Goal: Task Accomplishment & Management: Manage account settings

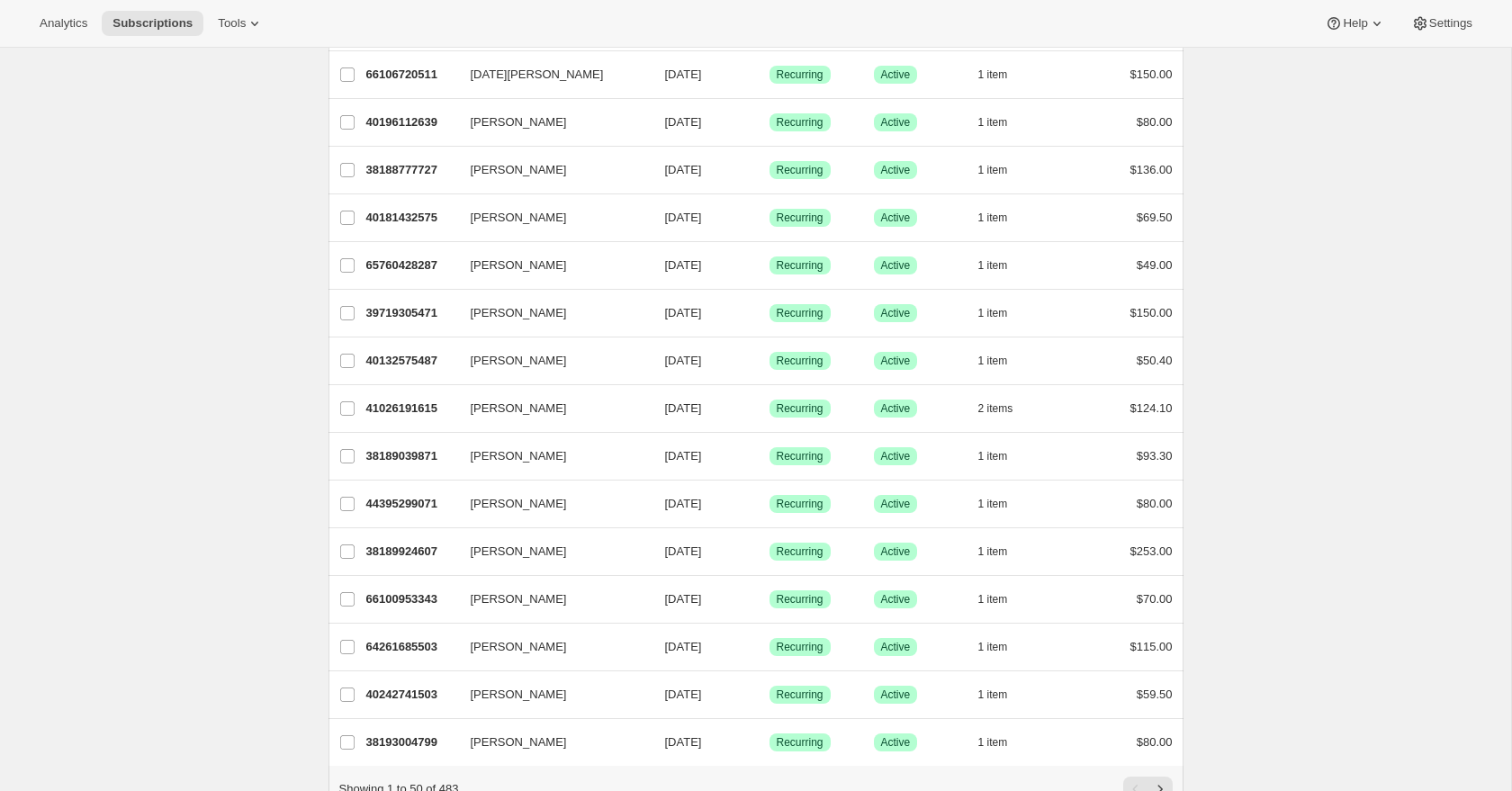
scroll to position [1891, 0]
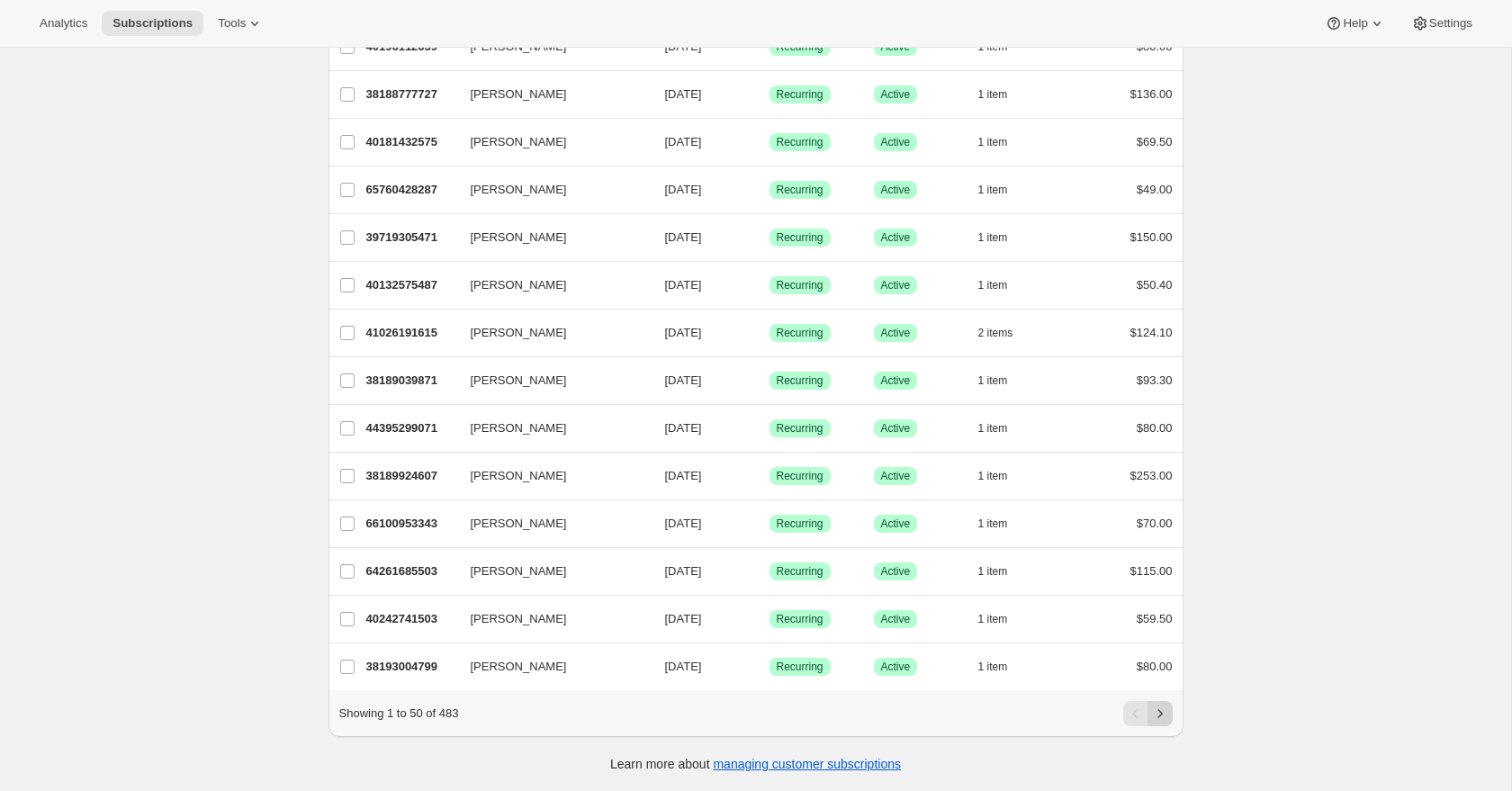
click at [1164, 716] on icon "Next" at bounding box center [1159, 713] width 18 height 18
click at [1167, 716] on icon "Next" at bounding box center [1159, 713] width 18 height 18
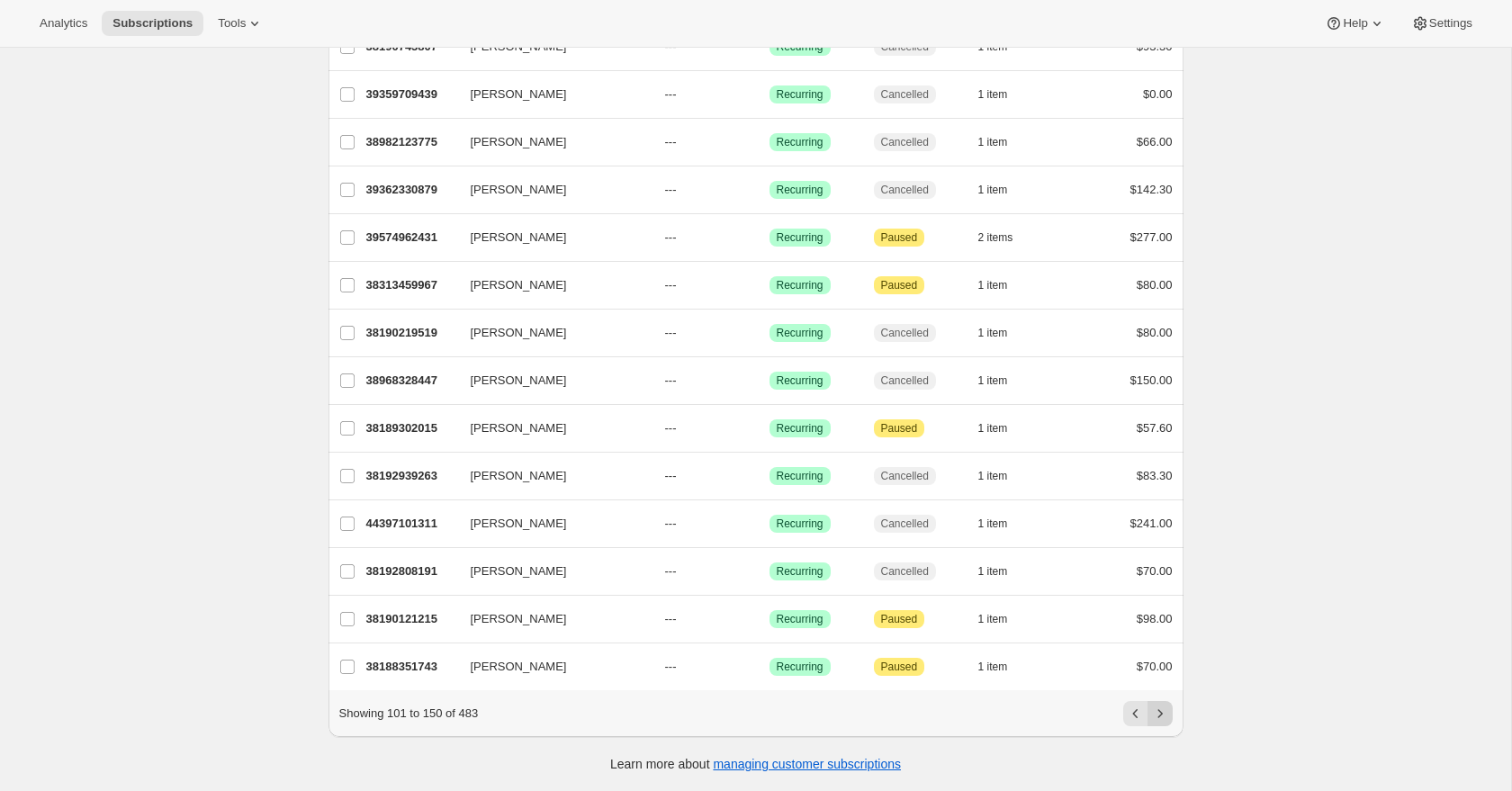
click at [1166, 713] on icon "Next" at bounding box center [1159, 713] width 18 height 18
click at [1156, 716] on icon "Next" at bounding box center [1159, 713] width 18 height 18
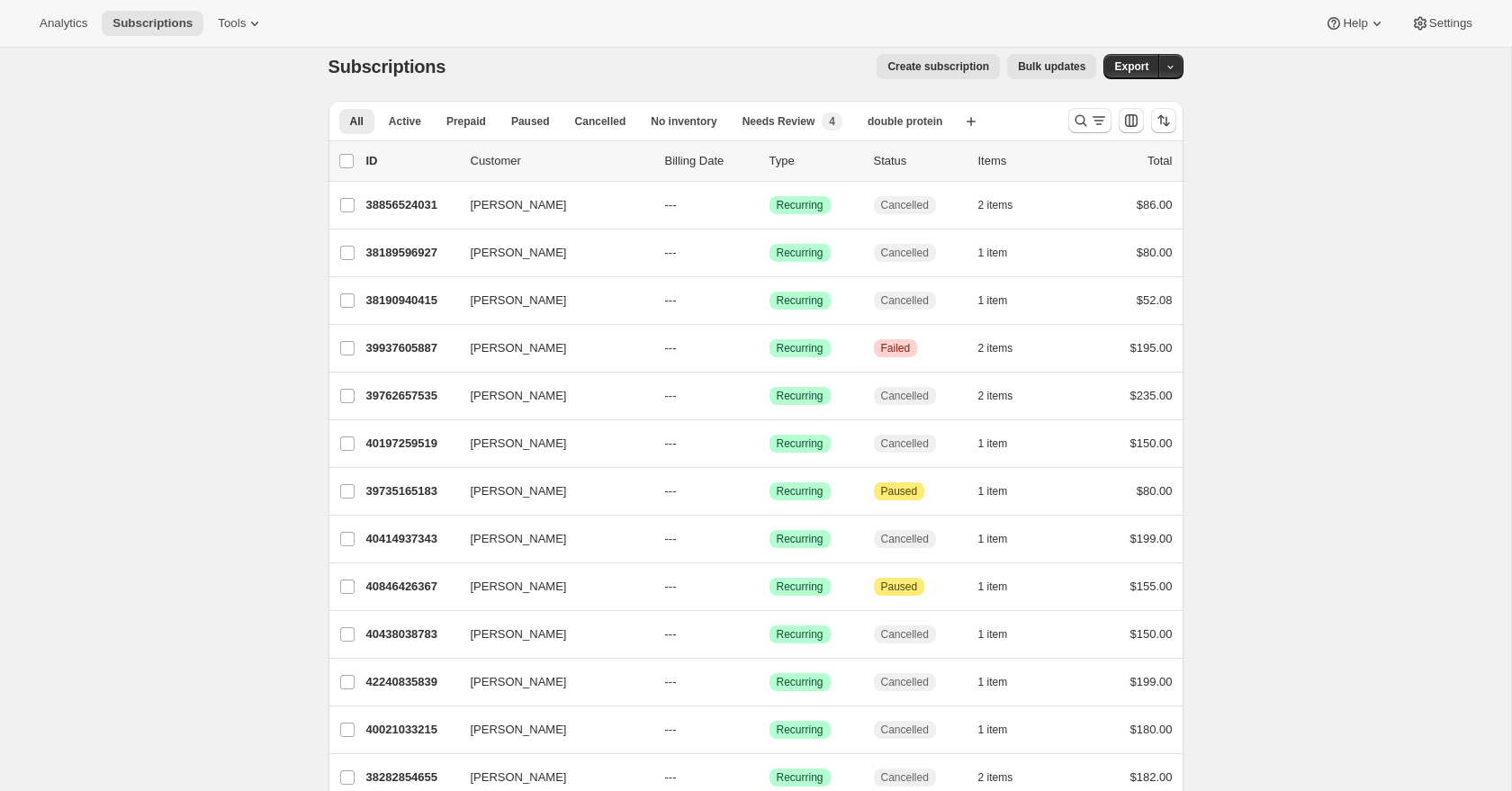
scroll to position [0, 0]
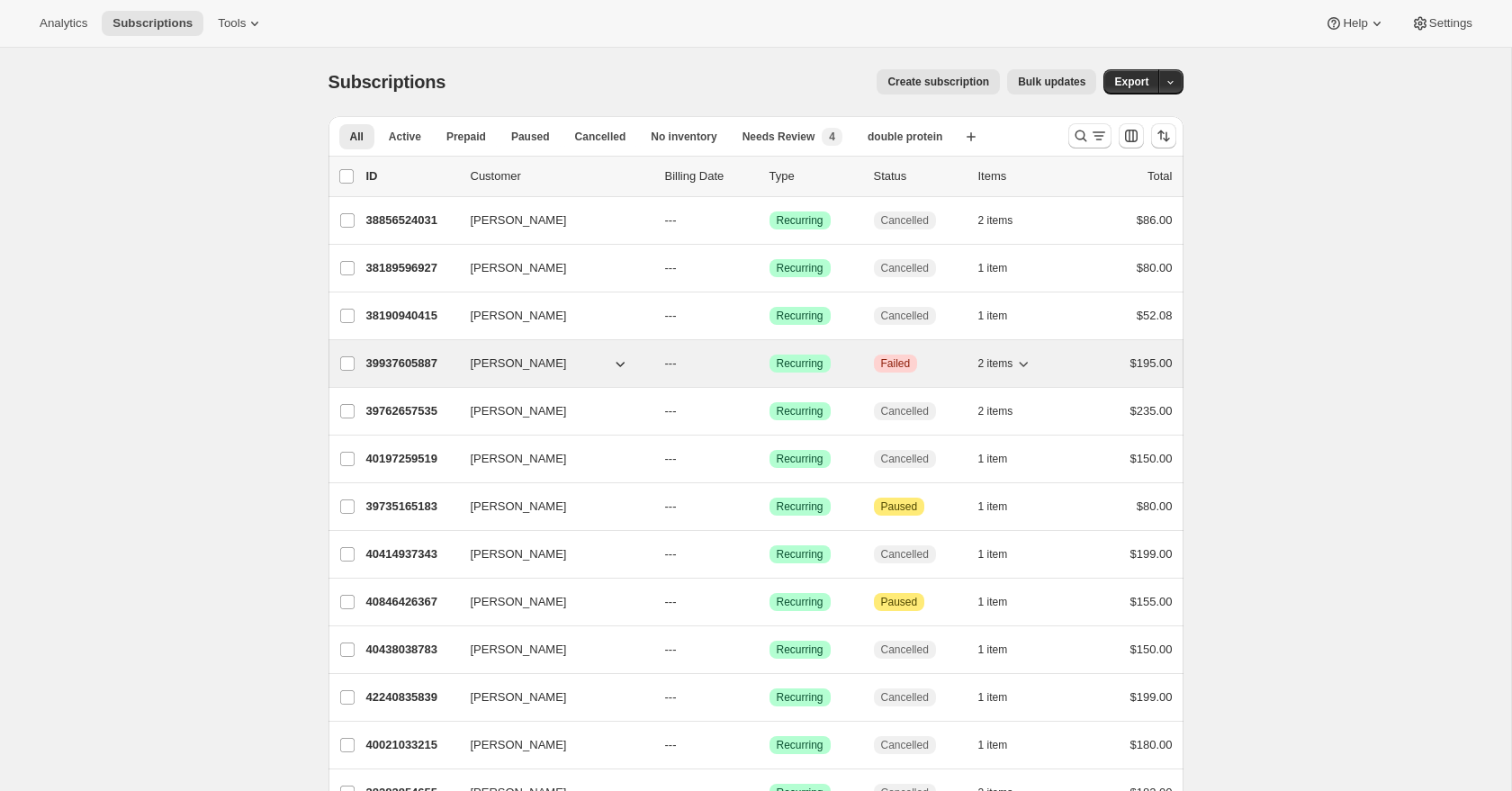
click at [411, 365] on p "39937605887" at bounding box center [411, 363] width 90 height 18
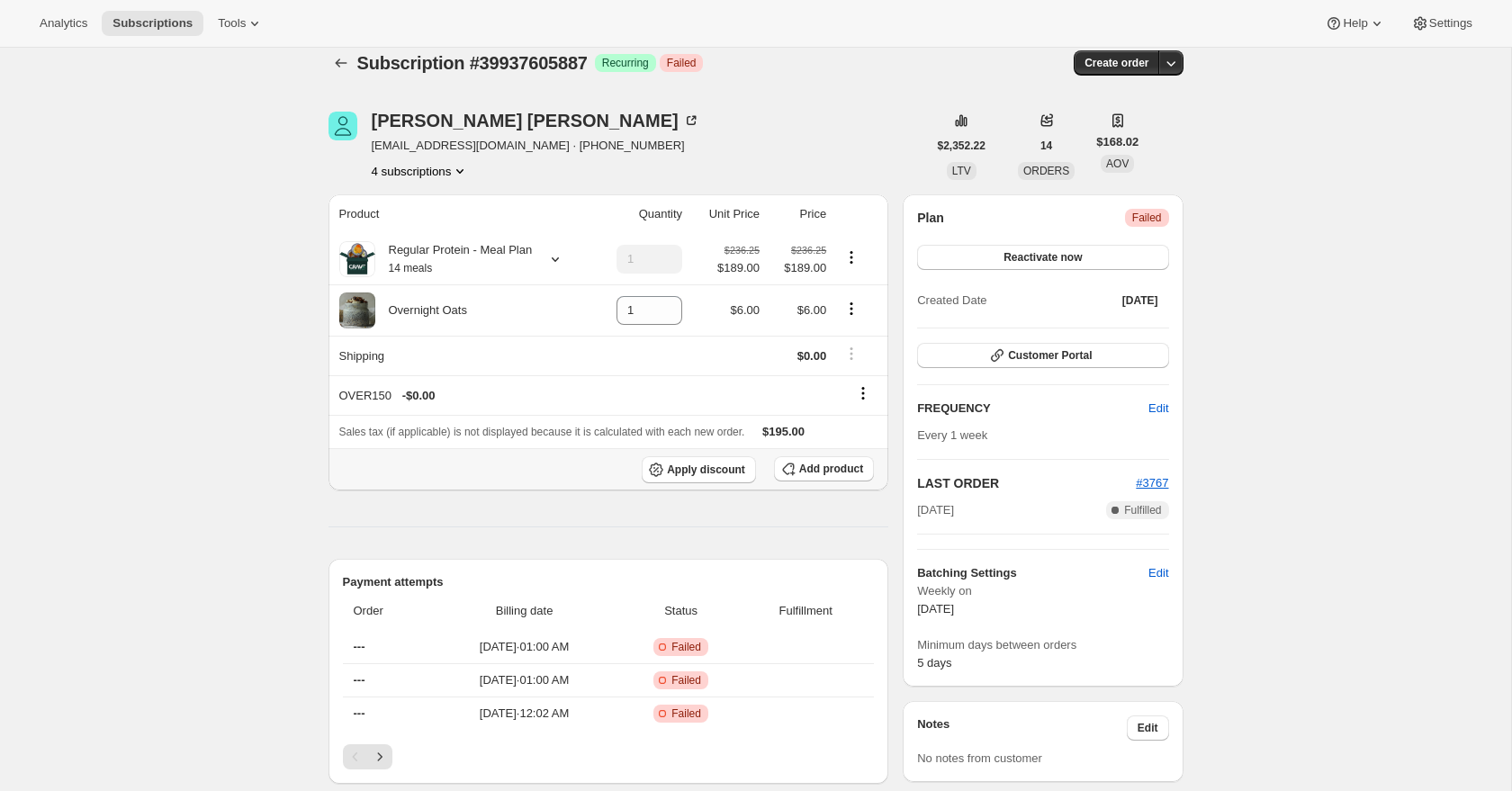
scroll to position [21, 0]
click at [343, 63] on icon "Subscriptions" at bounding box center [340, 61] width 18 height 18
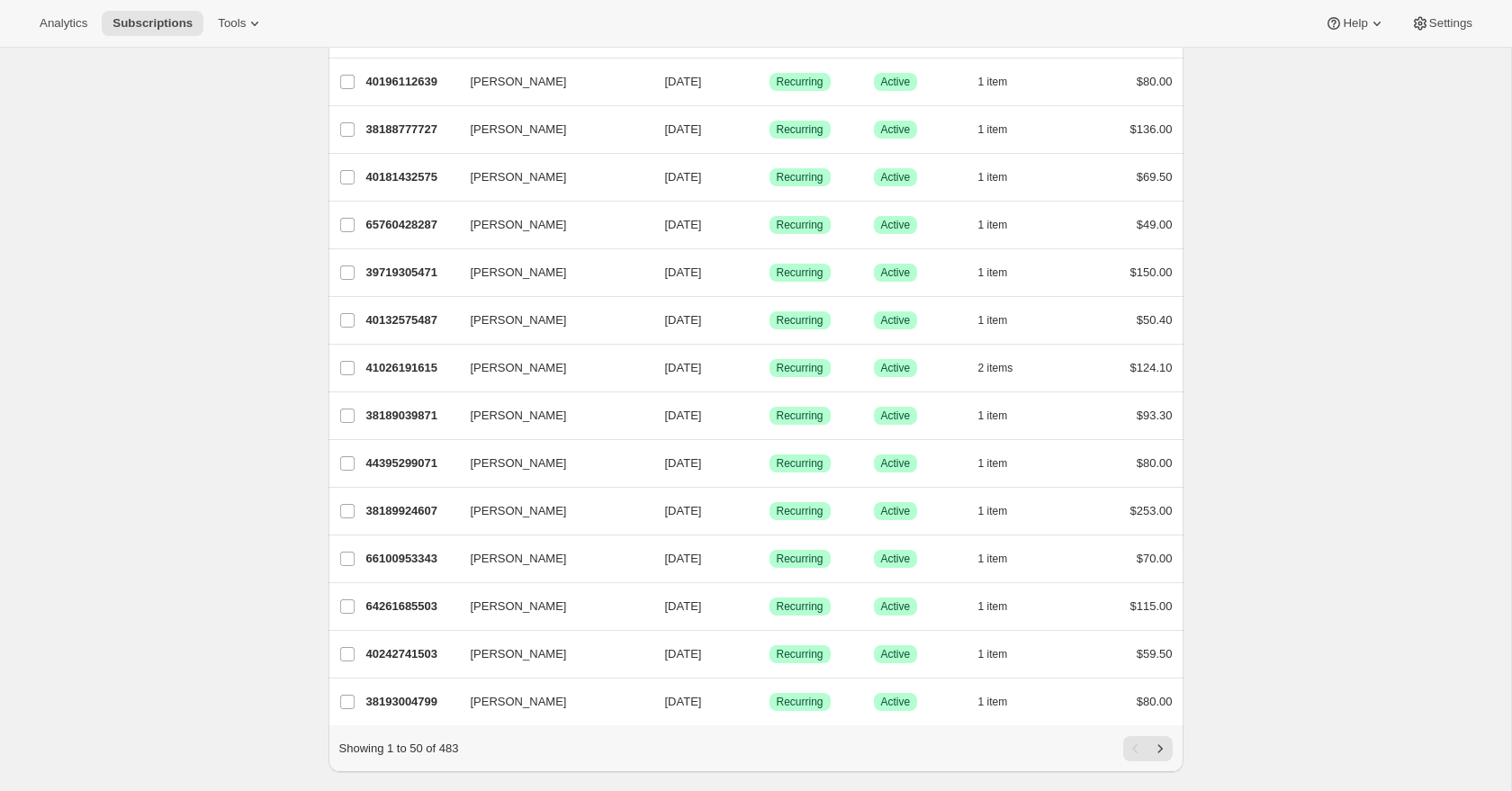
scroll to position [1891, 0]
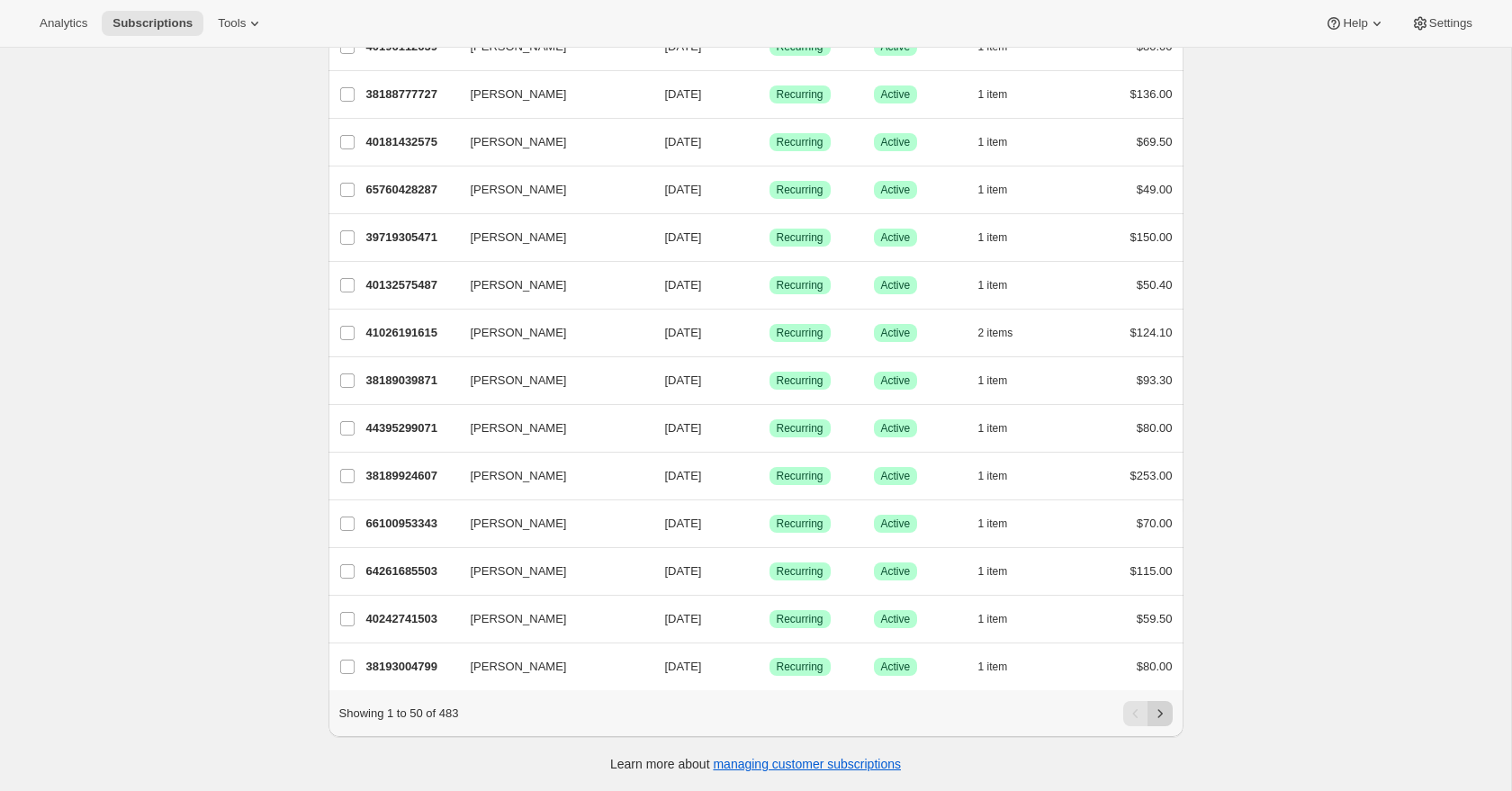
click at [1171, 714] on button "Next" at bounding box center [1160, 714] width 25 height 25
click at [1168, 721] on button "Next" at bounding box center [1160, 714] width 25 height 25
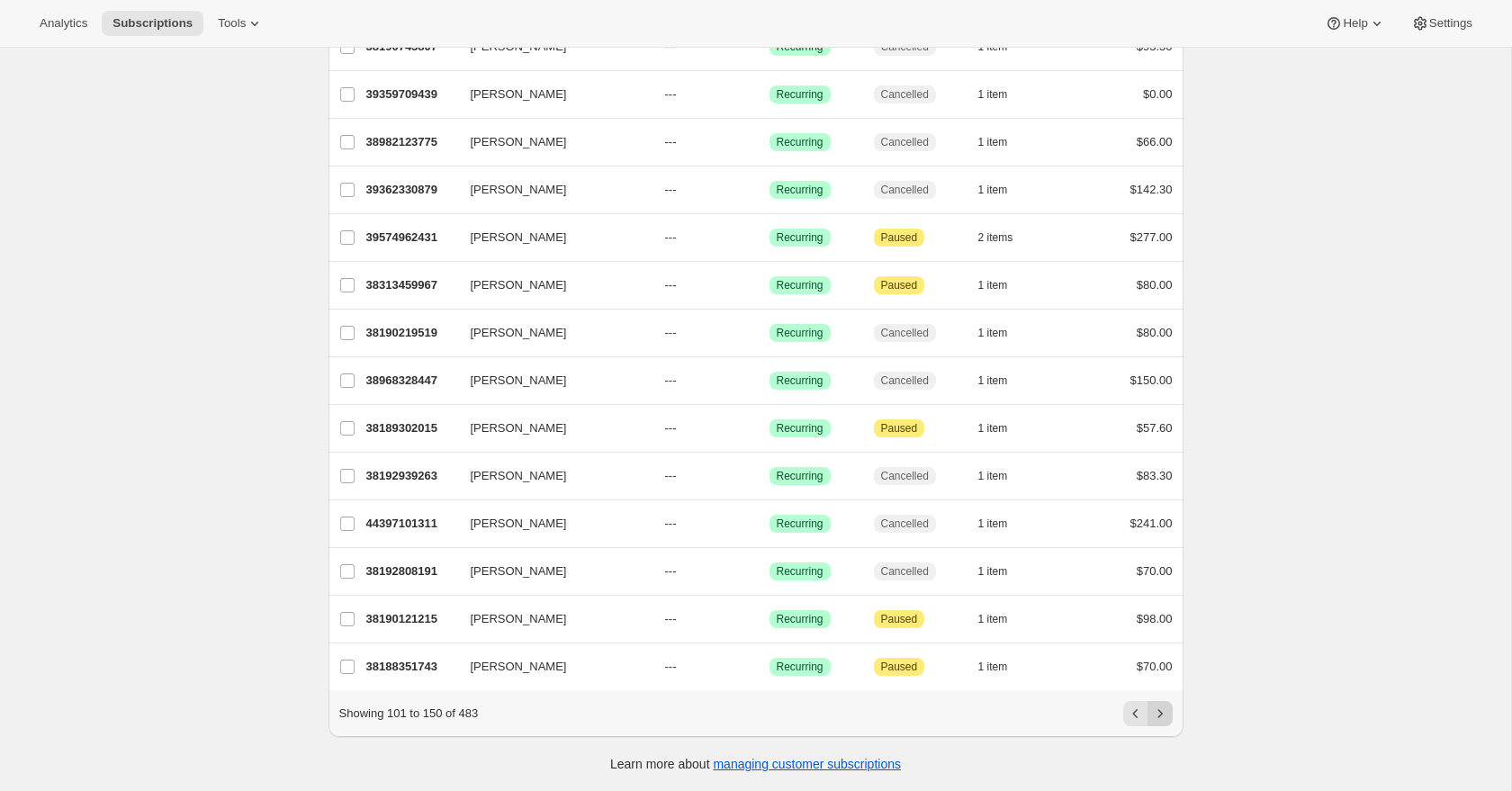
click at [1161, 709] on icon "Next" at bounding box center [1159, 713] width 18 height 18
click at [1167, 712] on icon "Next" at bounding box center [1159, 713] width 18 height 18
click at [1168, 709] on button "Next" at bounding box center [1160, 714] width 25 height 25
click at [1166, 717] on icon "Next" at bounding box center [1159, 713] width 18 height 18
click at [1165, 707] on icon "Next" at bounding box center [1159, 713] width 18 height 18
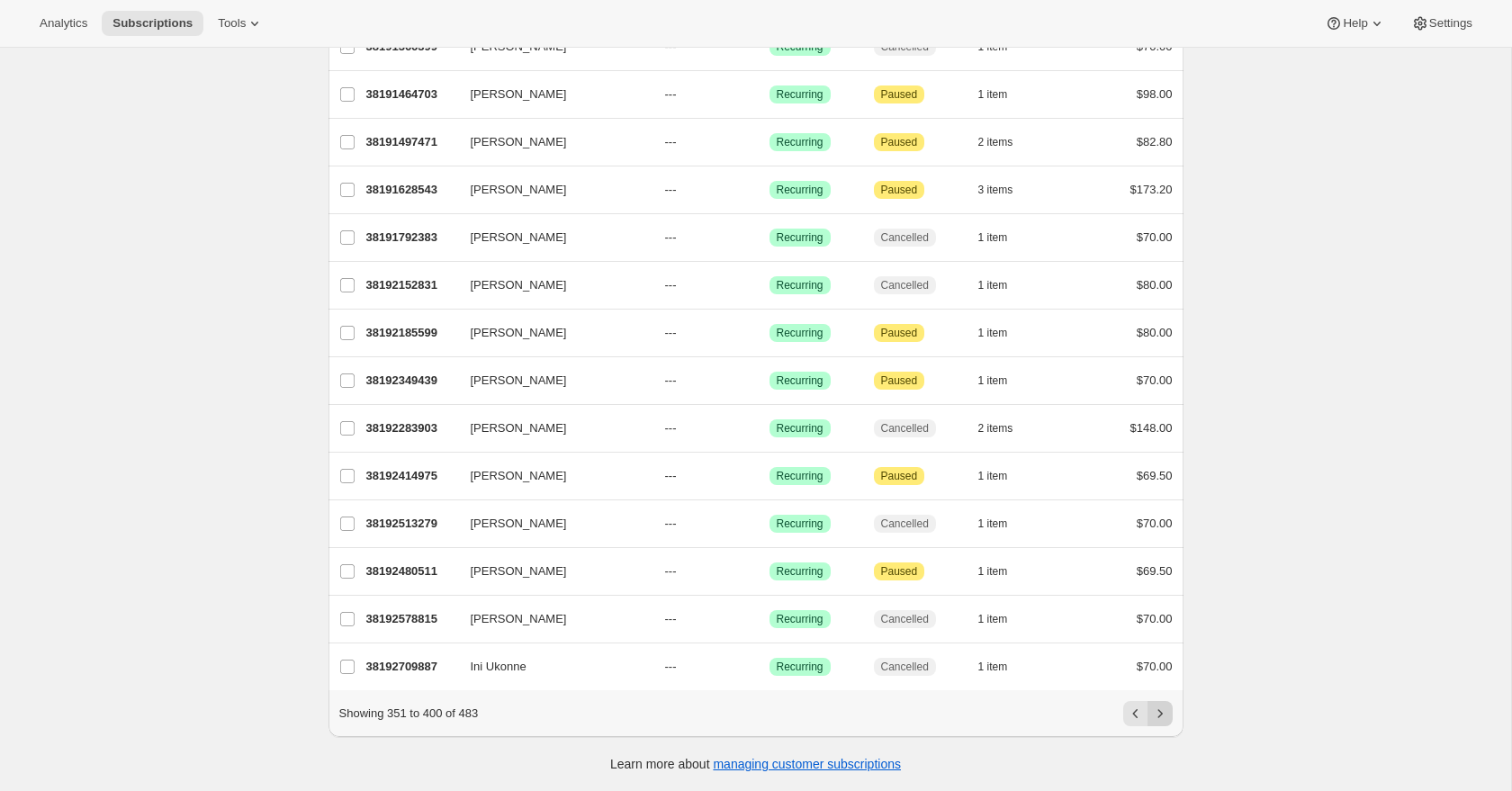
click at [1166, 714] on icon "Next" at bounding box center [1159, 713] width 18 height 18
click at [1165, 705] on icon "Next" at bounding box center [1159, 713] width 18 height 18
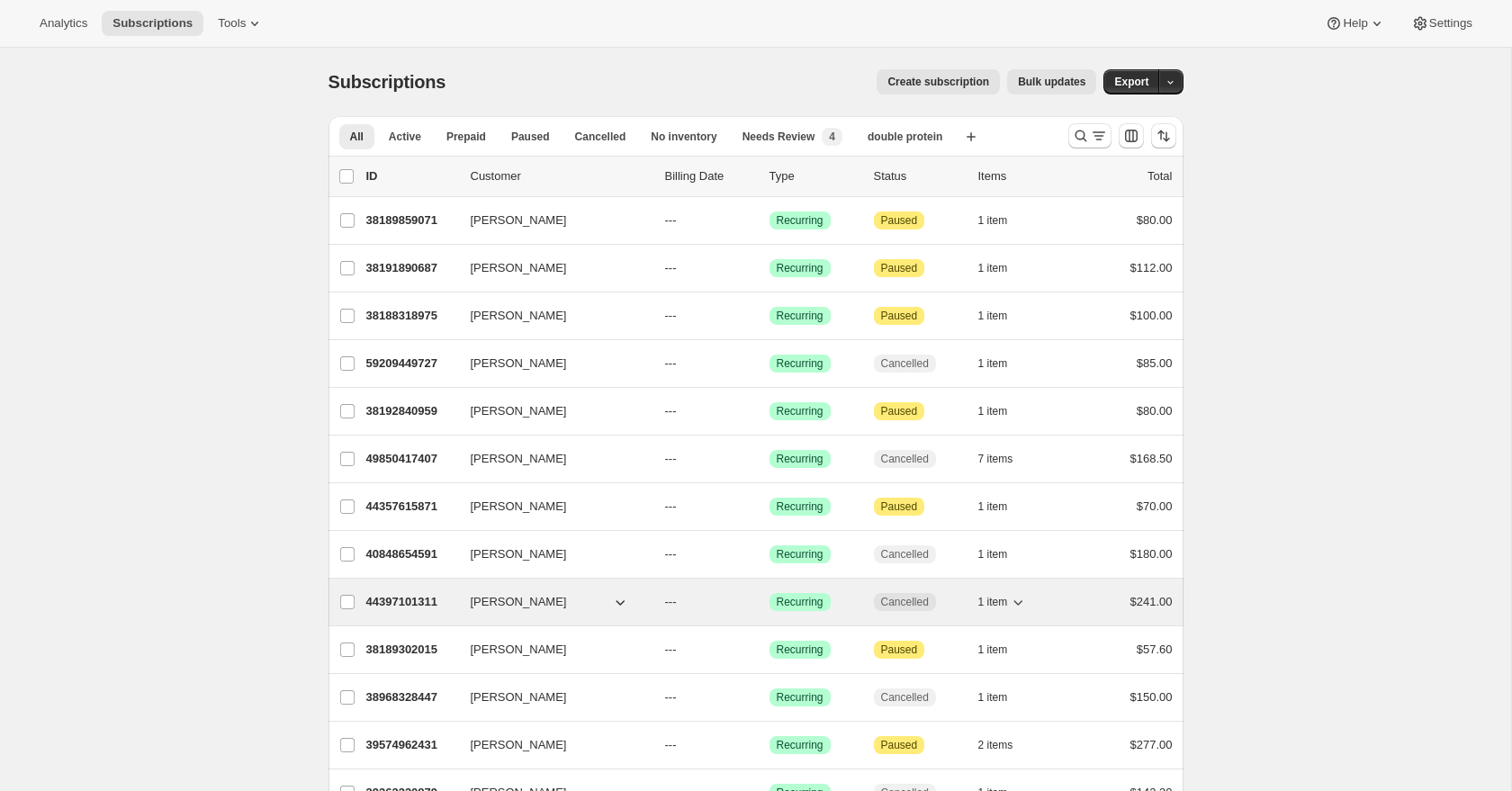
scroll to position [1080, 0]
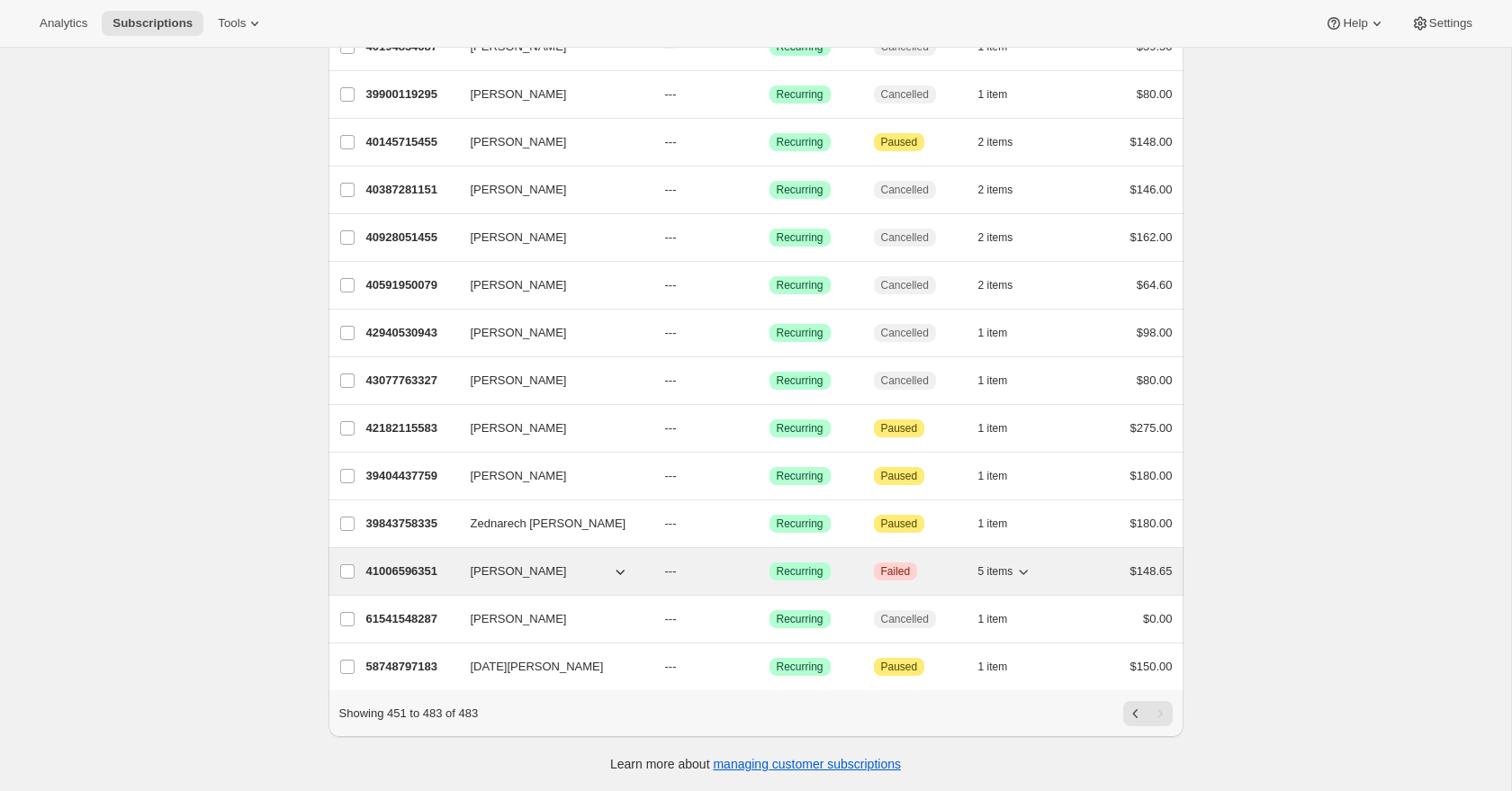
click at [406, 567] on p "41006596351" at bounding box center [411, 571] width 90 height 18
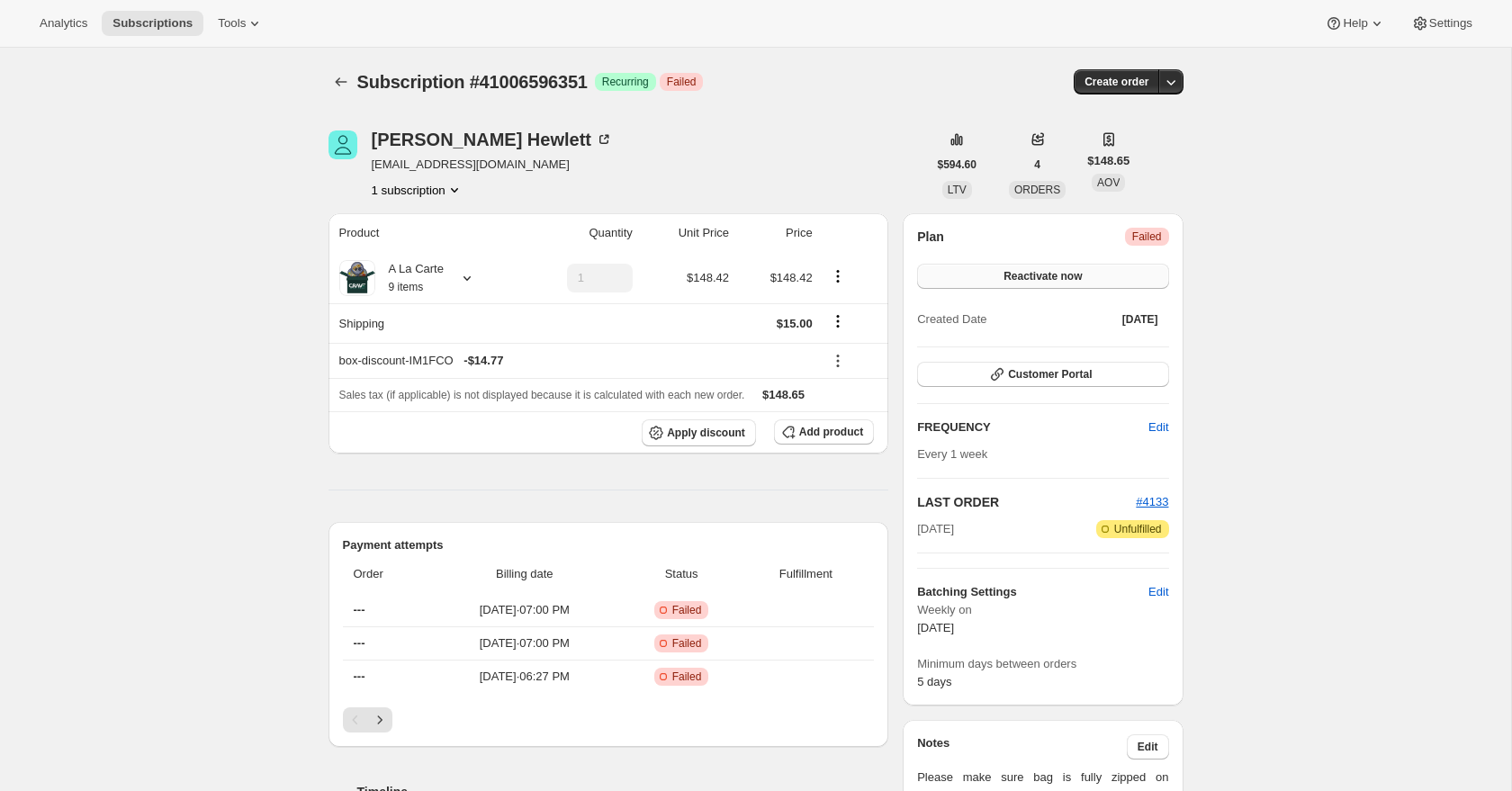
click at [1093, 281] on button "Reactivate now" at bounding box center [1043, 276] width 251 height 25
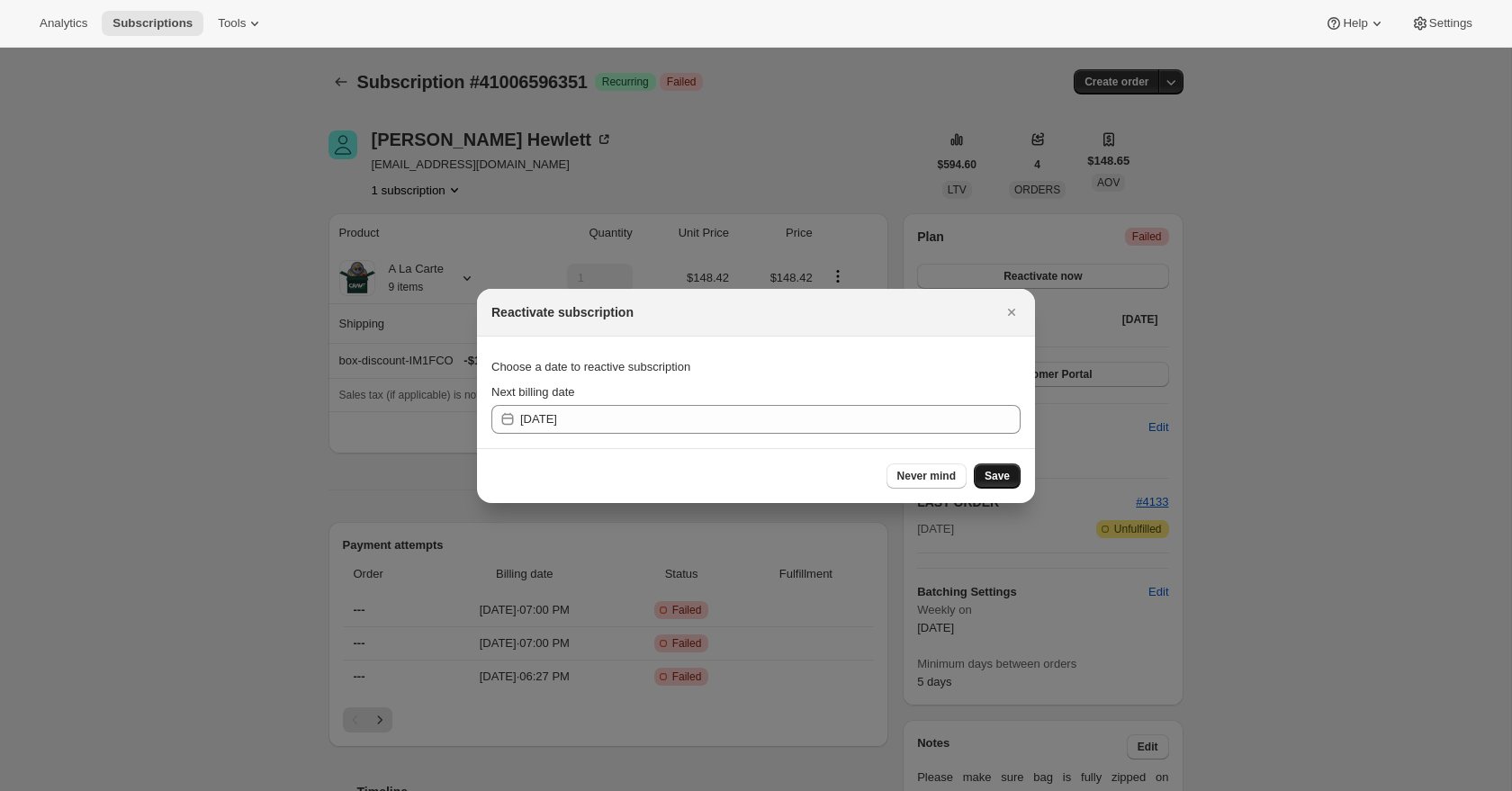
click at [995, 480] on span "Save" at bounding box center [997, 476] width 25 height 14
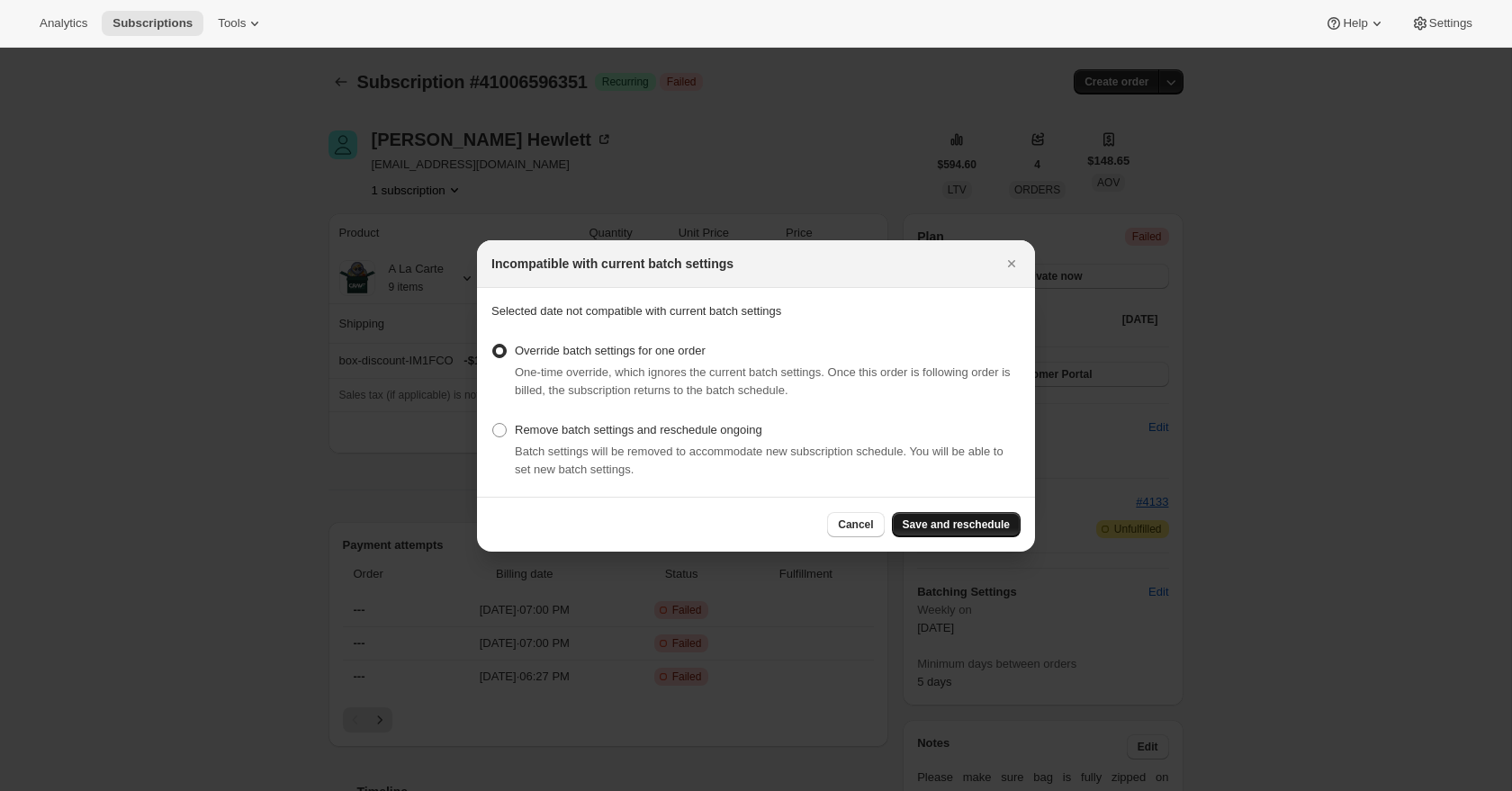
click at [965, 529] on span "Save and reschedule" at bounding box center [957, 524] width 107 height 14
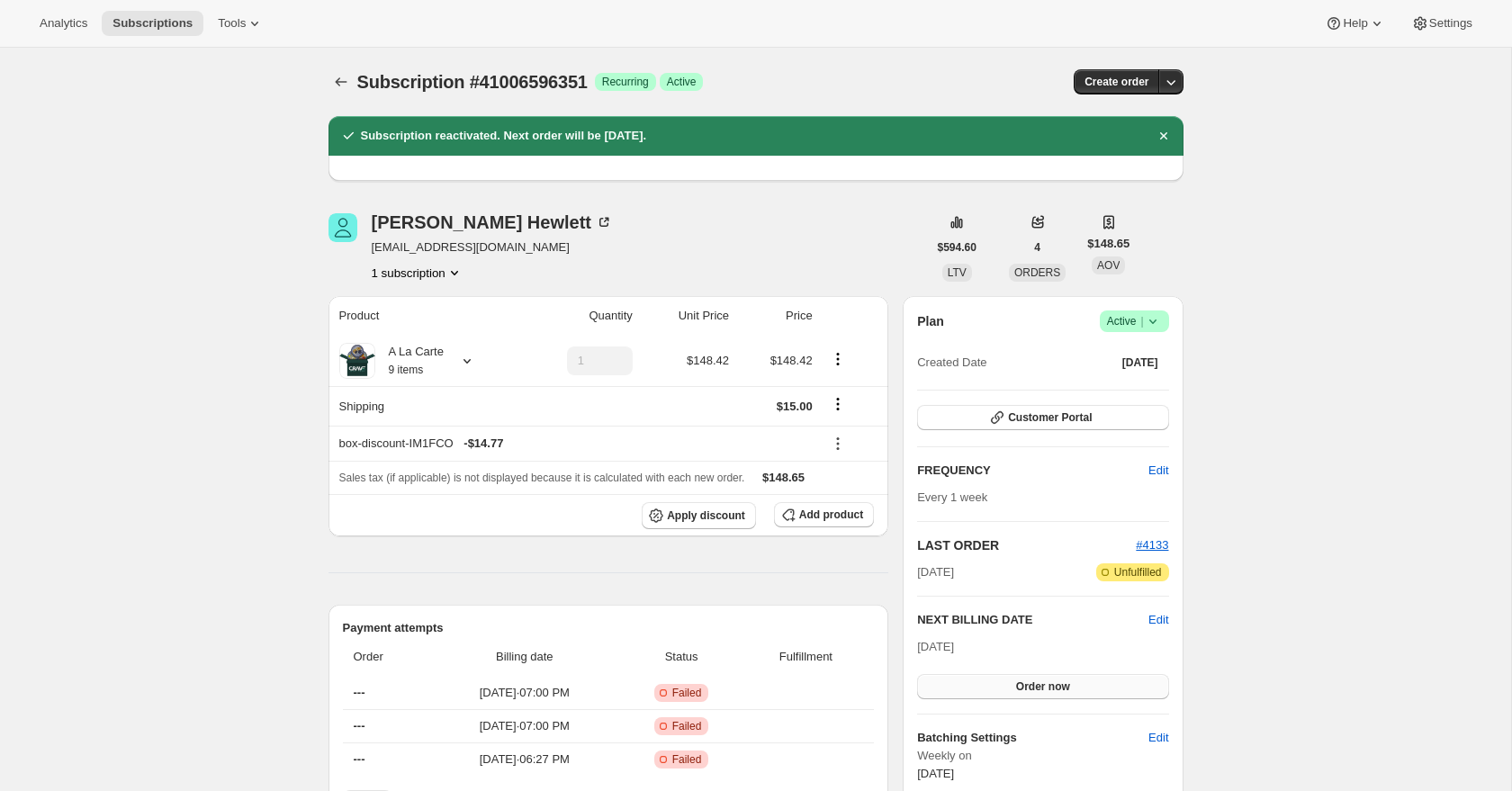
click at [1030, 693] on button "Order now" at bounding box center [1043, 686] width 251 height 25
click at [1034, 681] on span "Click to confirm" at bounding box center [1043, 686] width 82 height 14
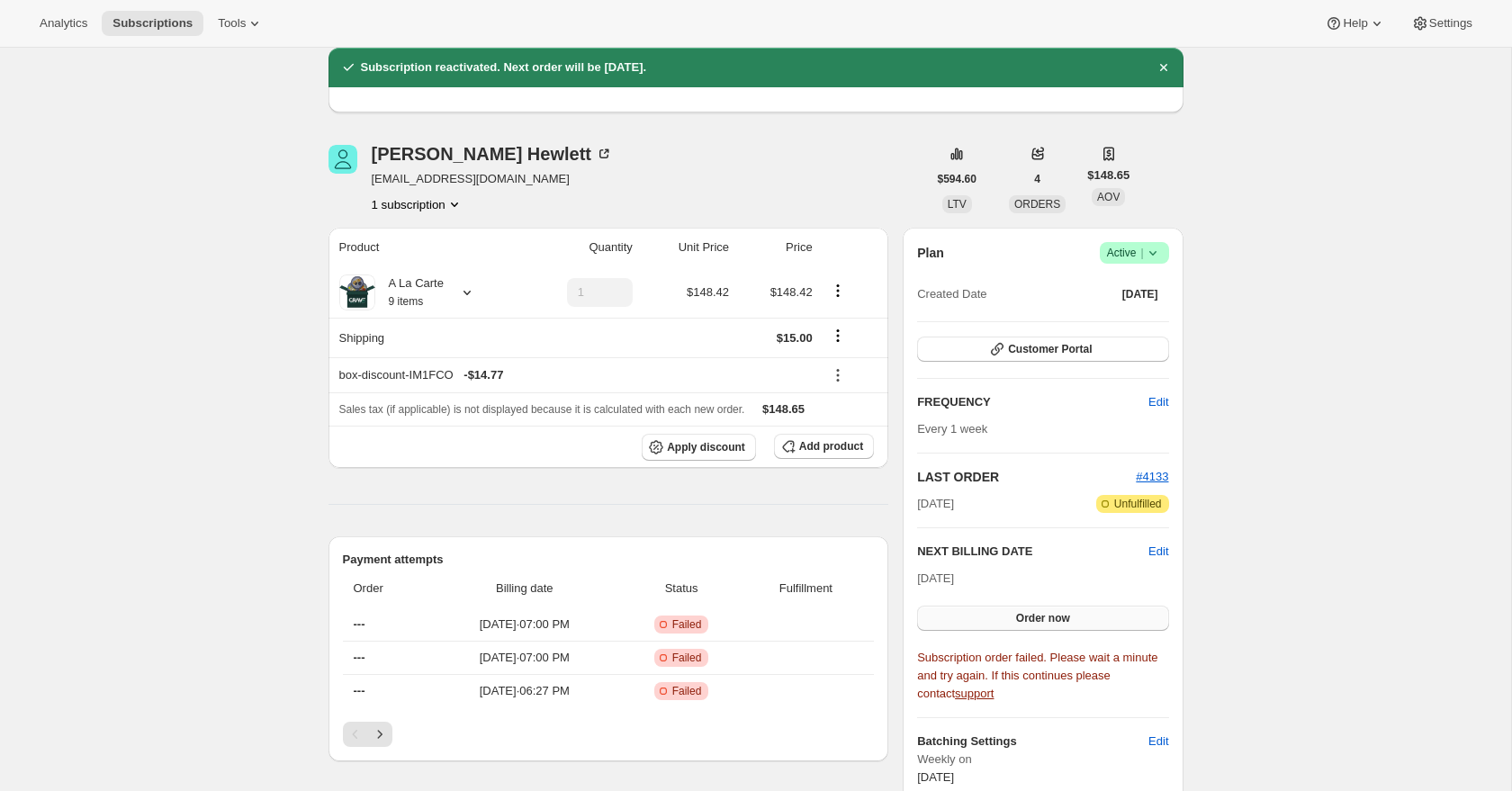
scroll to position [77, 0]
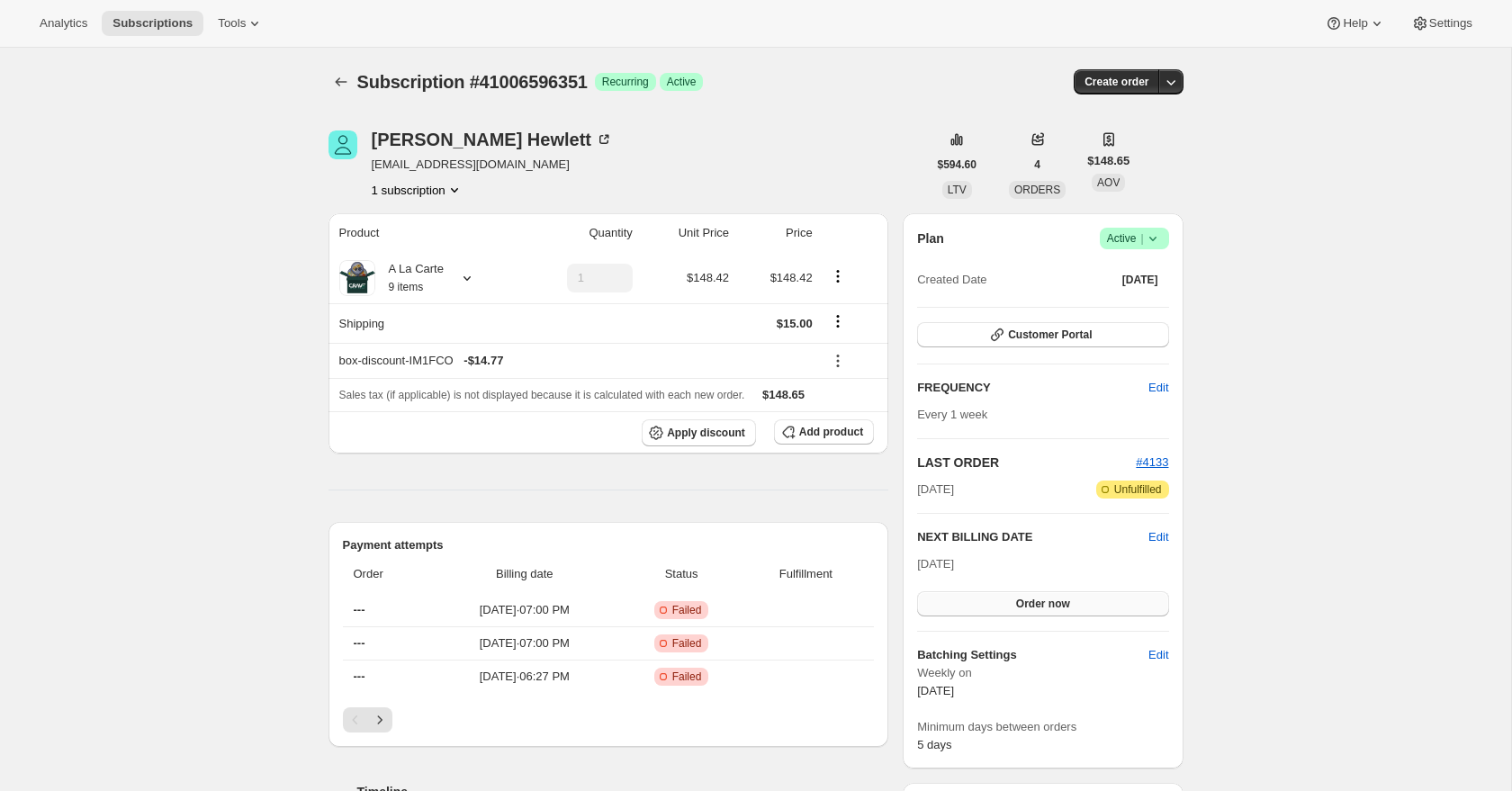
click at [1067, 604] on span "Order now" at bounding box center [1043, 603] width 54 height 14
click at [1067, 604] on span "Click to confirm" at bounding box center [1043, 603] width 82 height 14
click at [338, 73] on icon "Subscriptions" at bounding box center [340, 81] width 18 height 18
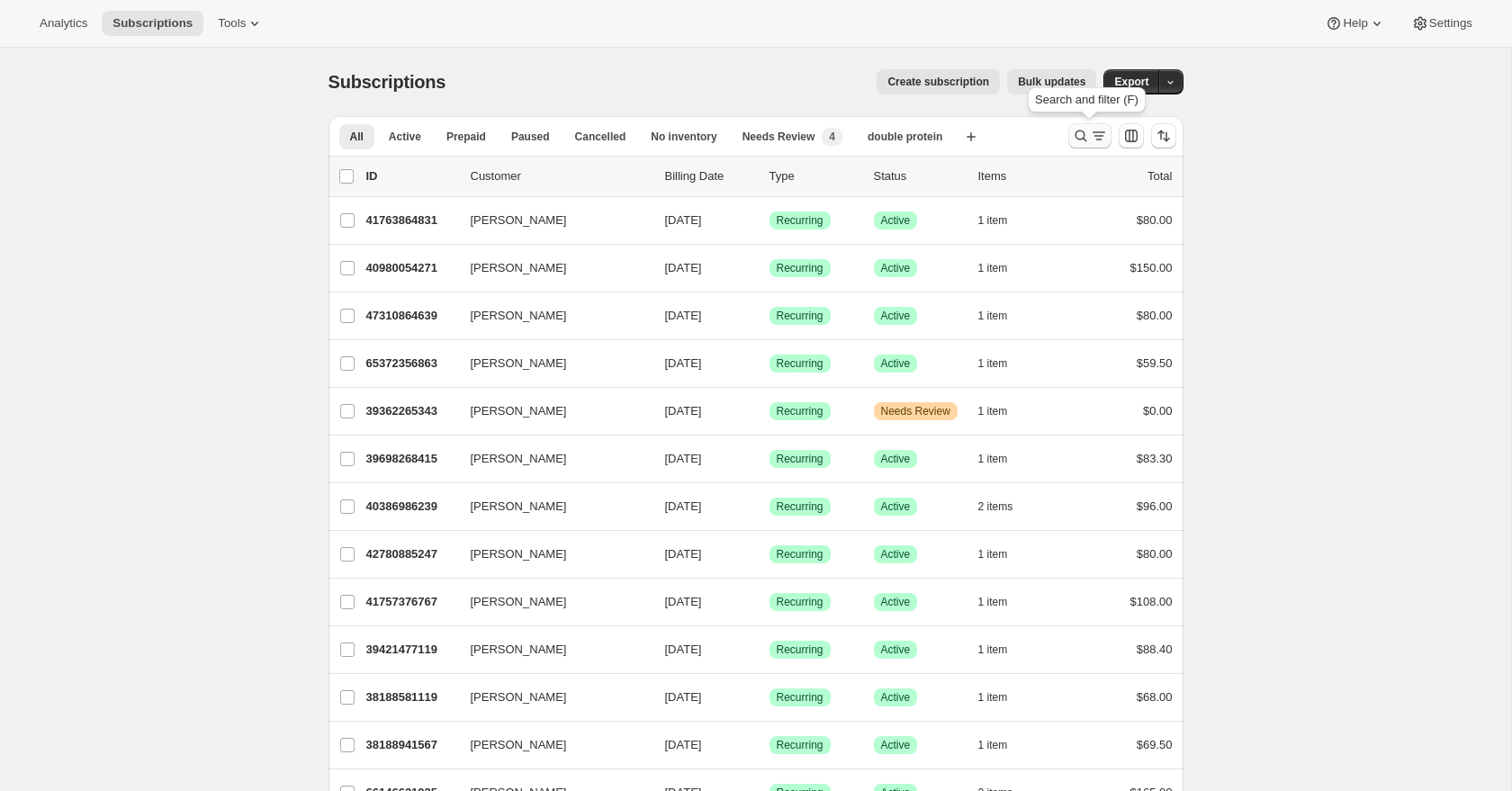
click at [1096, 139] on icon "Search and filter results" at bounding box center [1098, 136] width 18 height 18
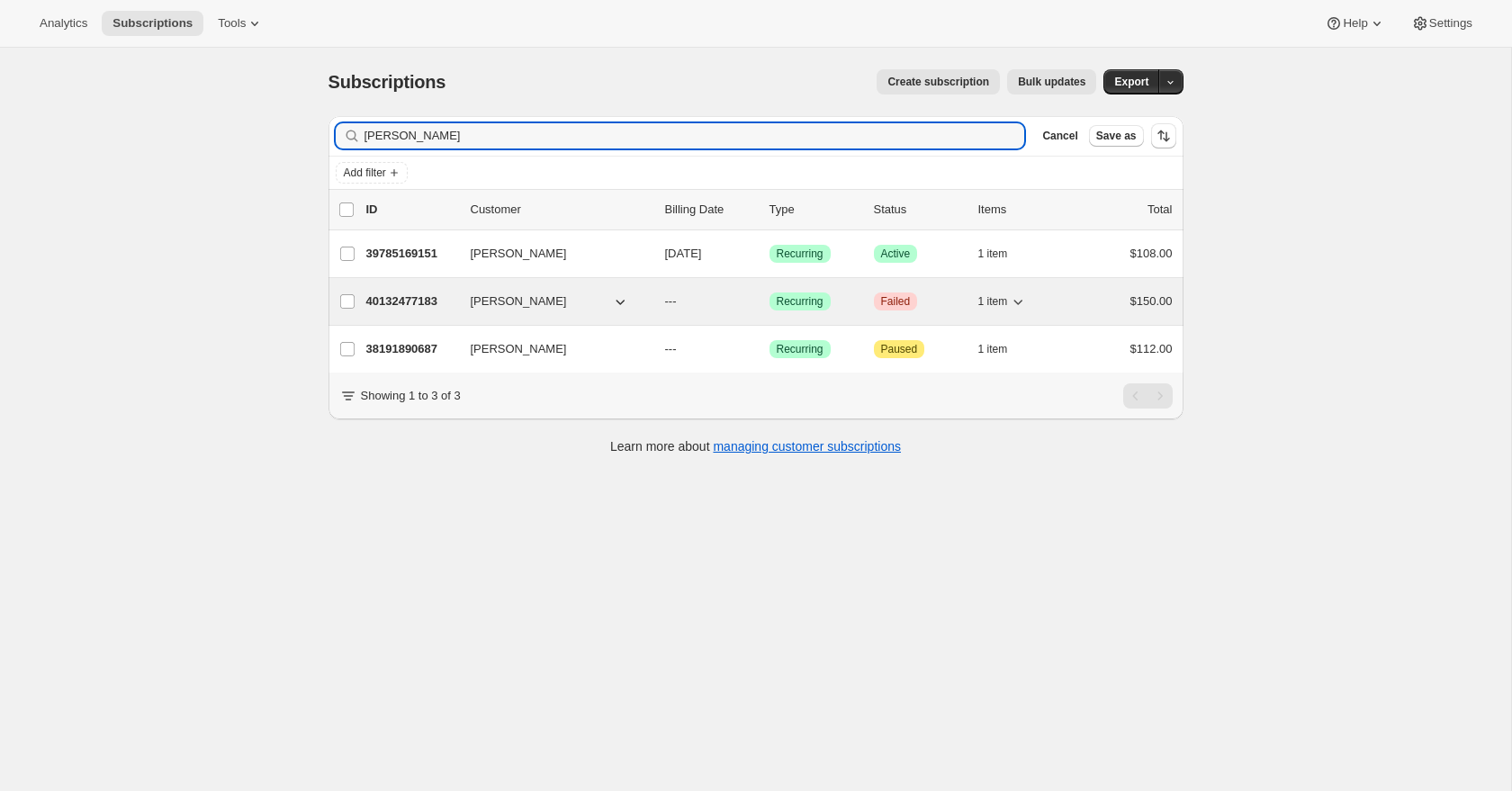
type input "steven"
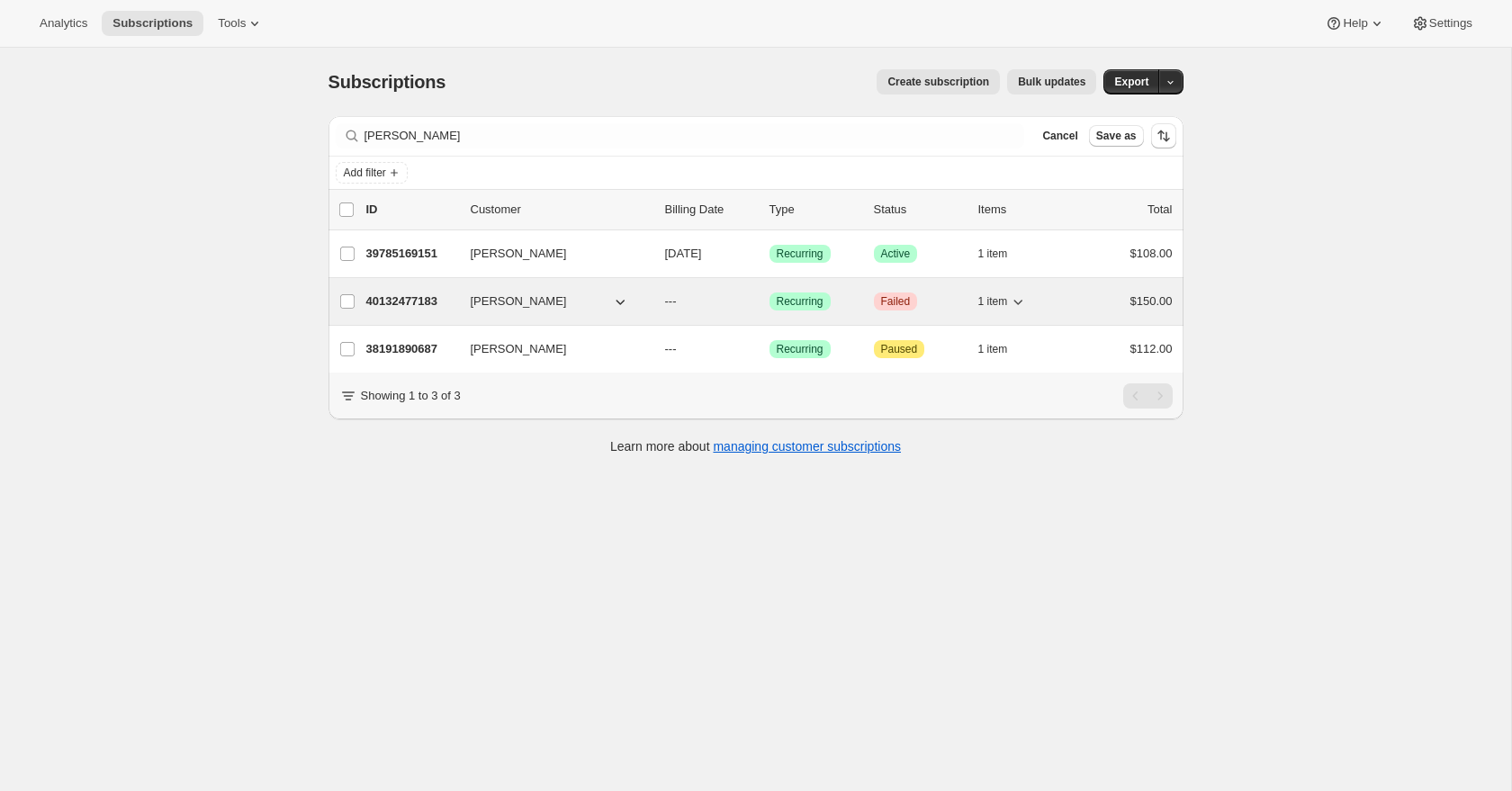
click at [414, 303] on p "40132477183" at bounding box center [411, 301] width 90 height 18
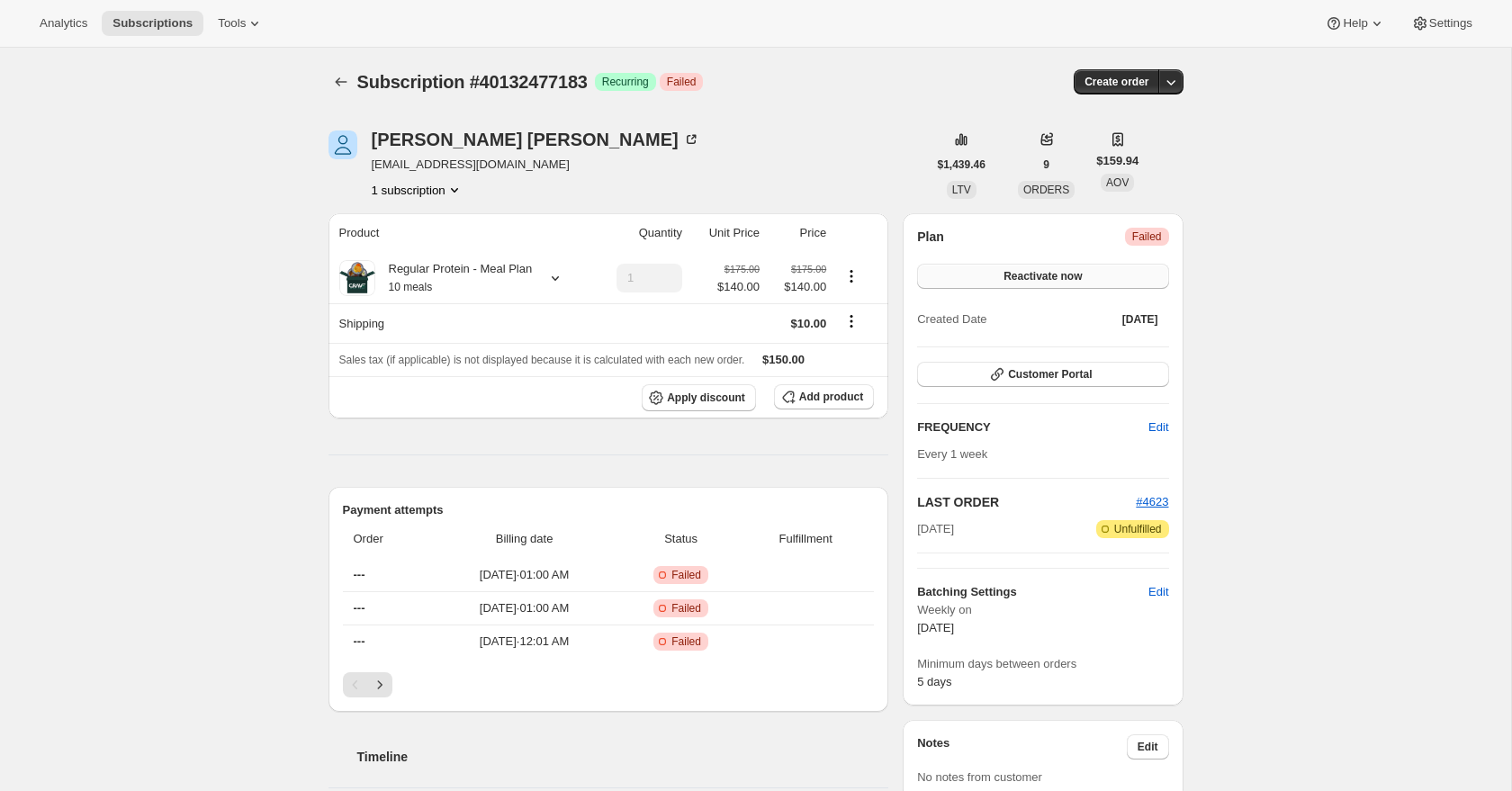
click at [1068, 267] on button "Reactivate now" at bounding box center [1043, 276] width 251 height 25
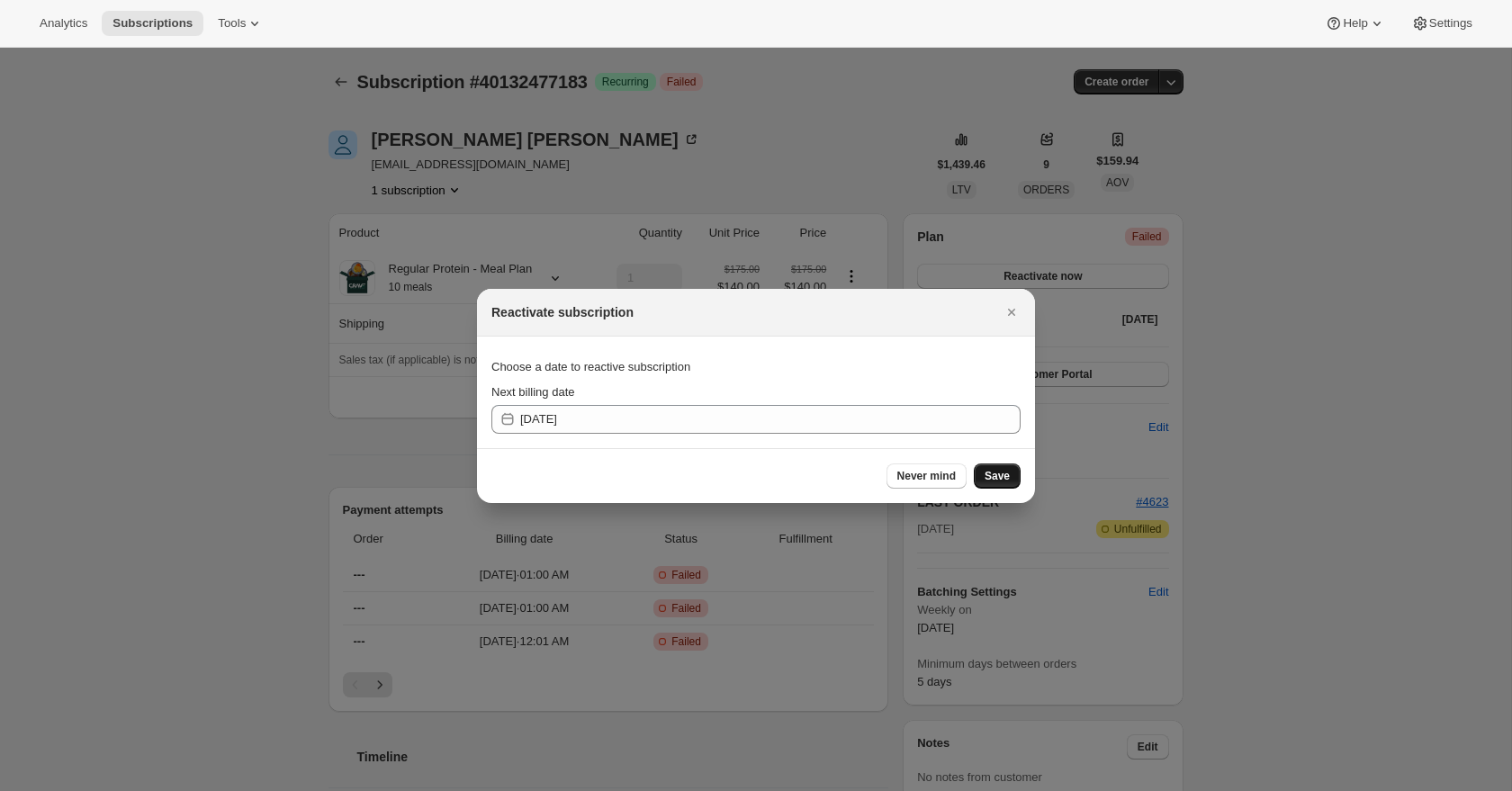
click at [988, 472] on span "Save" at bounding box center [997, 476] width 25 height 14
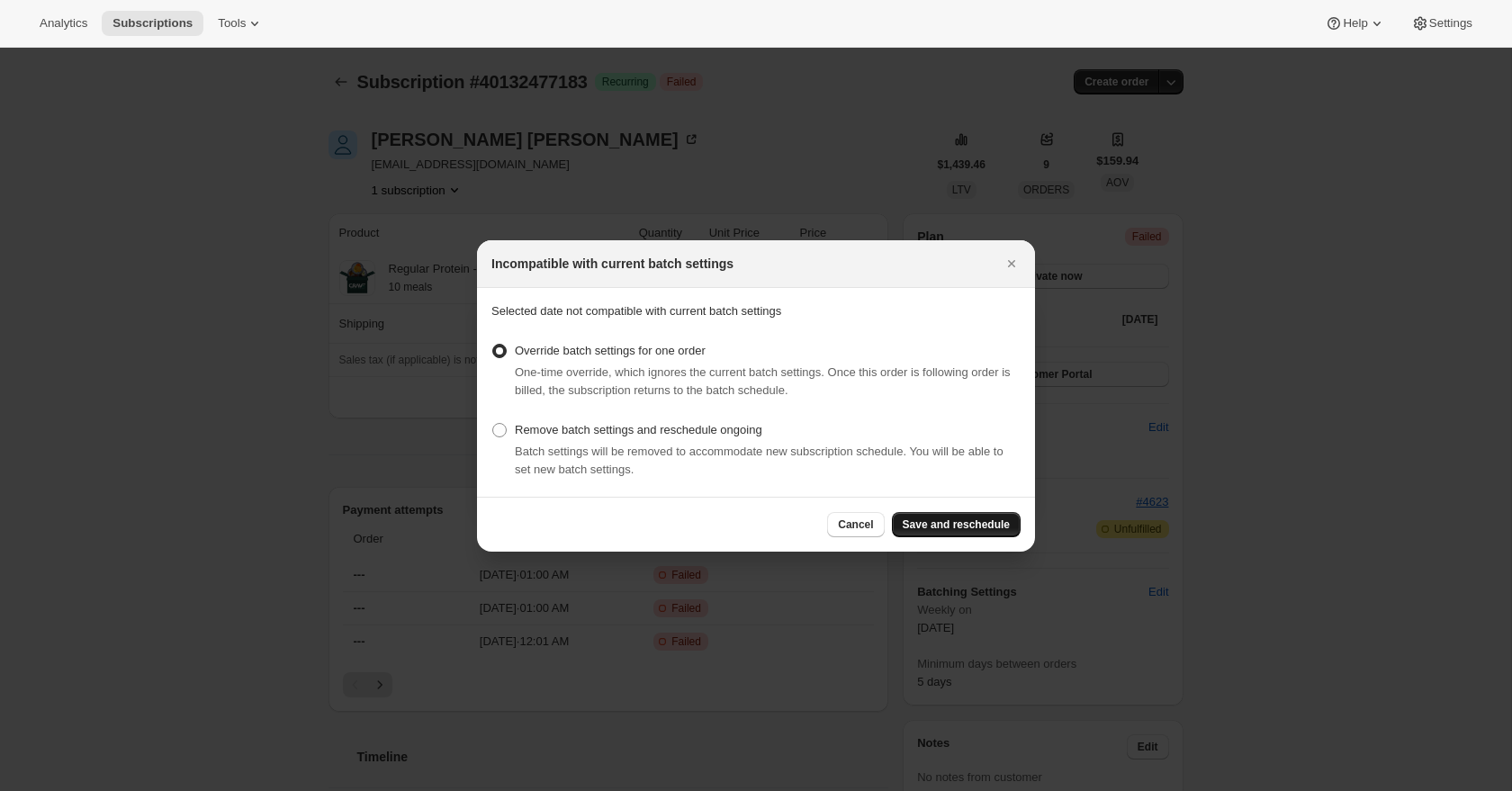
click at [981, 518] on span "Save and reschedule" at bounding box center [957, 524] width 107 height 14
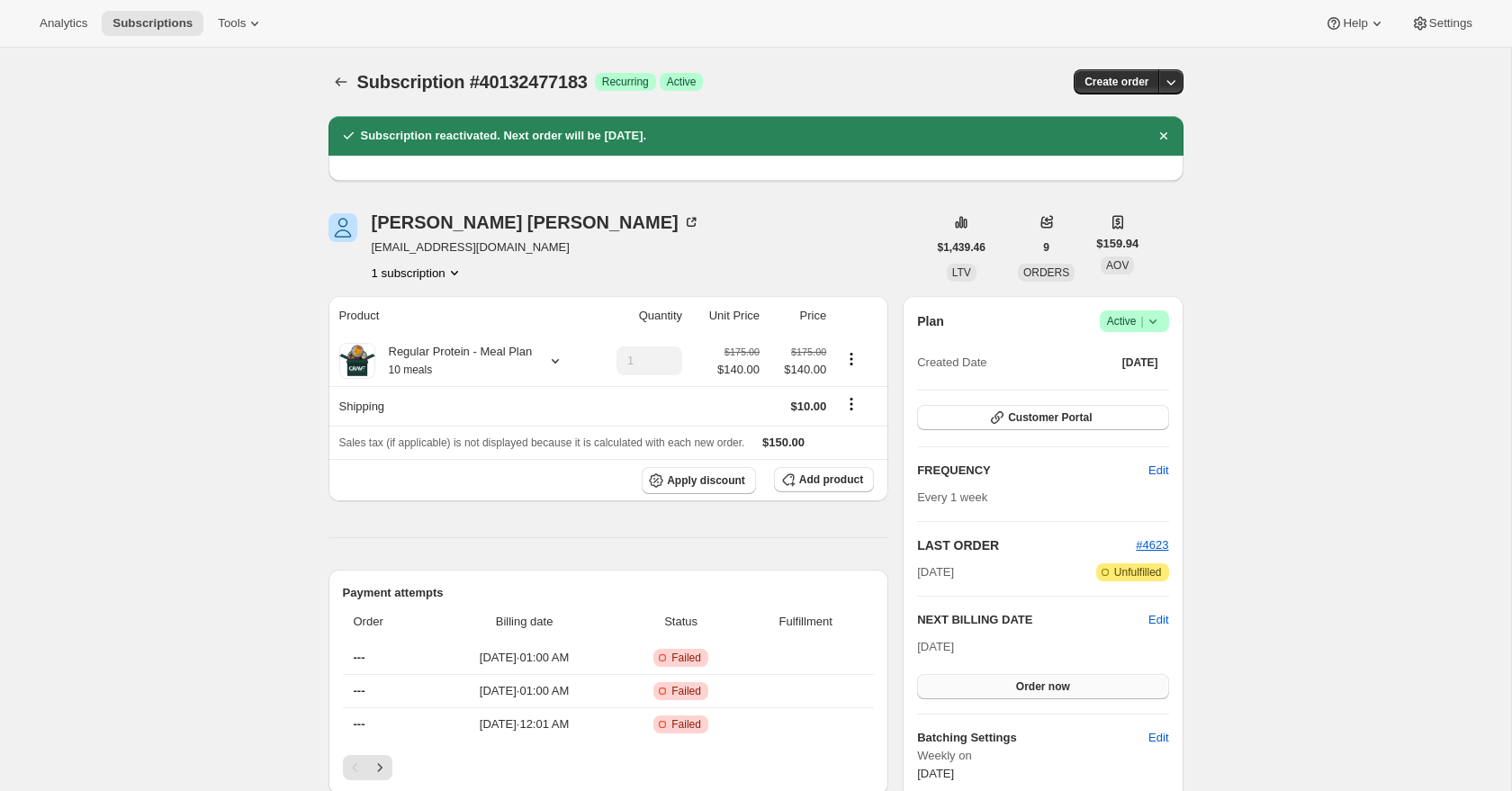
click at [1087, 689] on button "Order now" at bounding box center [1043, 686] width 251 height 25
click at [1087, 689] on button "Click to confirm" at bounding box center [1043, 686] width 251 height 25
click at [1088, 690] on button "Order now" at bounding box center [1043, 686] width 251 height 25
click at [1088, 690] on button "Click to confirm" at bounding box center [1043, 686] width 251 height 25
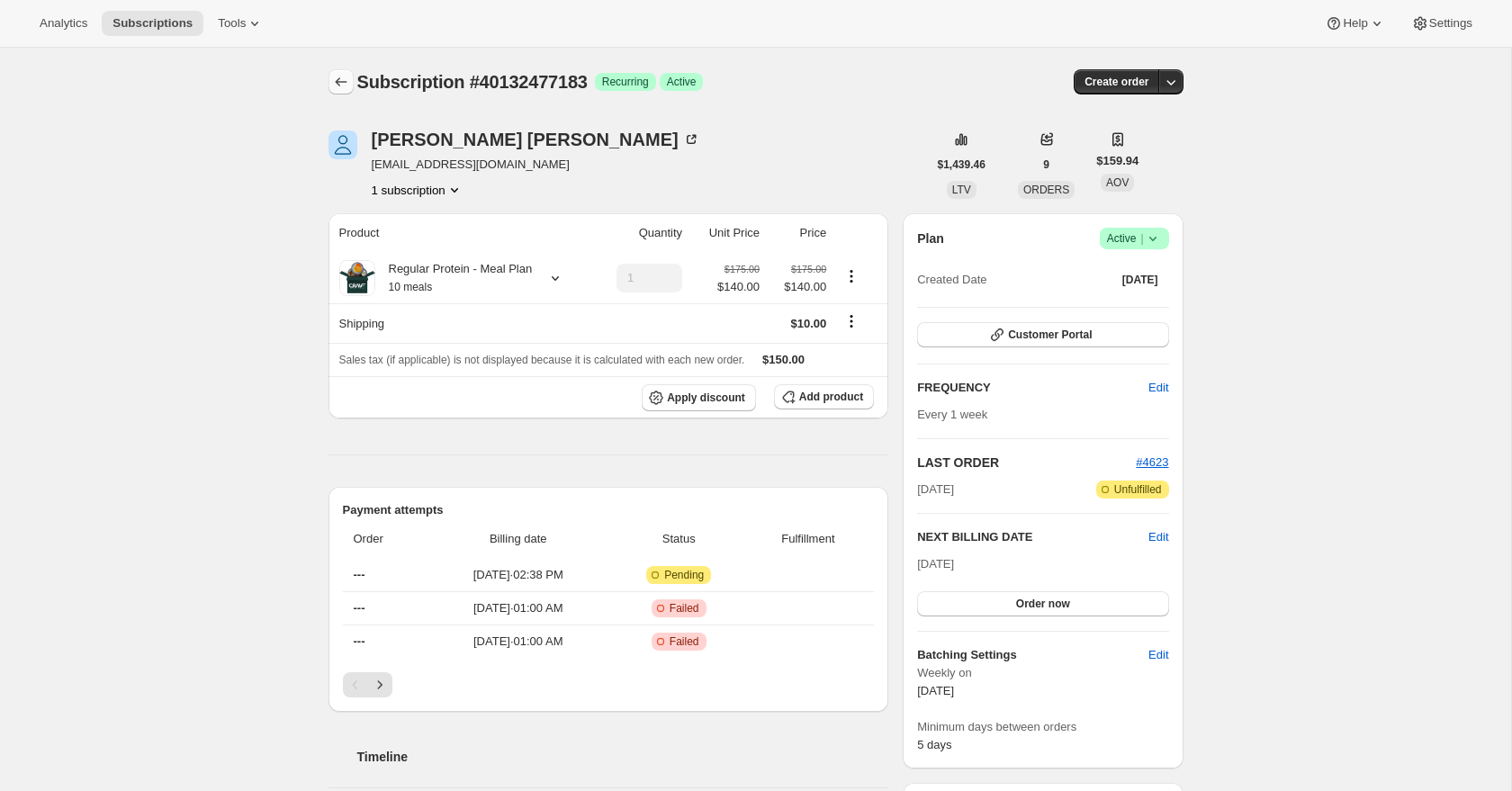
click at [343, 85] on icon "Subscriptions" at bounding box center [340, 81] width 18 height 18
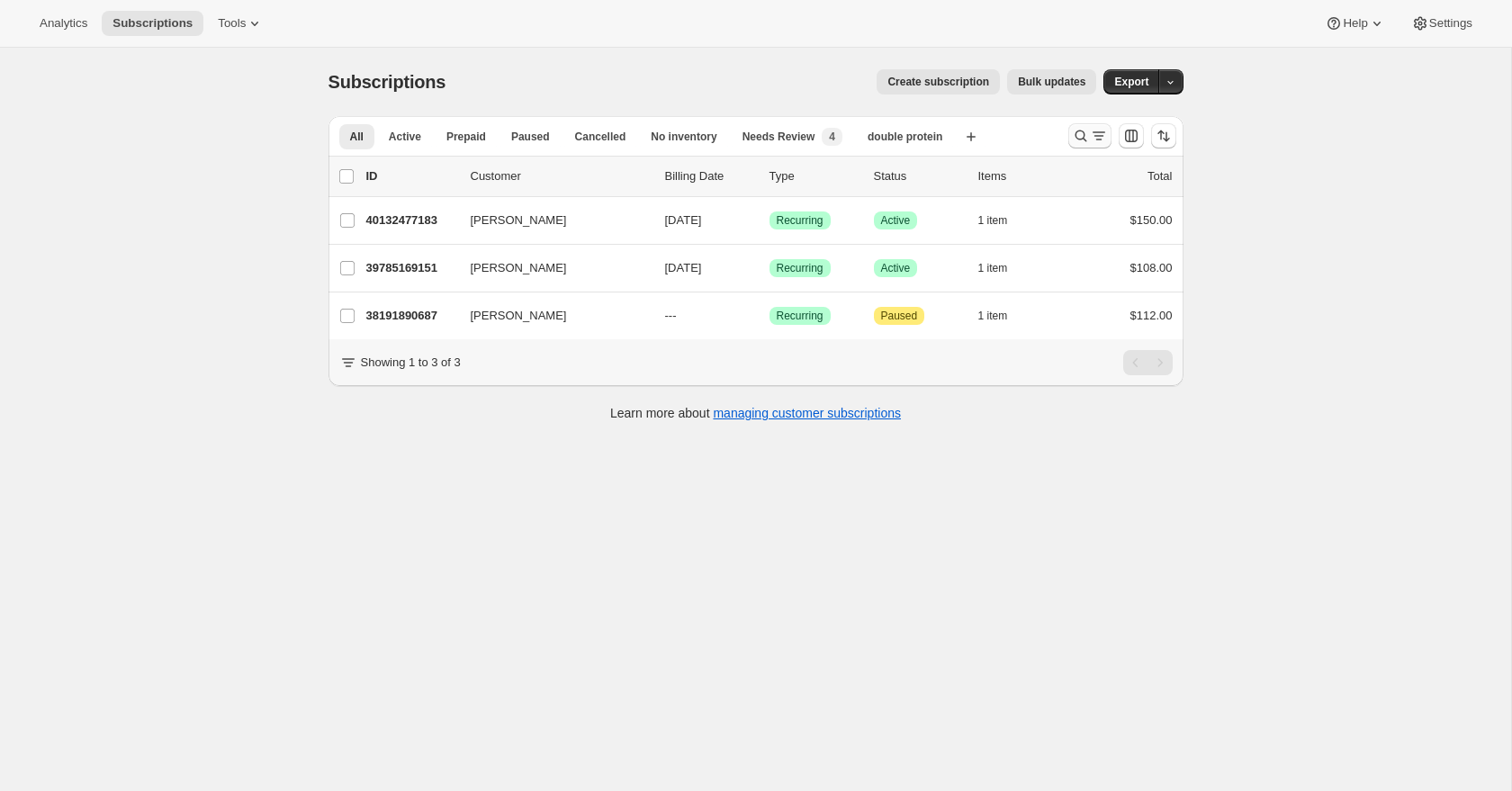
click at [1073, 137] on icon "Search and filter results" at bounding box center [1081, 136] width 18 height 18
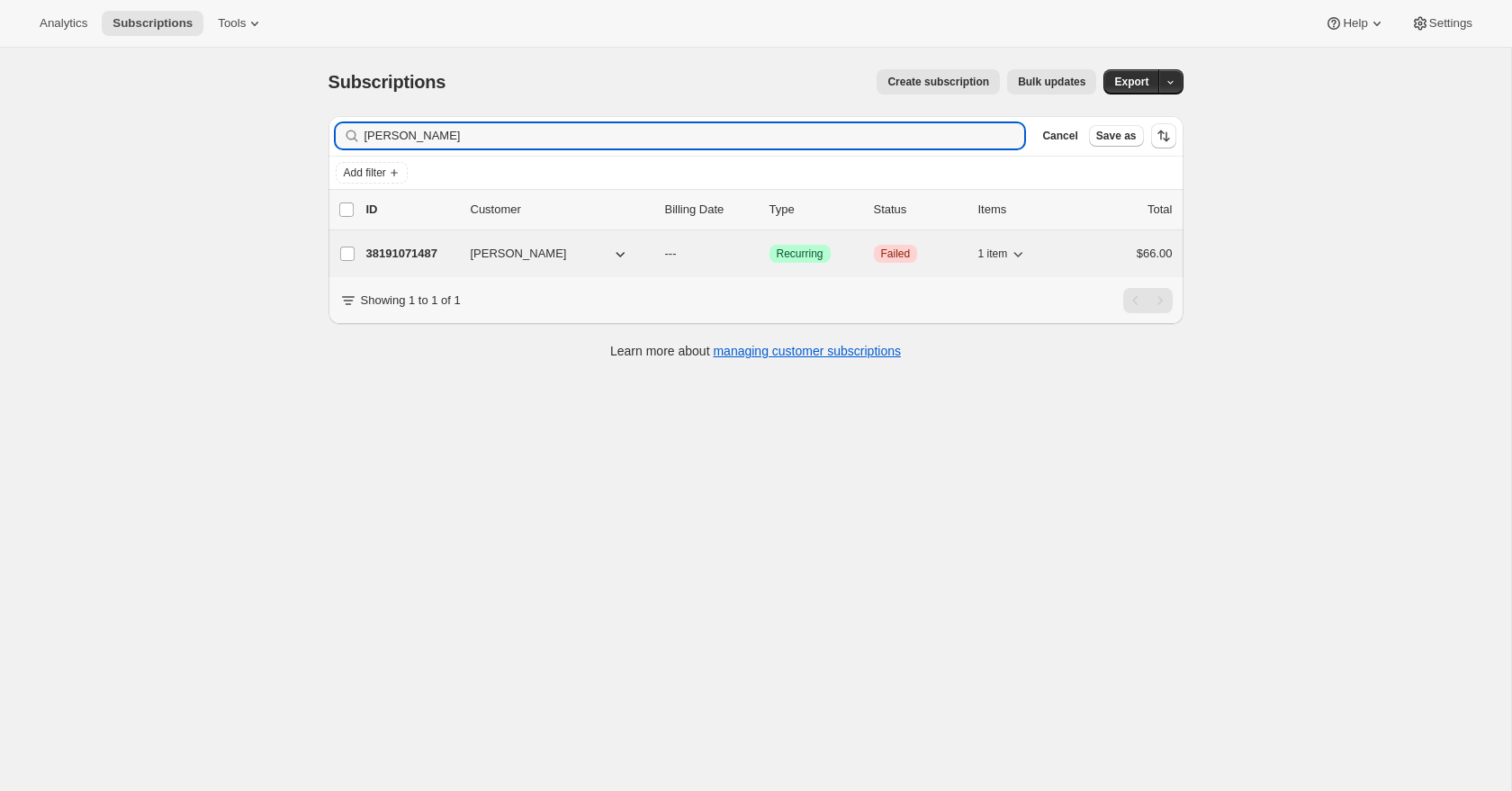
type input "susan"
click at [394, 247] on p "38191071487" at bounding box center [411, 253] width 90 height 18
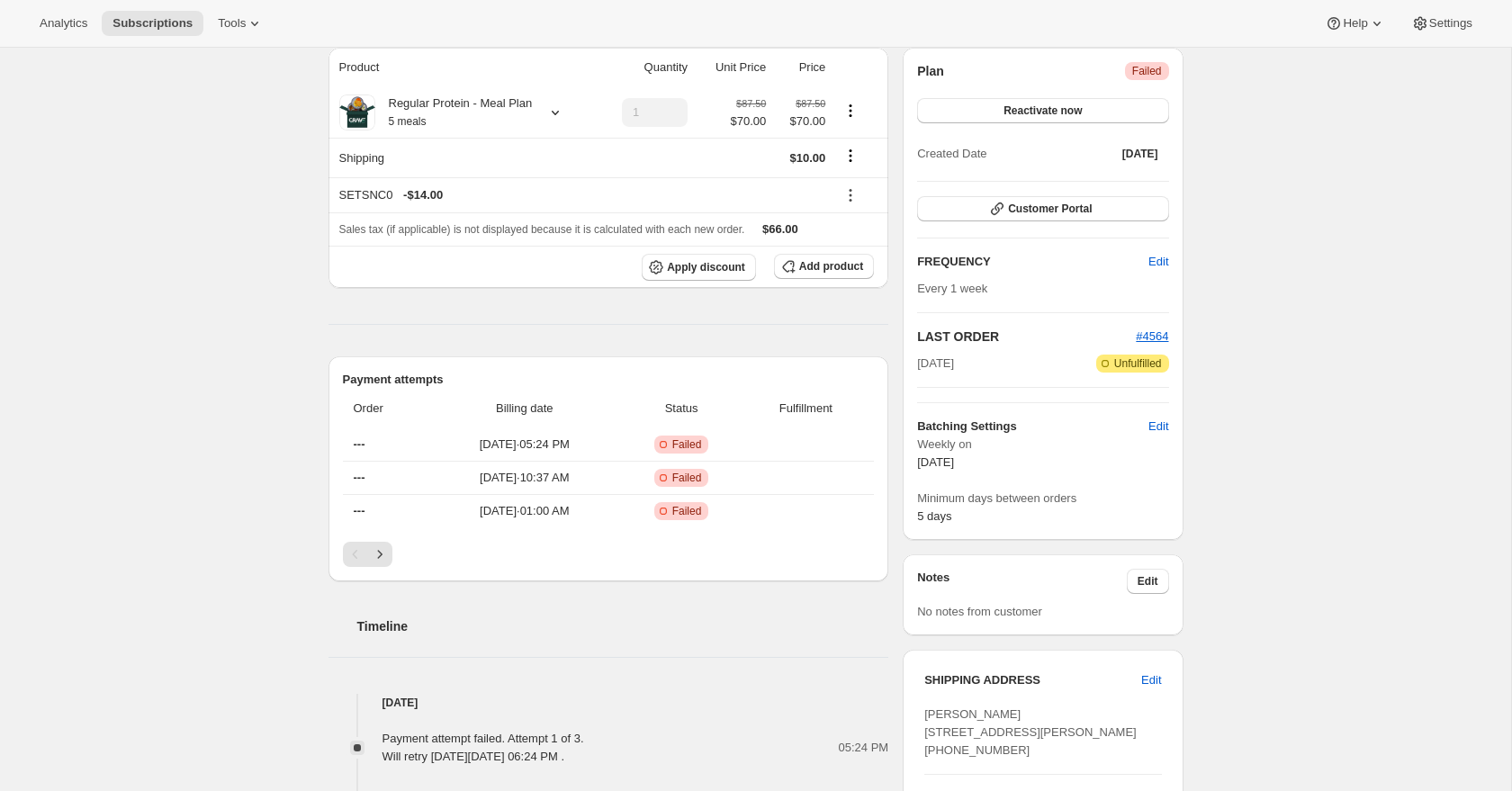
scroll to position [159, 0]
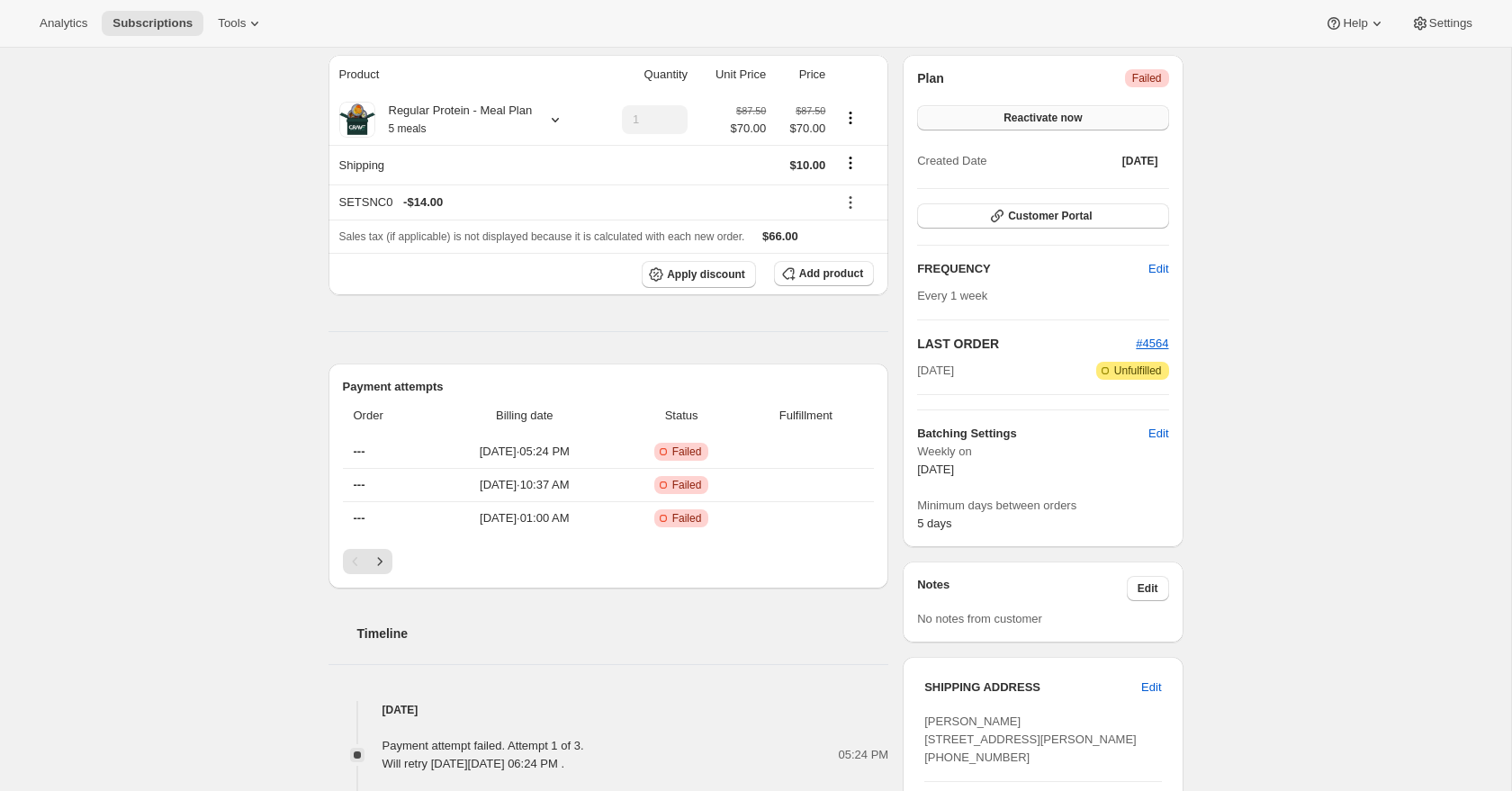
click at [1049, 114] on span "Reactivate now" at bounding box center [1043, 118] width 78 height 14
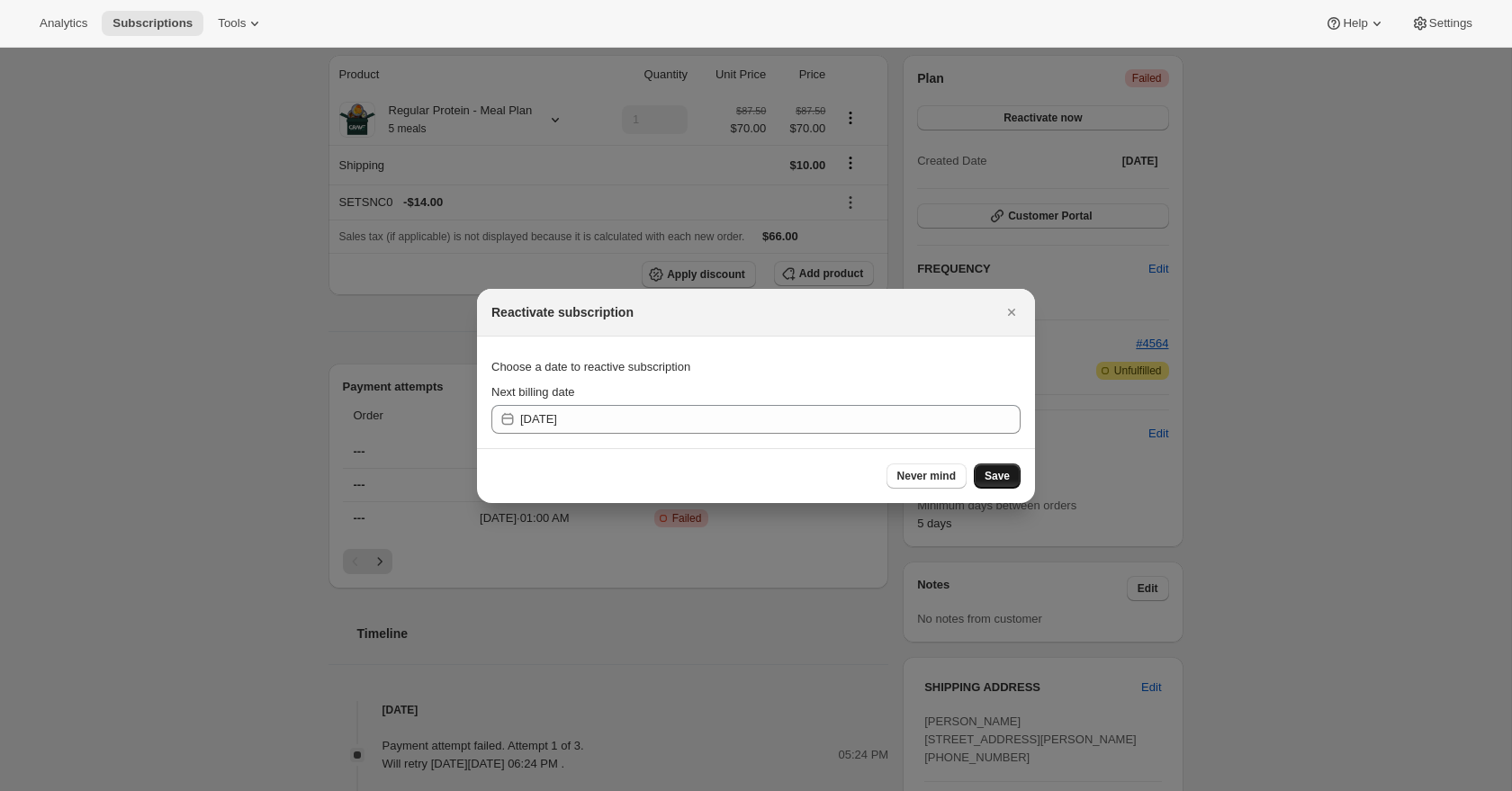
click at [1004, 478] on span "Save" at bounding box center [997, 476] width 25 height 14
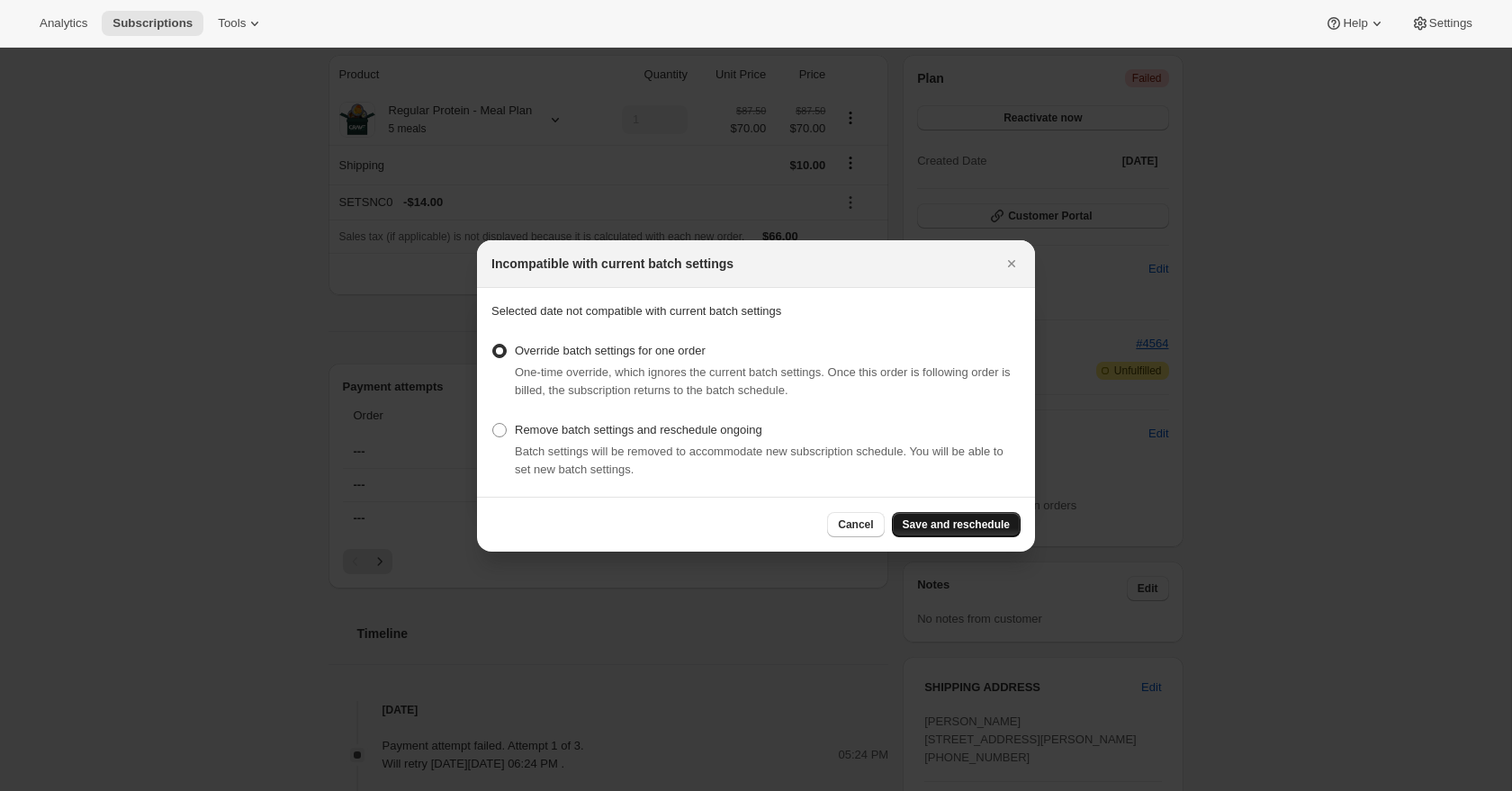
click at [983, 525] on span "Save and reschedule" at bounding box center [957, 524] width 107 height 14
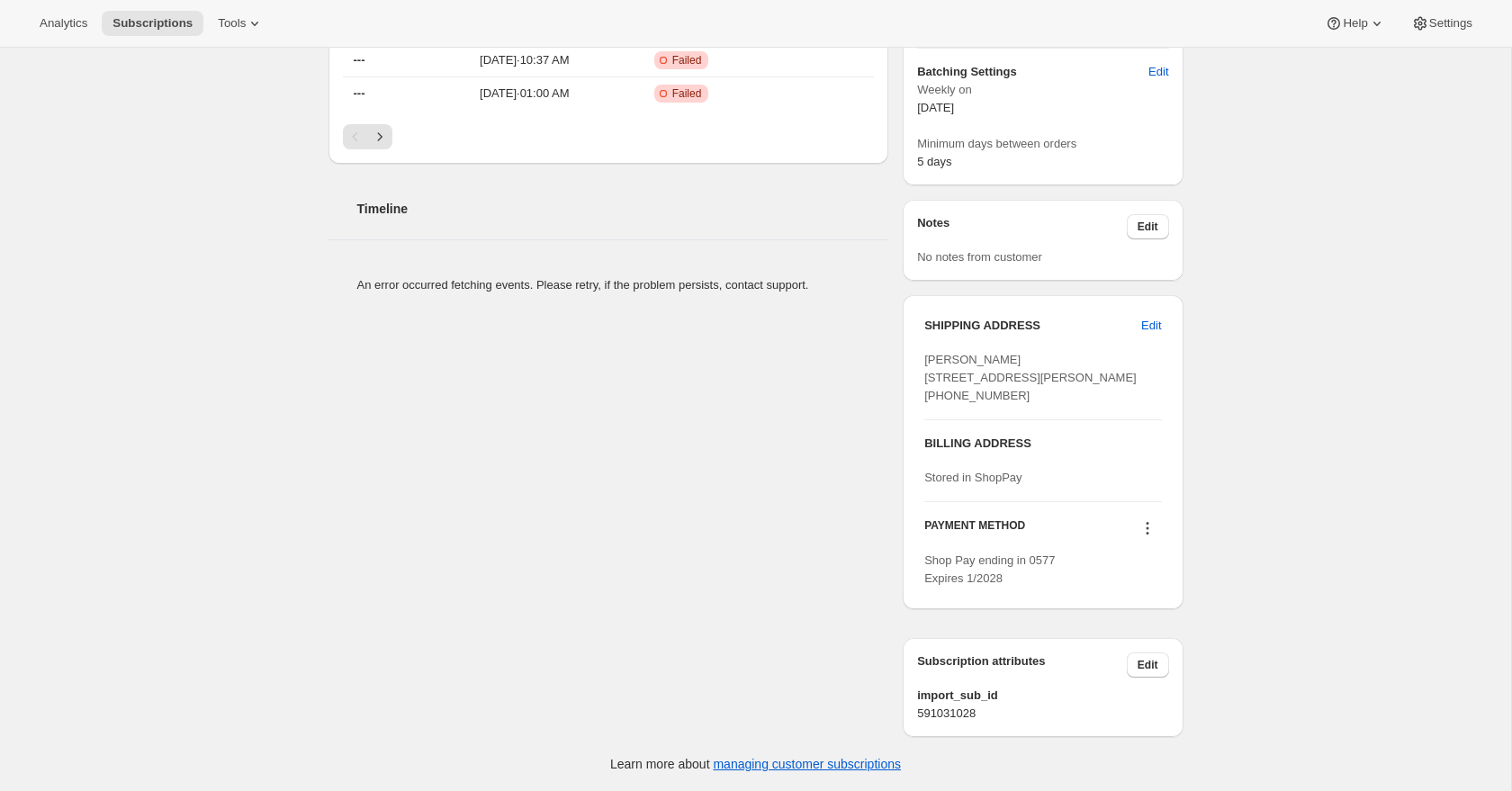
scroll to position [700, 0]
click at [1143, 531] on icon at bounding box center [1147, 527] width 18 height 18
click at [1151, 622] on span "Select payment method" at bounding box center [1141, 629] width 123 height 13
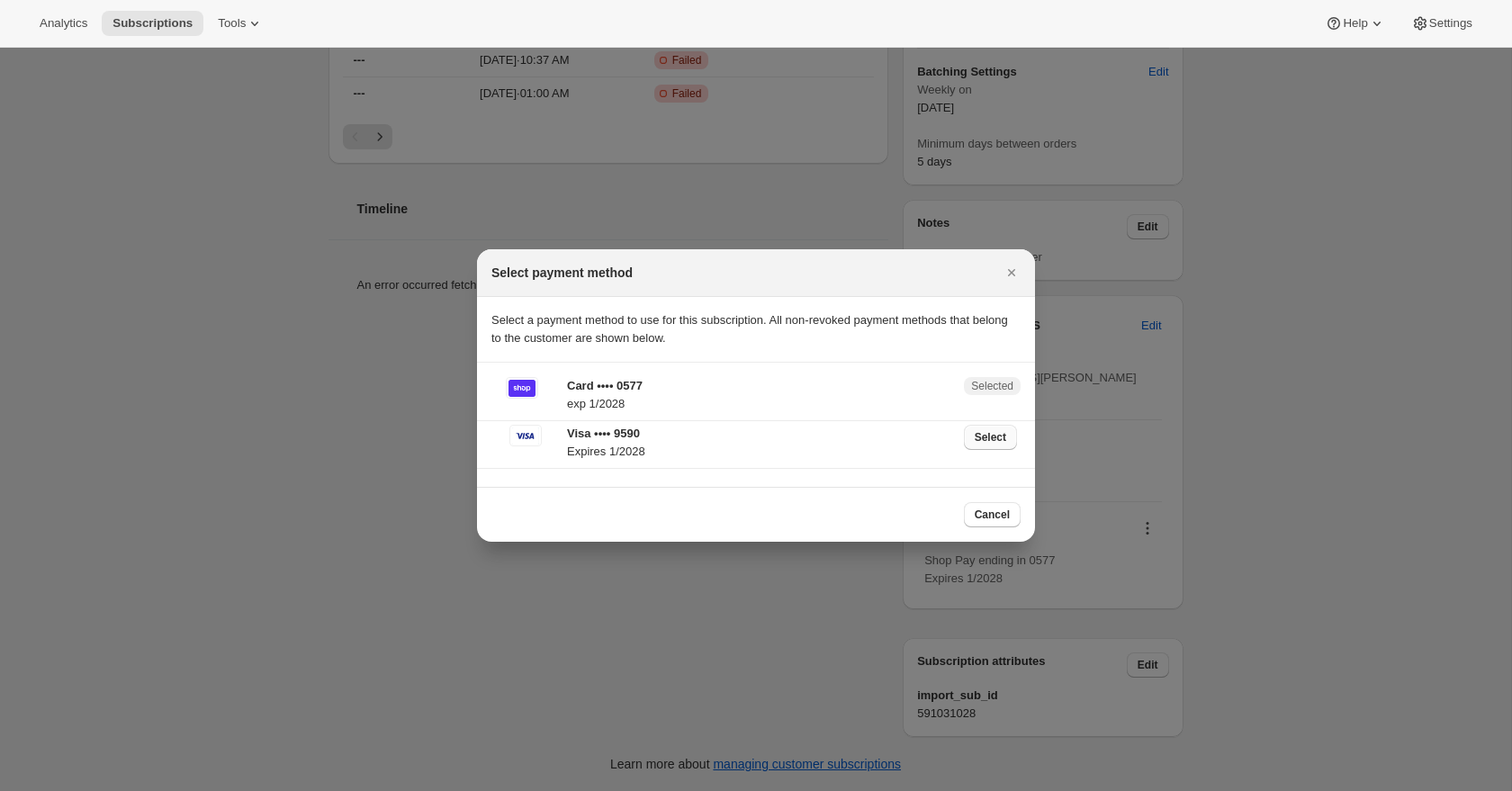
click at [986, 441] on span "Select" at bounding box center [990, 437] width 32 height 14
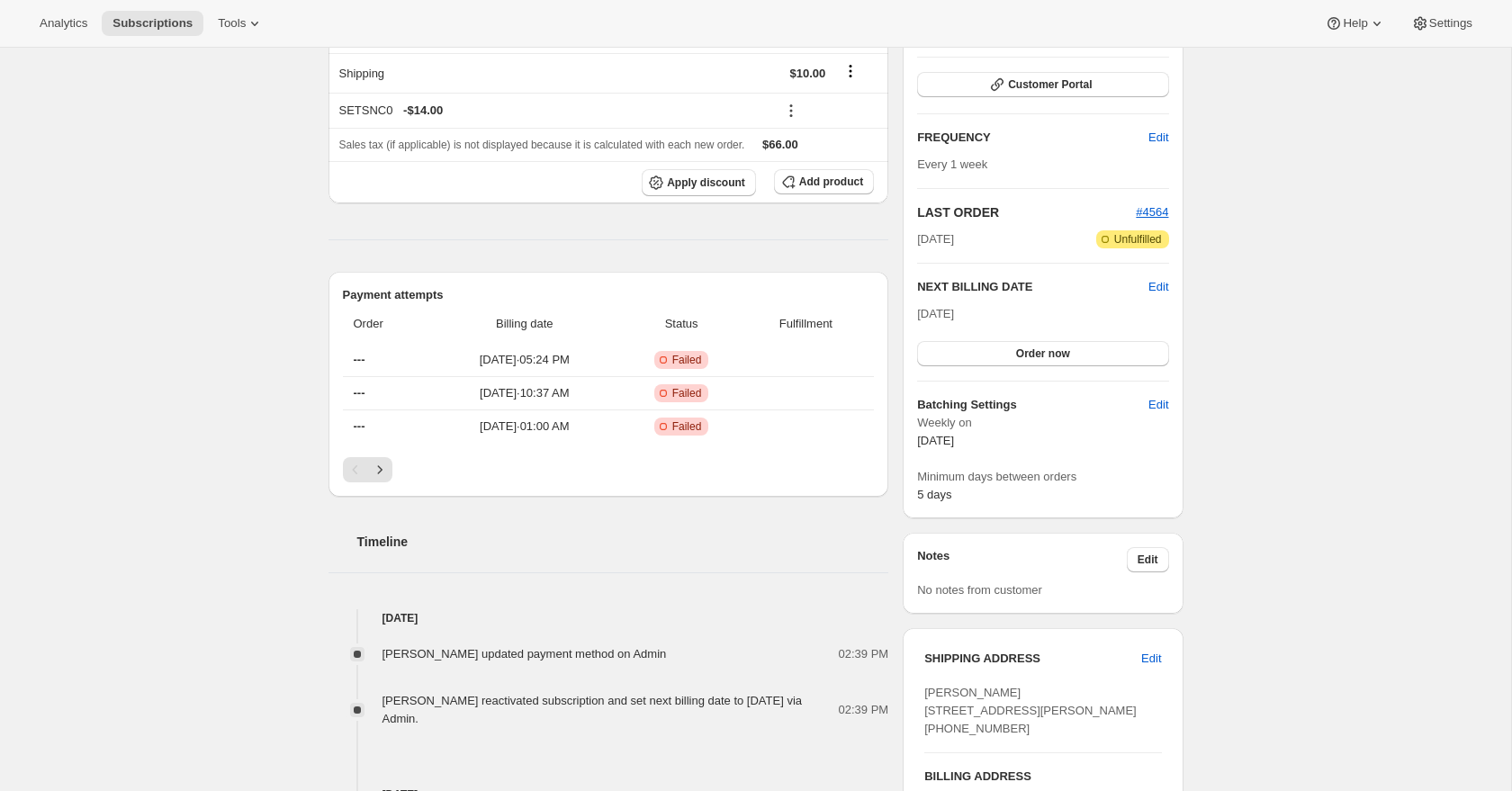
scroll to position [413, 0]
click at [1027, 356] on span "Order now" at bounding box center [1043, 355] width 54 height 14
click at [1027, 356] on span "Click to confirm" at bounding box center [1043, 355] width 82 height 14
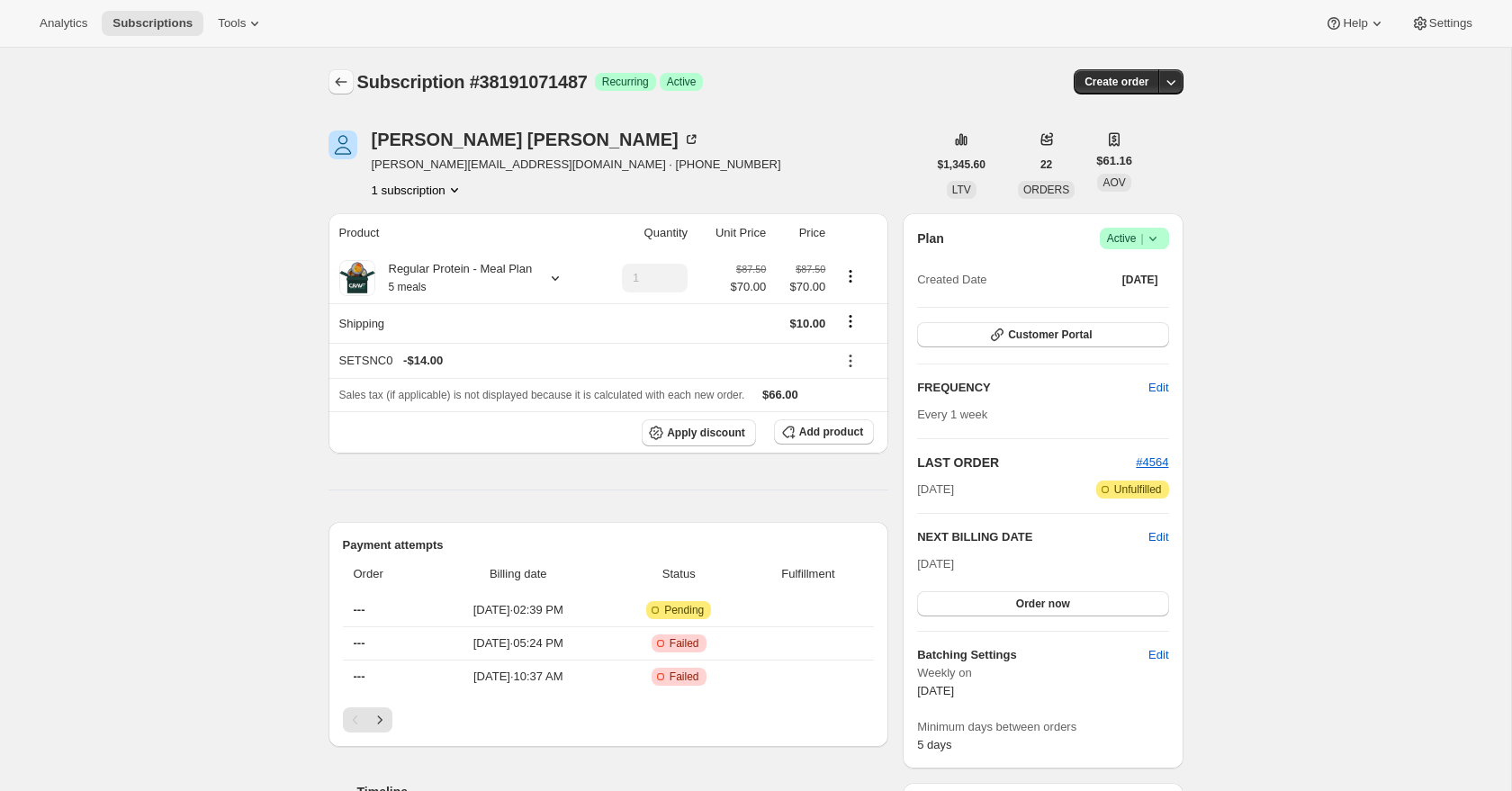
click at [346, 79] on icon "Subscriptions" at bounding box center [340, 81] width 18 height 18
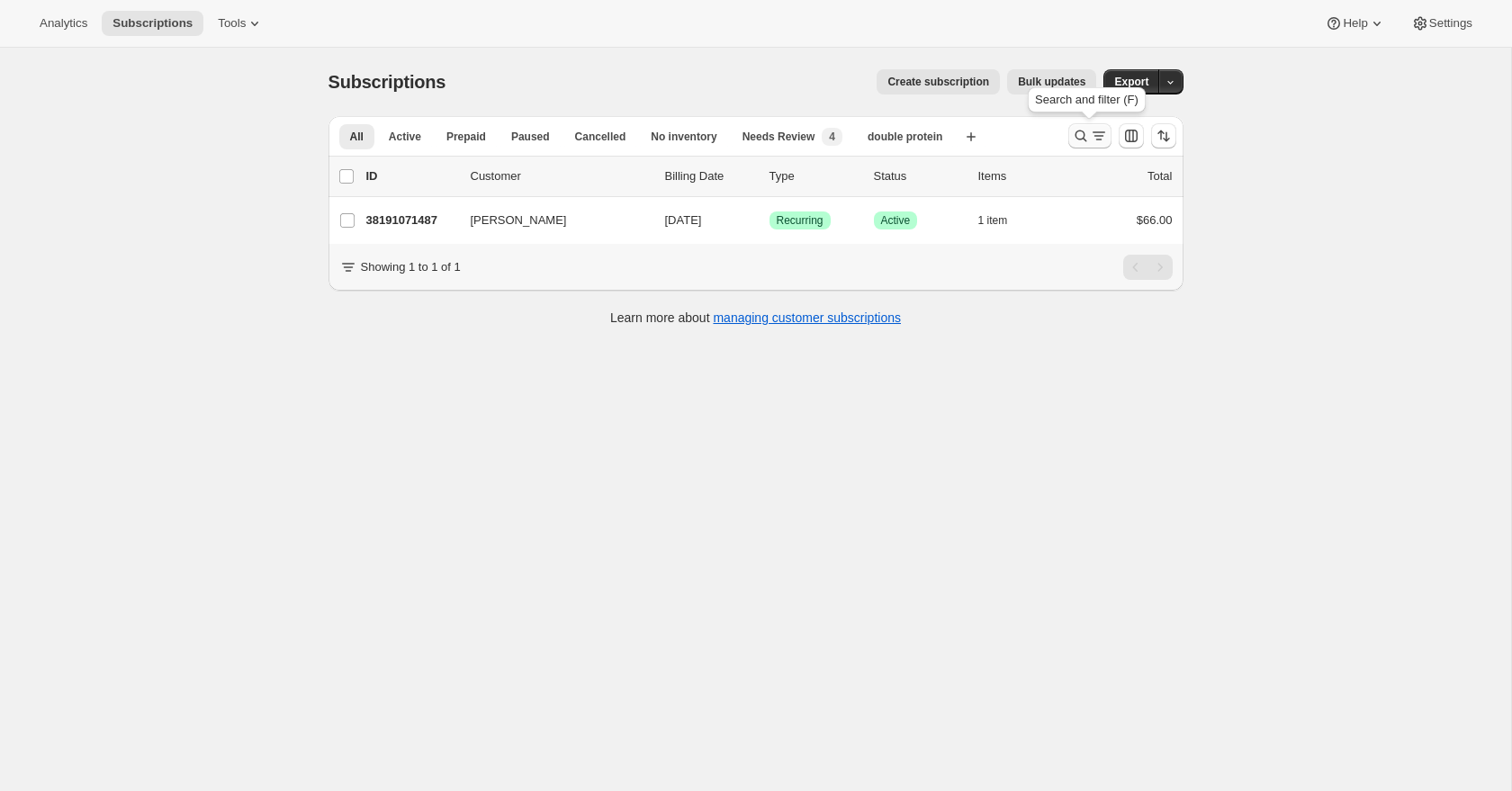
click at [1085, 136] on icon "Search and filter results" at bounding box center [1081, 136] width 18 height 18
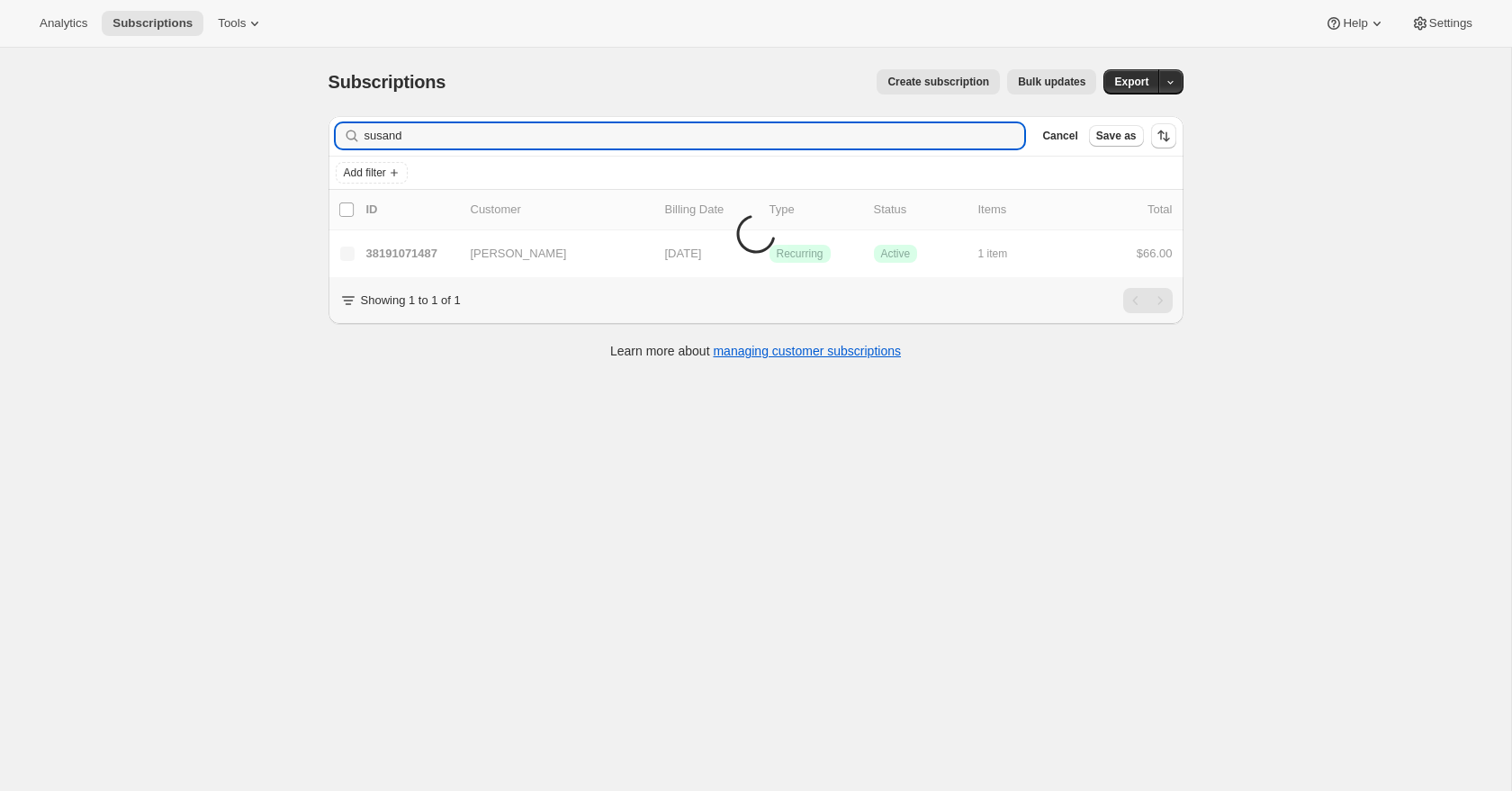
drag, startPoint x: 905, startPoint y: 133, endPoint x: 904, endPoint y: 118, distance: 15.0
click at [904, 118] on div "Filter subscribers susand Clear Cancel Save as" at bounding box center [756, 135] width 855 height 39
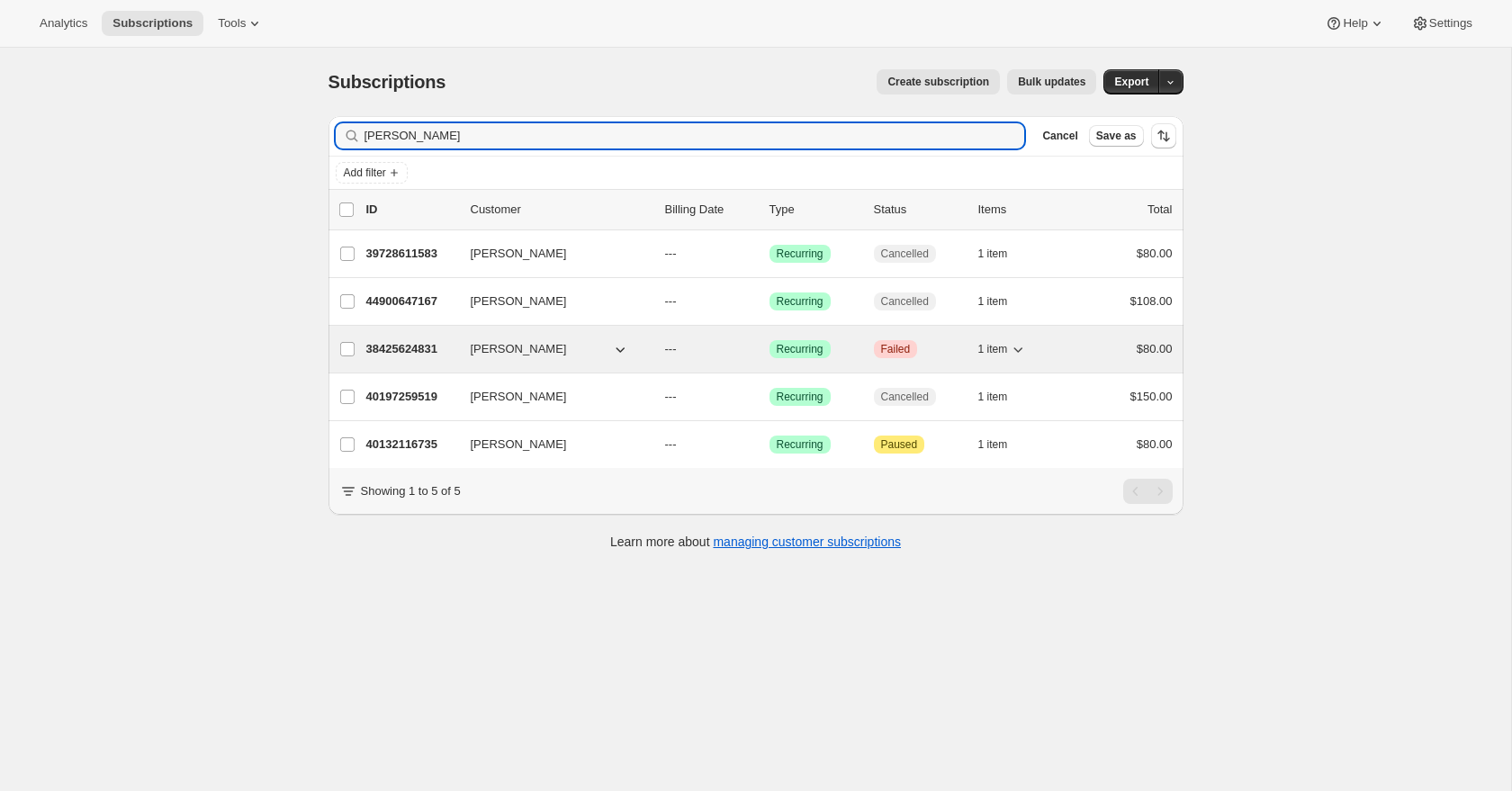
type input "[PERSON_NAME]"
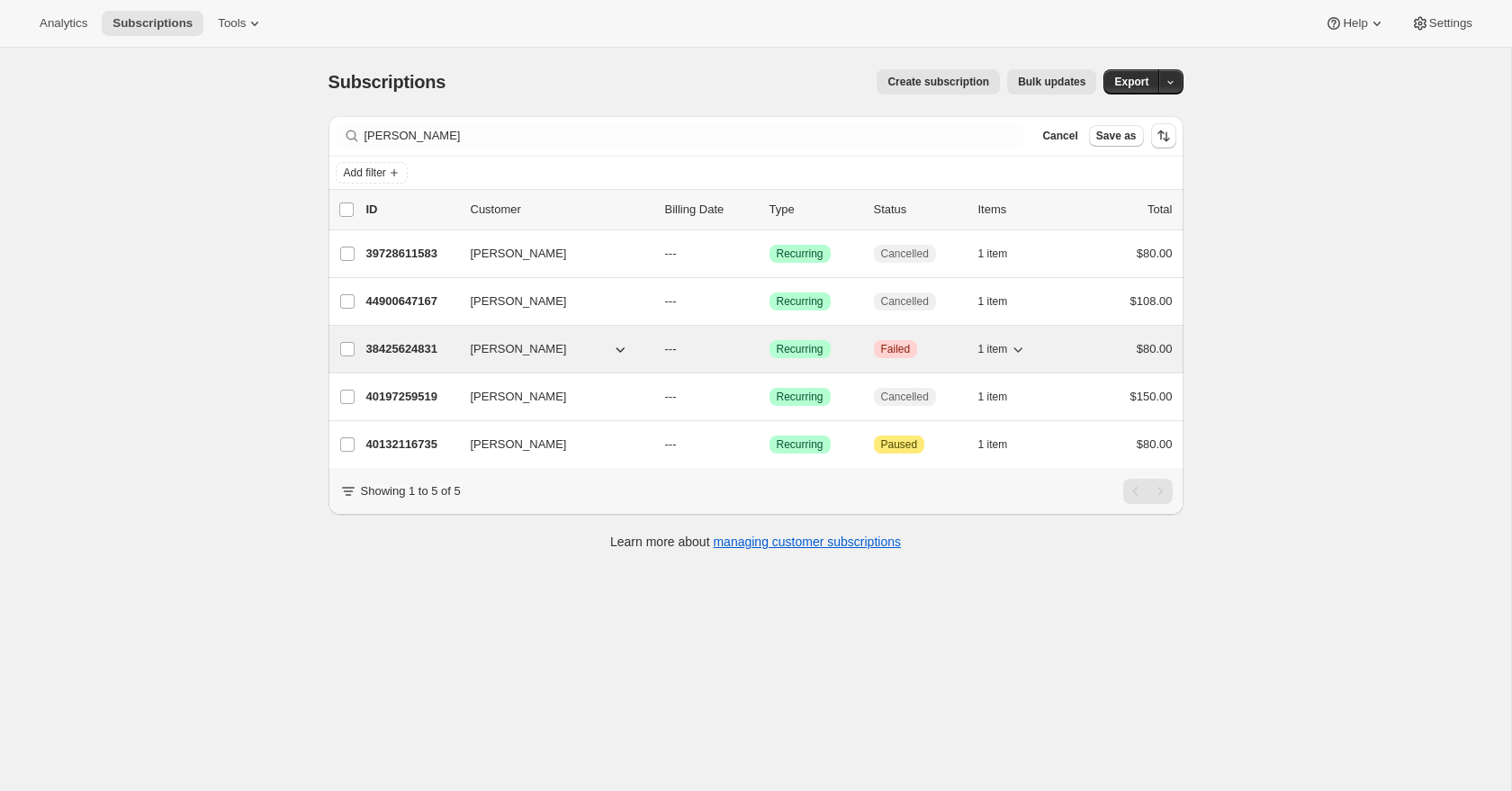
click at [409, 345] on p "38425624831" at bounding box center [411, 349] width 90 height 18
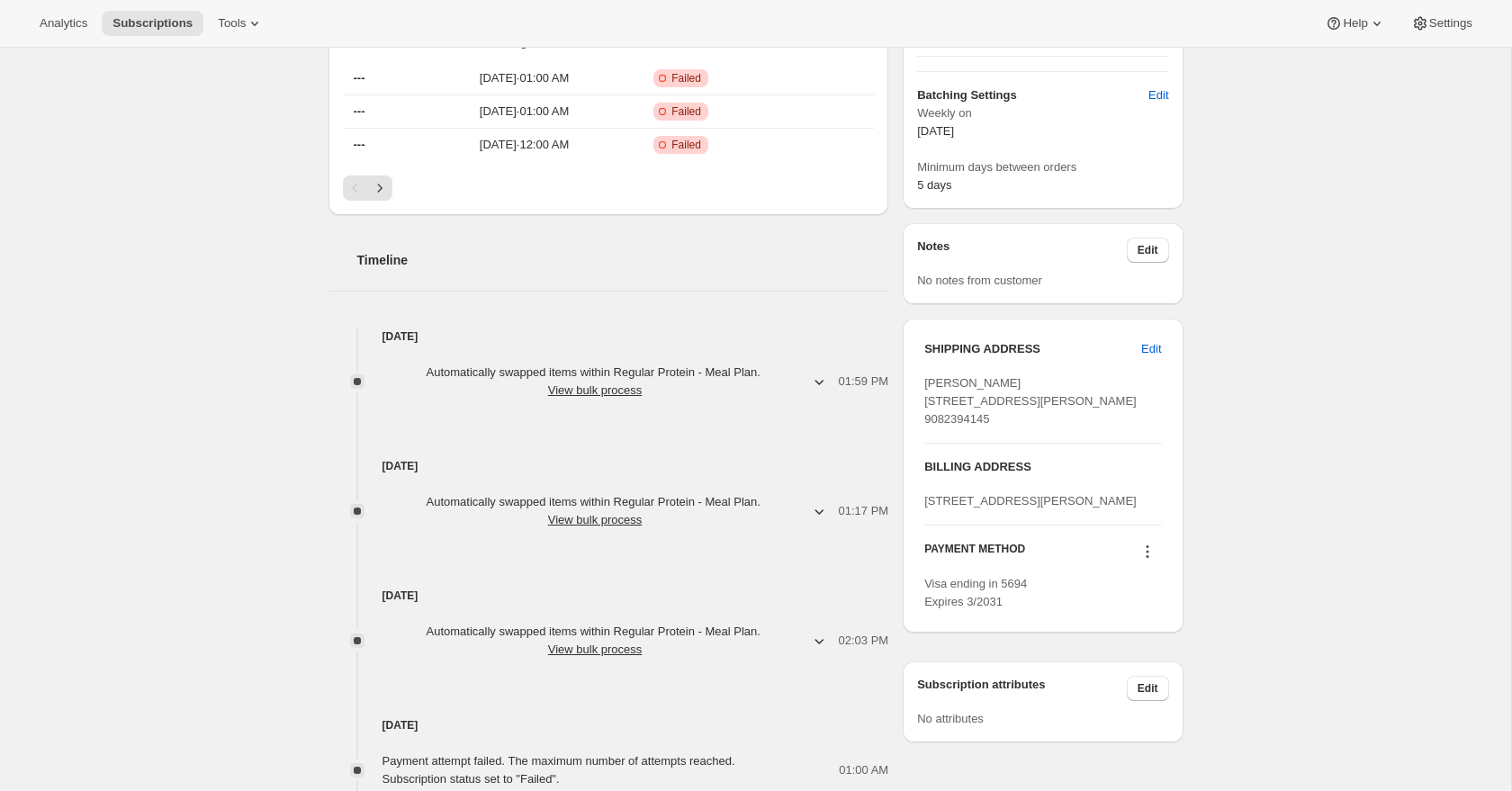
scroll to position [500, 0]
click at [1148, 558] on icon at bounding box center [1147, 548] width 18 height 18
click at [1159, 682] on span "Select payment method" at bounding box center [1141, 686] width 123 height 13
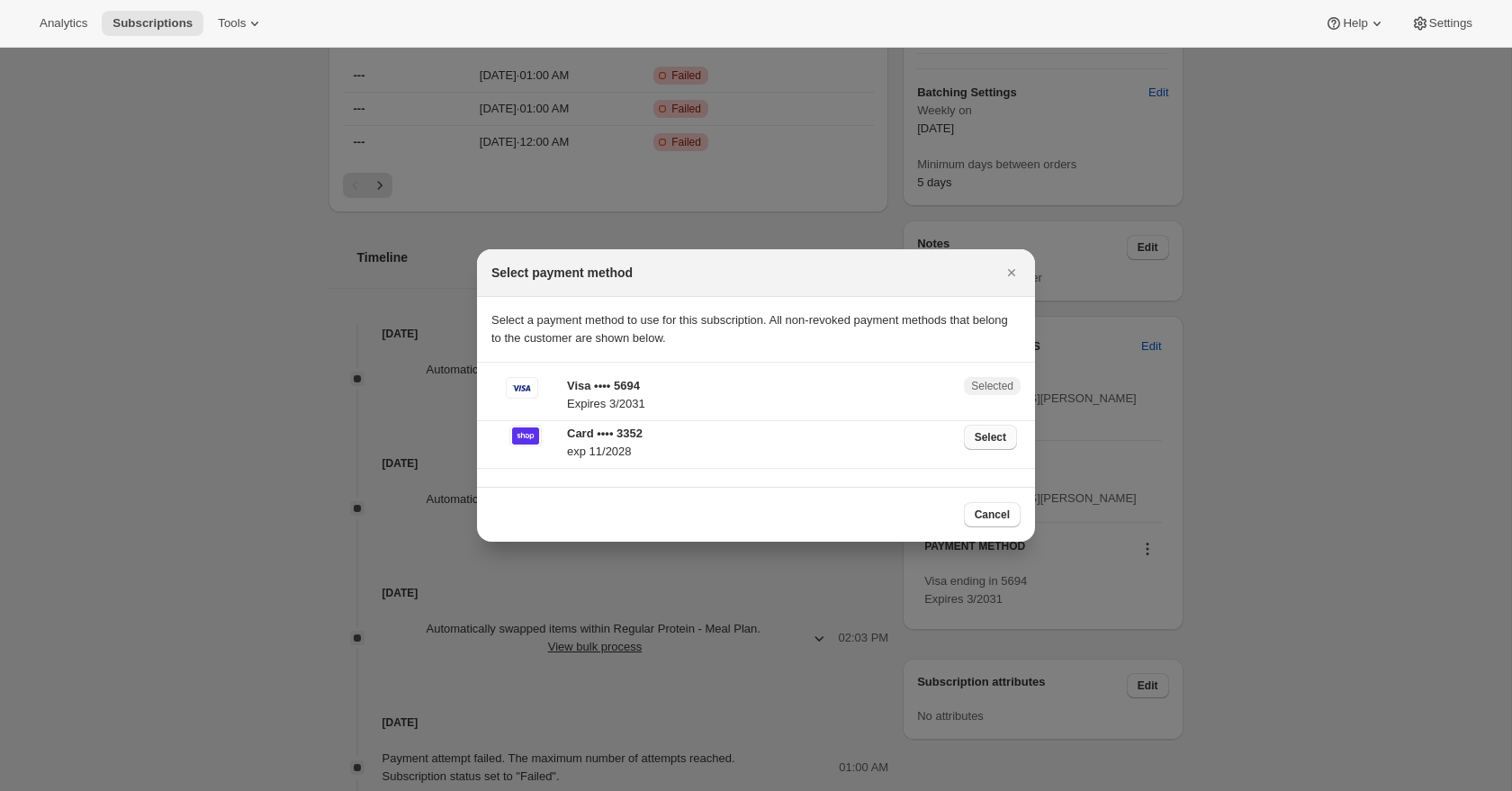
click at [990, 432] on span "Select" at bounding box center [990, 437] width 32 height 14
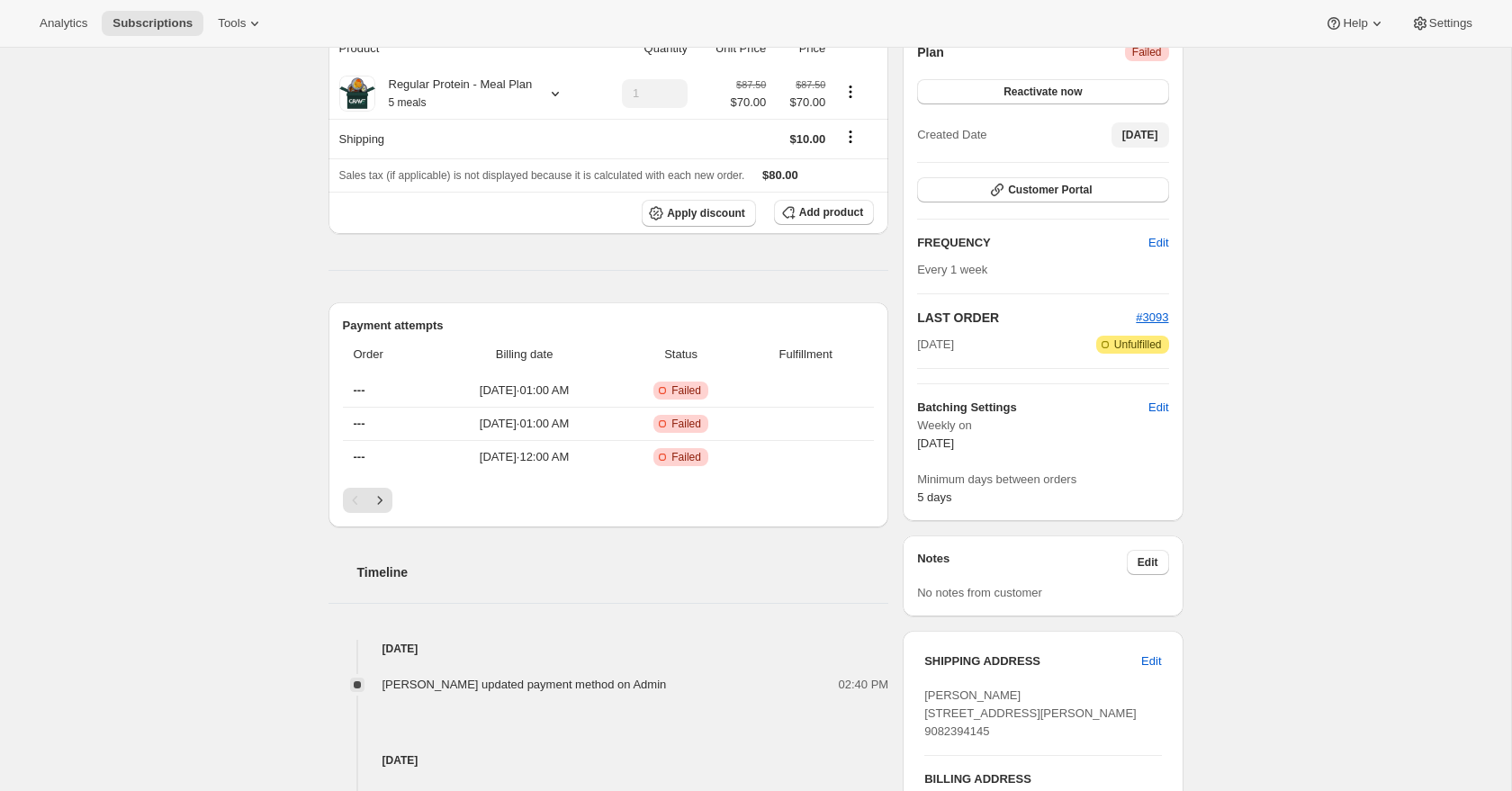
scroll to position [255, 0]
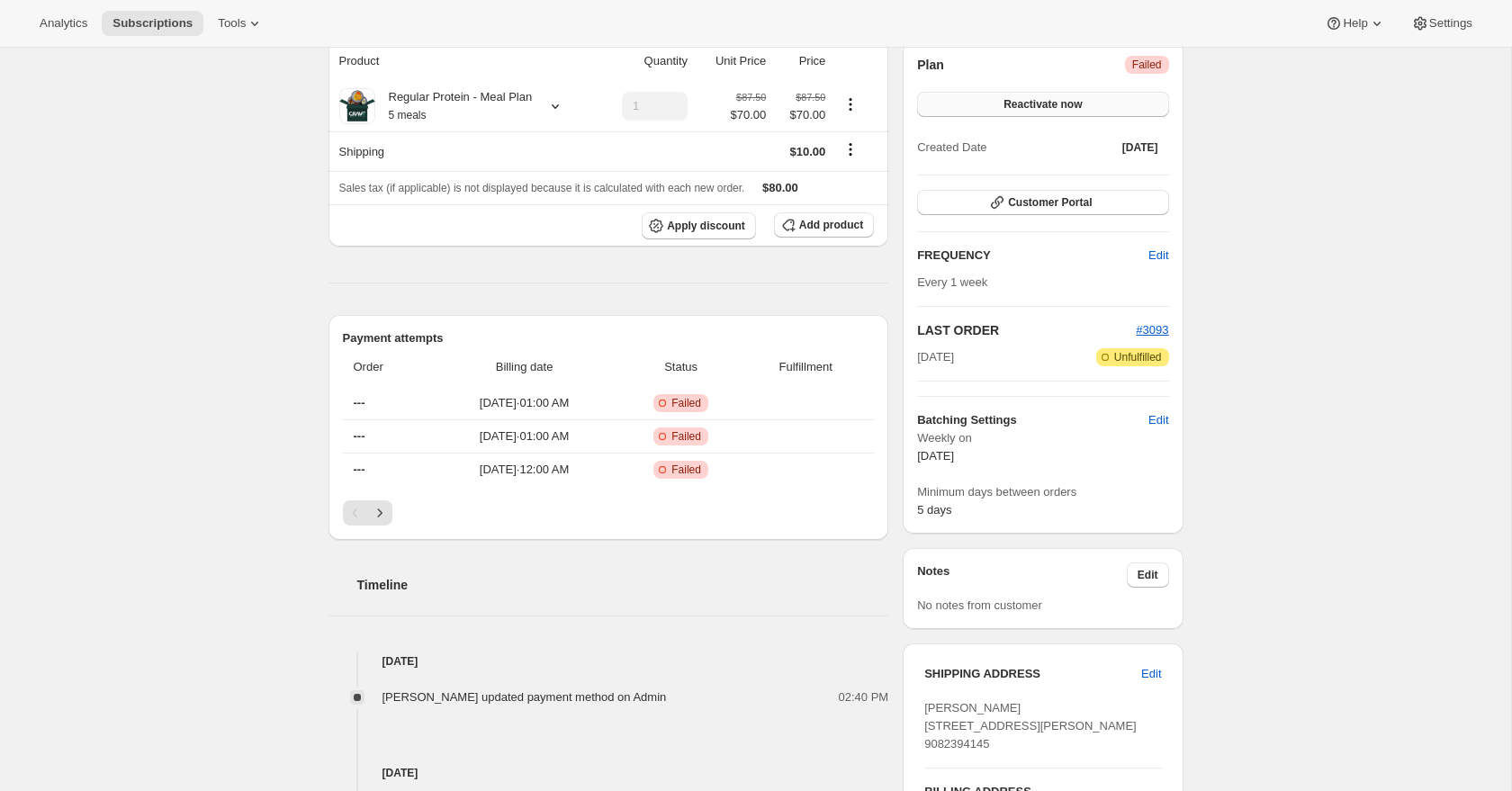
click at [1078, 103] on span "Reactivate now" at bounding box center [1043, 104] width 78 height 14
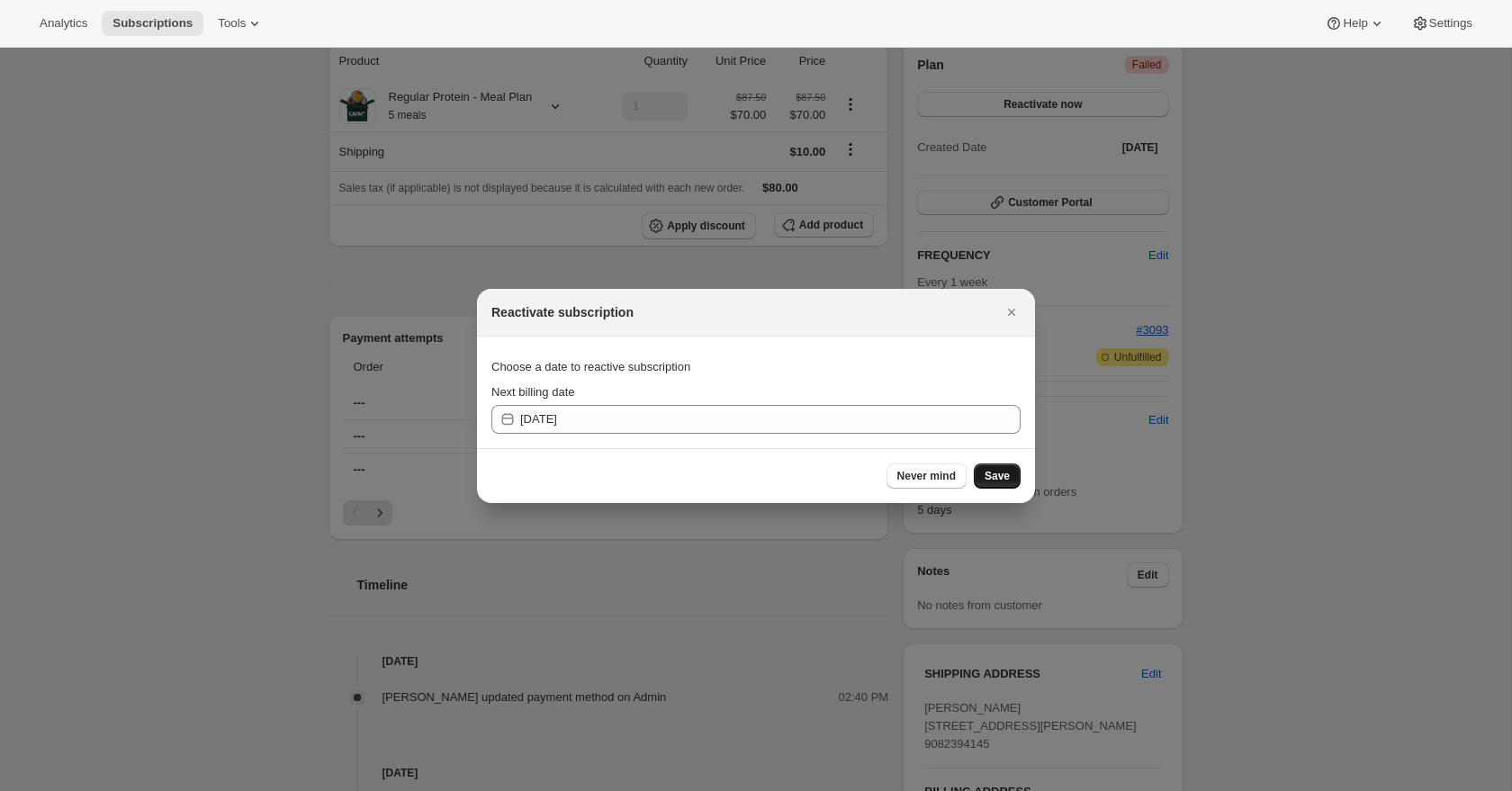
click at [995, 479] on span "Save" at bounding box center [997, 476] width 25 height 14
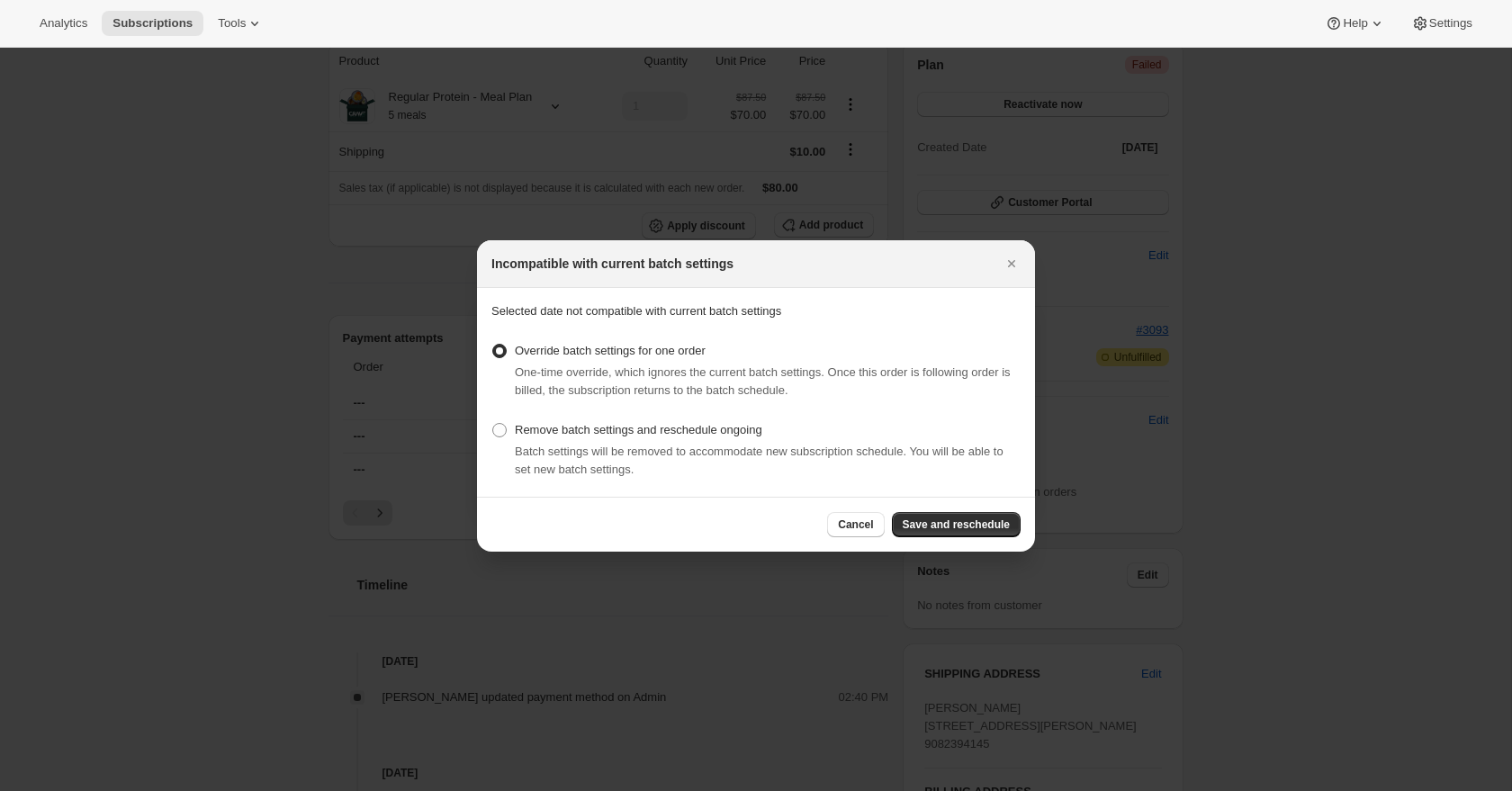
click at [984, 524] on span "Save and reschedule" at bounding box center [957, 524] width 107 height 14
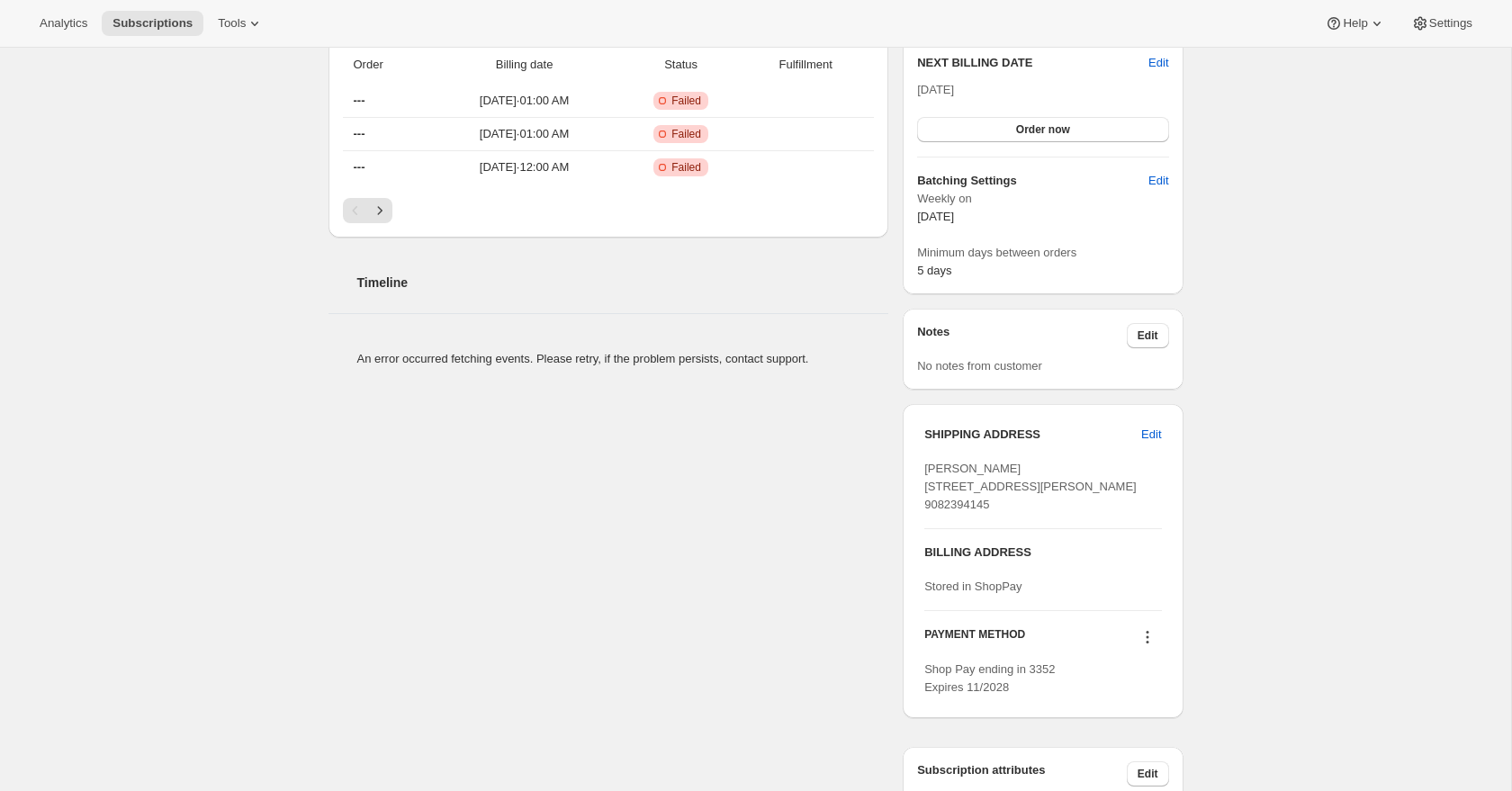
scroll to position [641, 0]
click at [1152, 645] on icon at bounding box center [1147, 635] width 18 height 18
click at [1154, 611] on span "Select payment method" at bounding box center [1141, 607] width 123 height 13
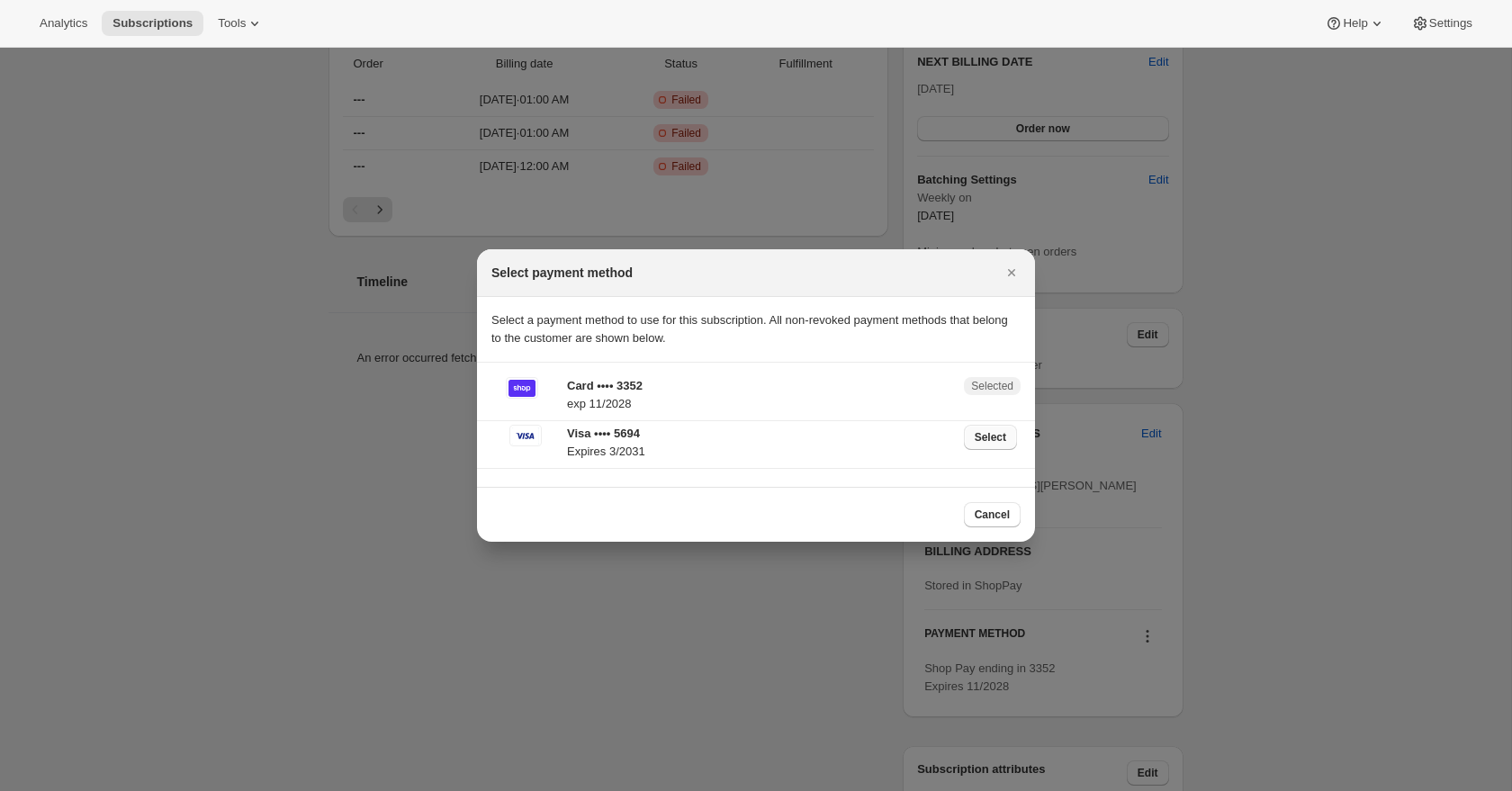
click at [980, 443] on span "Select" at bounding box center [990, 437] width 32 height 14
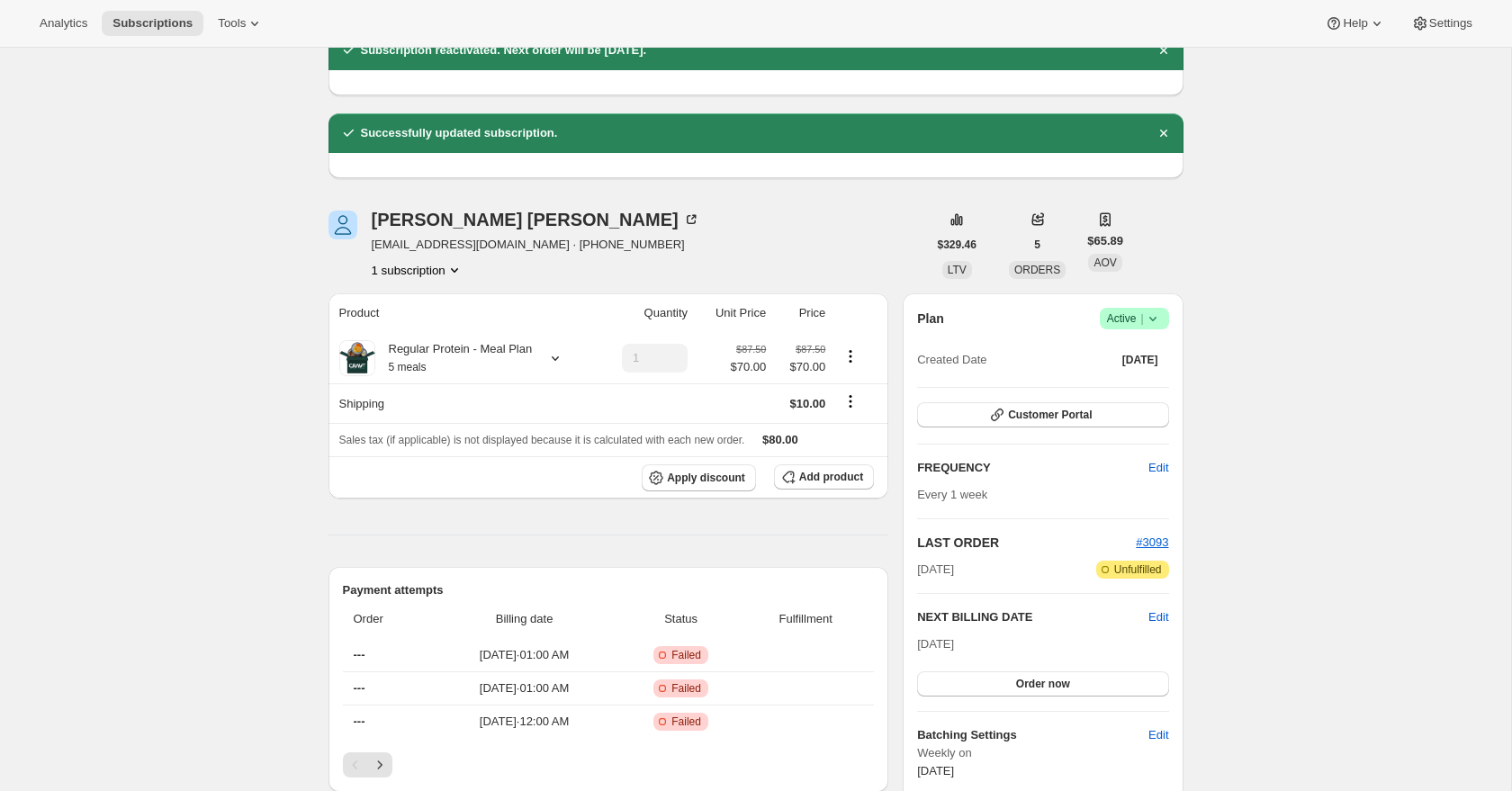
scroll to position [215, 0]
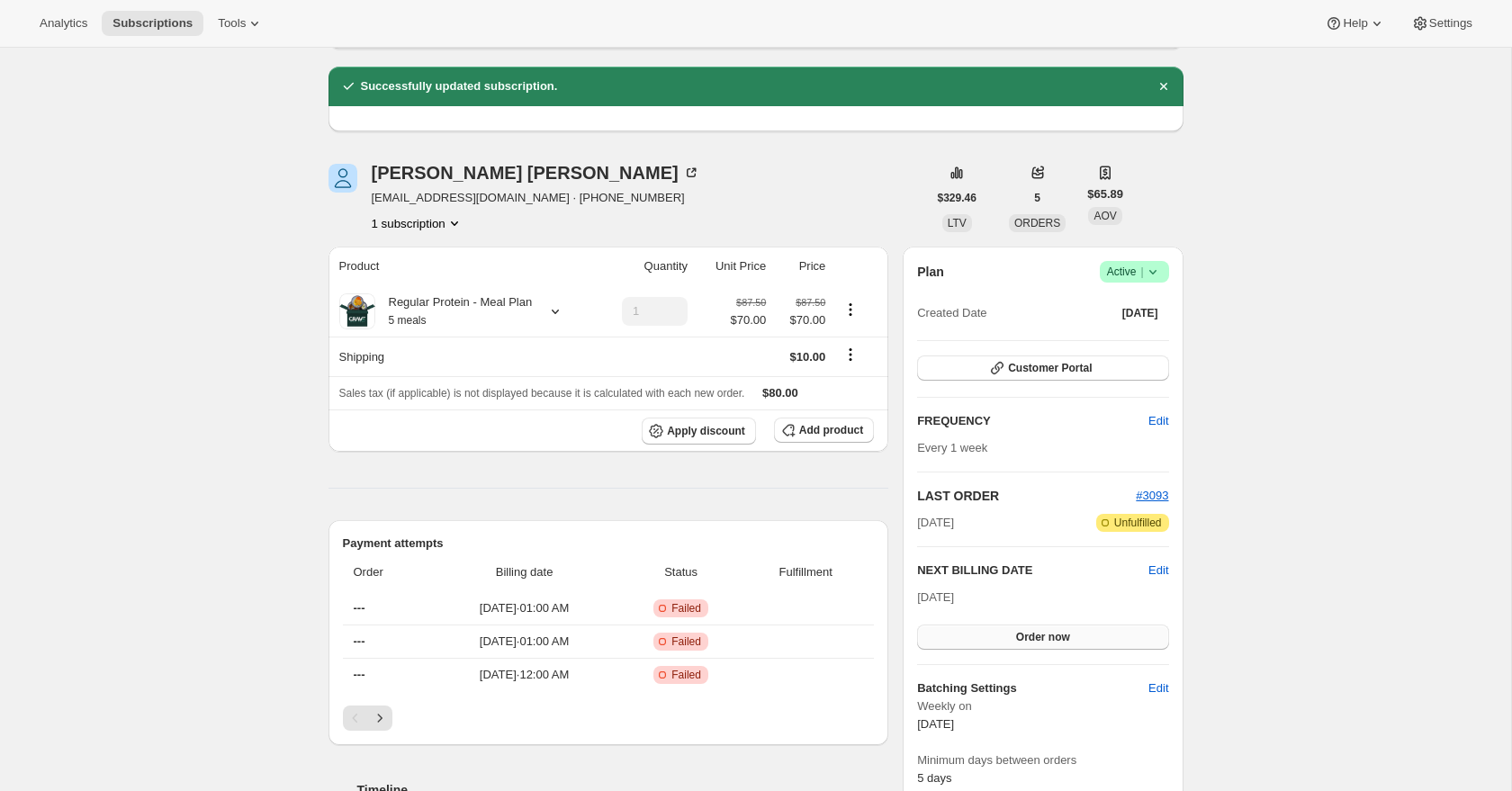
click at [1060, 637] on span "Order now" at bounding box center [1043, 636] width 54 height 14
click at [1061, 635] on span "Click to confirm" at bounding box center [1043, 636] width 82 height 14
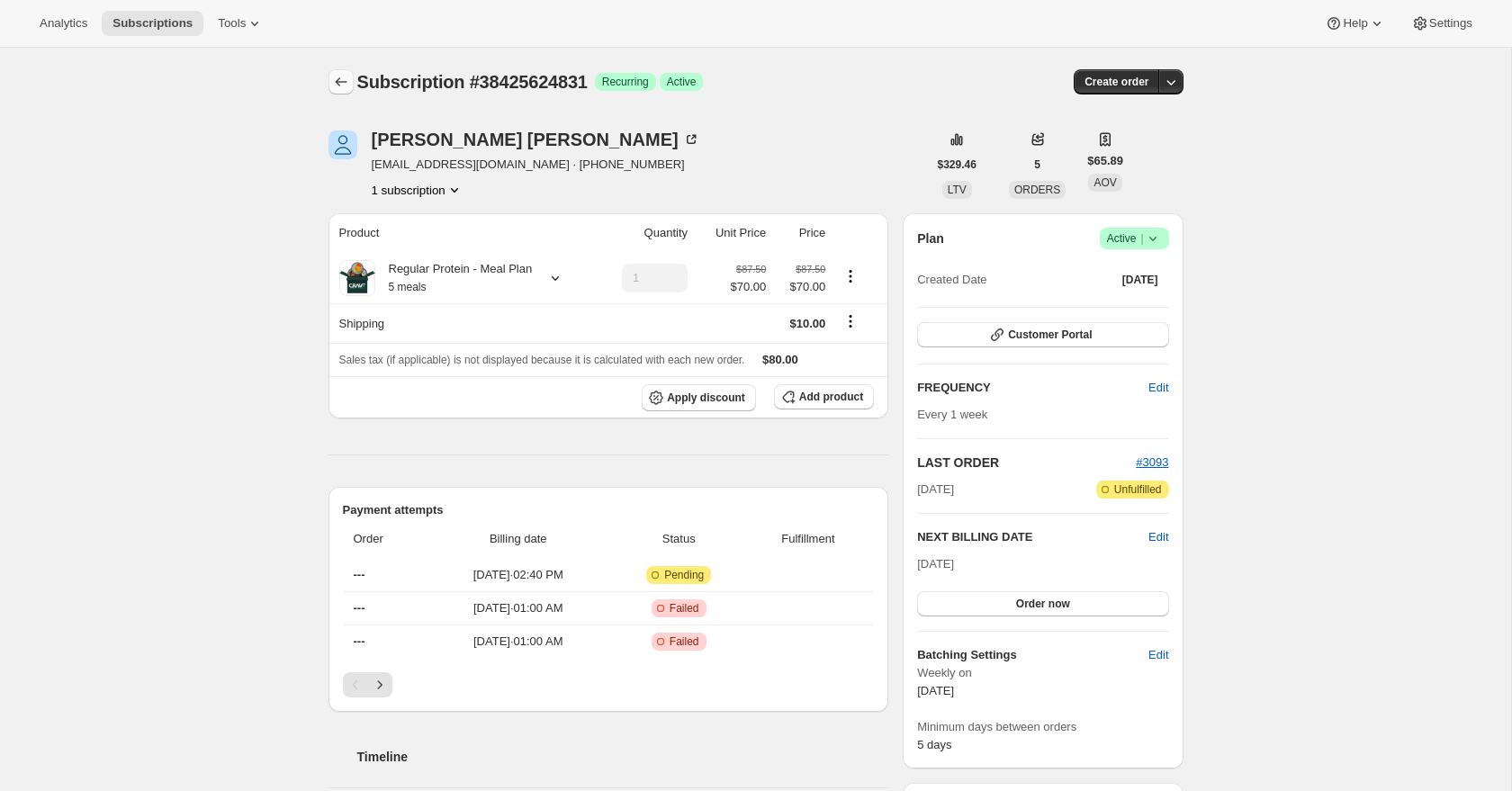
click at [344, 73] on icon "Subscriptions" at bounding box center [340, 81] width 18 height 18
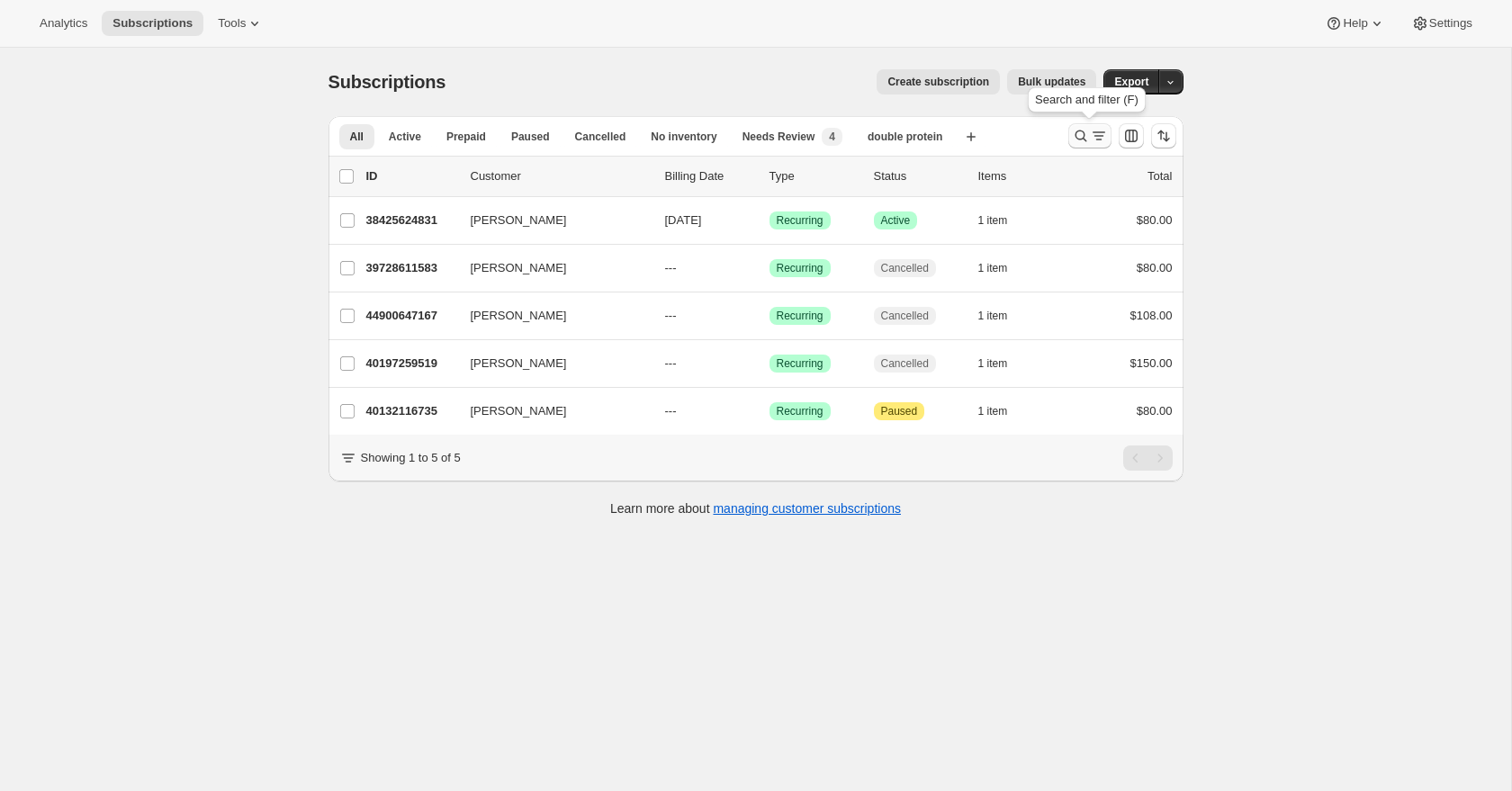
click at [1085, 130] on icon "Search and filter results" at bounding box center [1081, 136] width 18 height 18
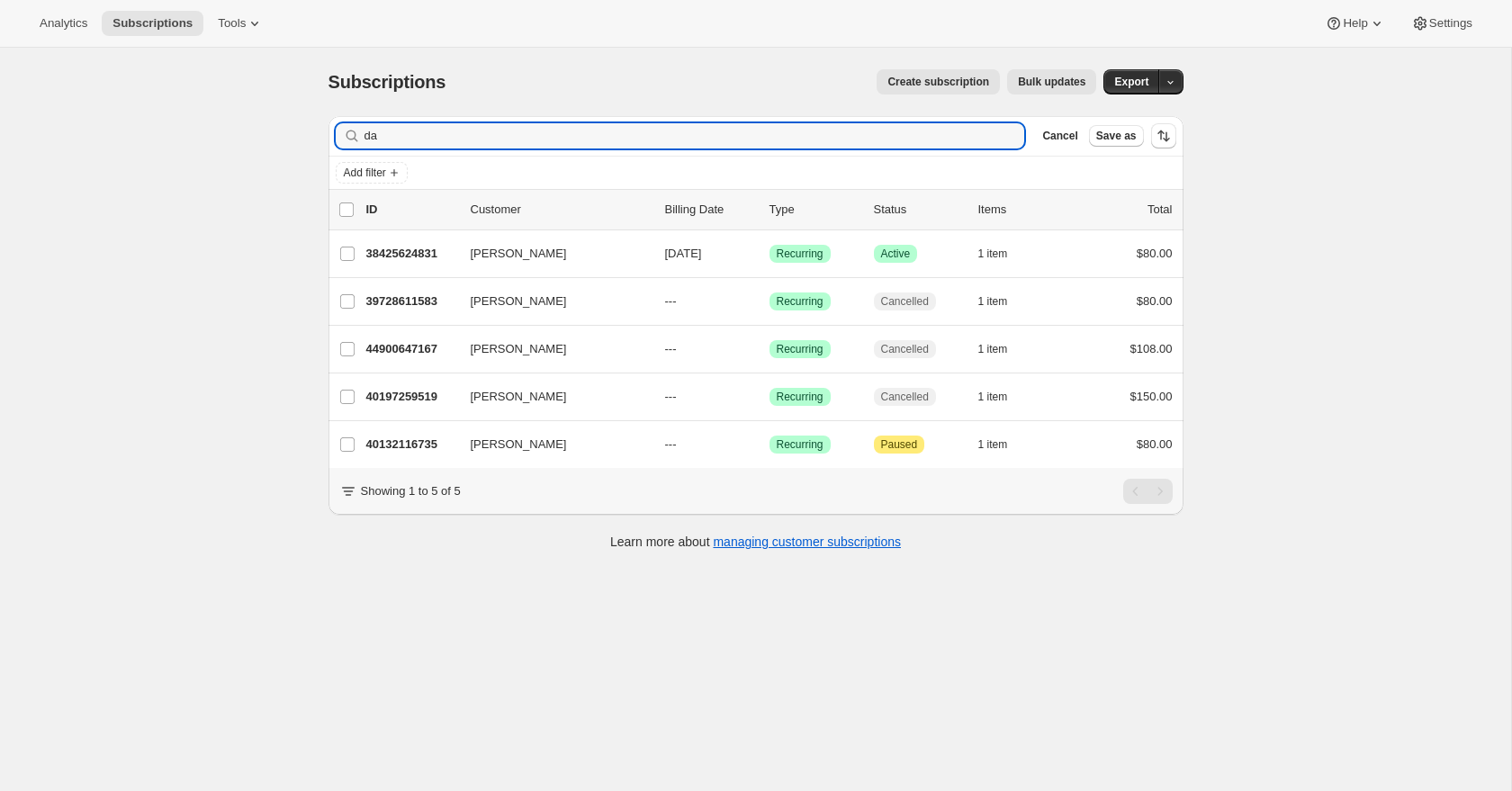
type input "d"
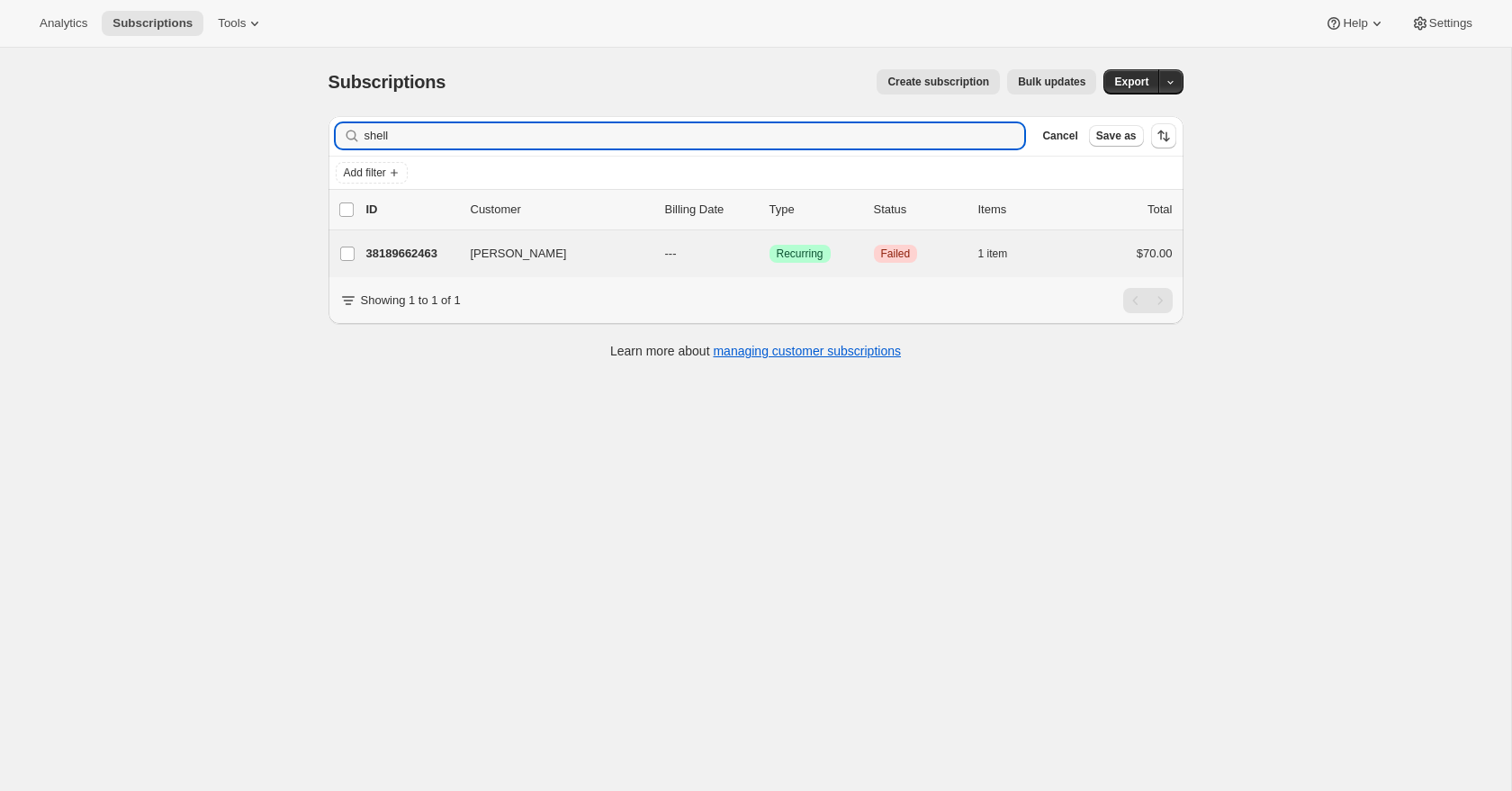
type input "shell"
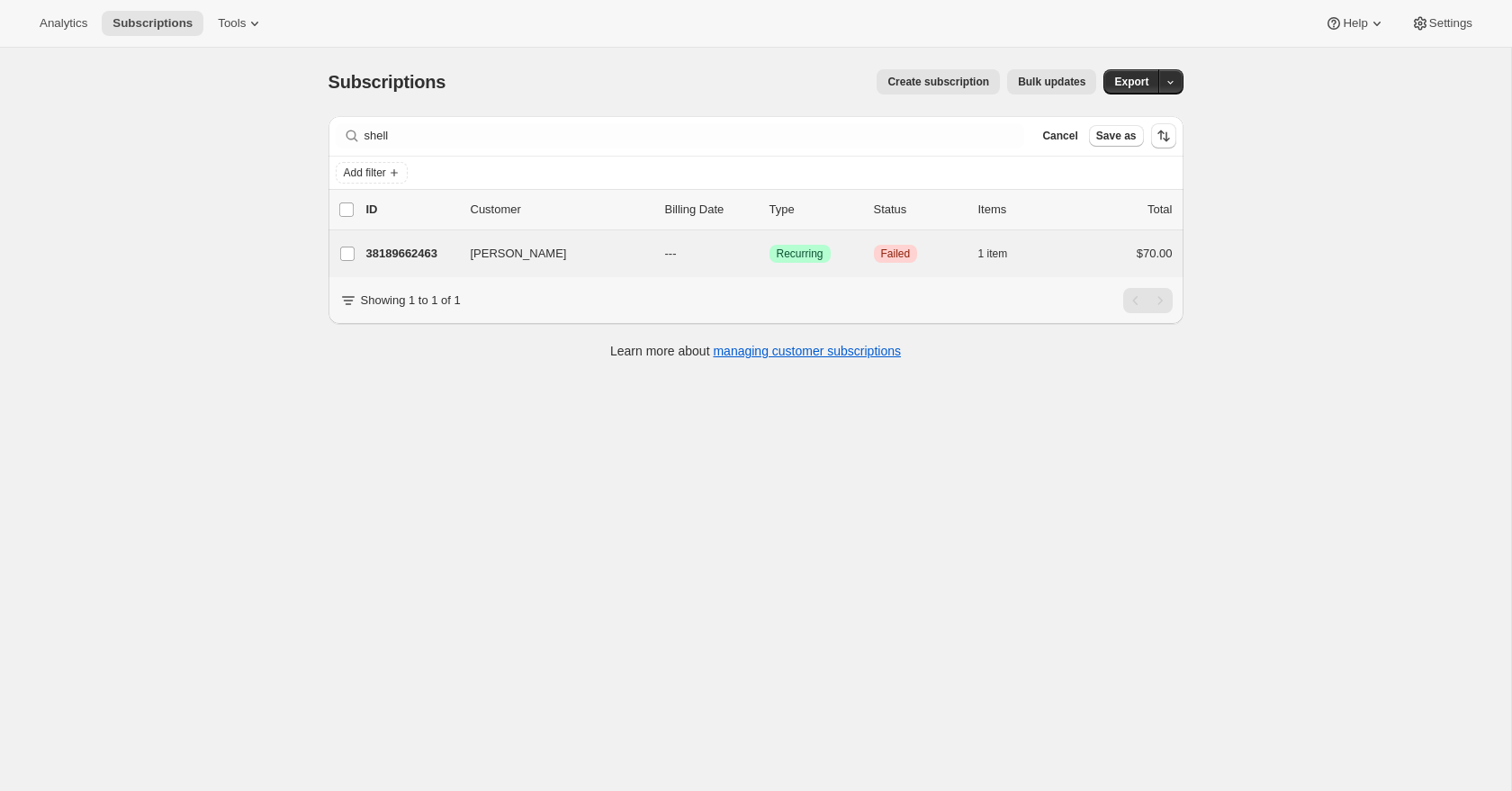
click at [650, 270] on div "[PERSON_NAME] 38189662463 [PERSON_NAME] --- Success Recurring Critical Failed 1…" at bounding box center [756, 253] width 855 height 47
click at [420, 255] on p "38189662463" at bounding box center [411, 253] width 90 height 18
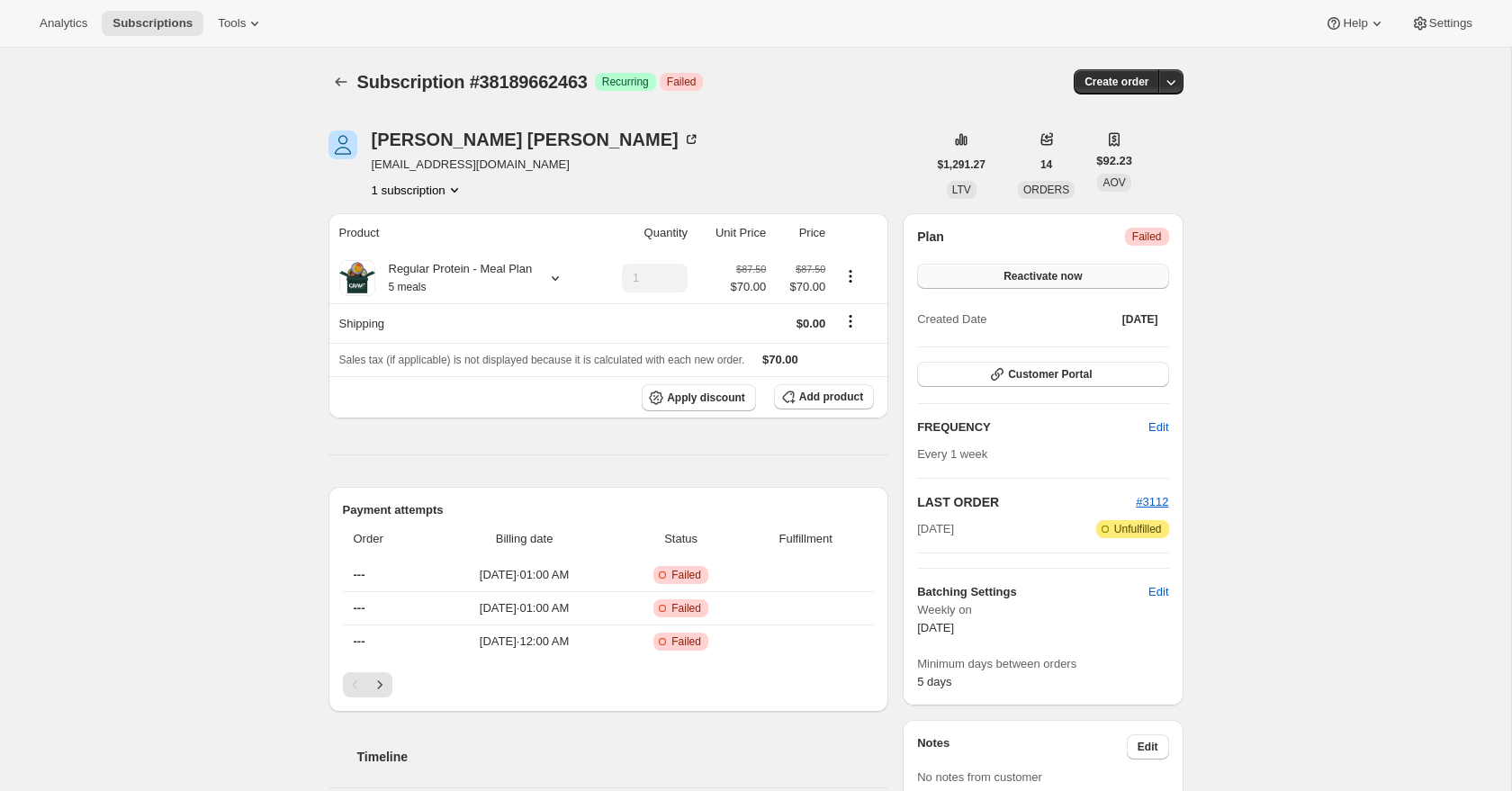
click at [1105, 277] on button "Reactivate now" at bounding box center [1043, 276] width 251 height 25
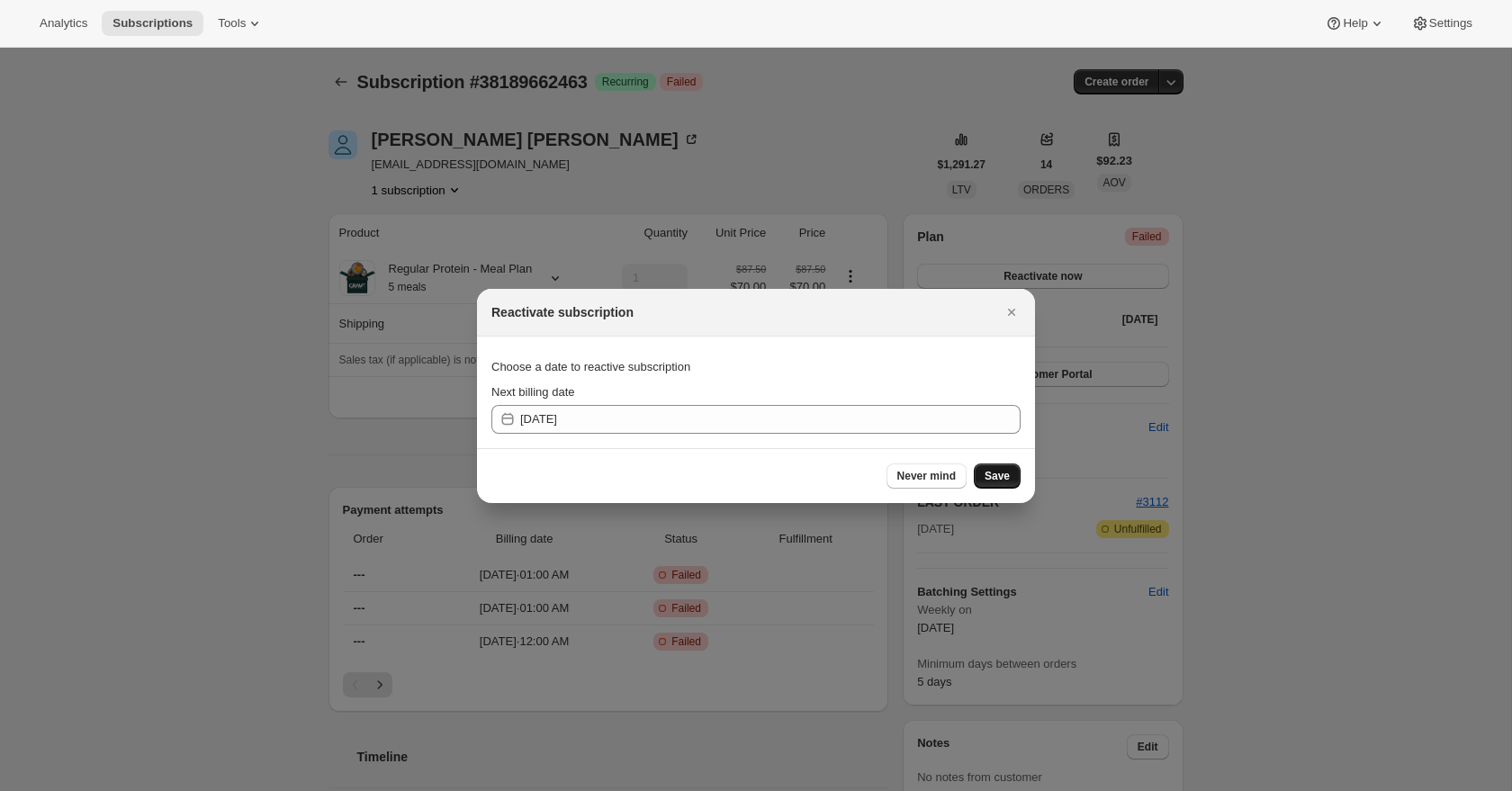
click at [985, 471] on span "Save" at bounding box center [997, 476] width 25 height 14
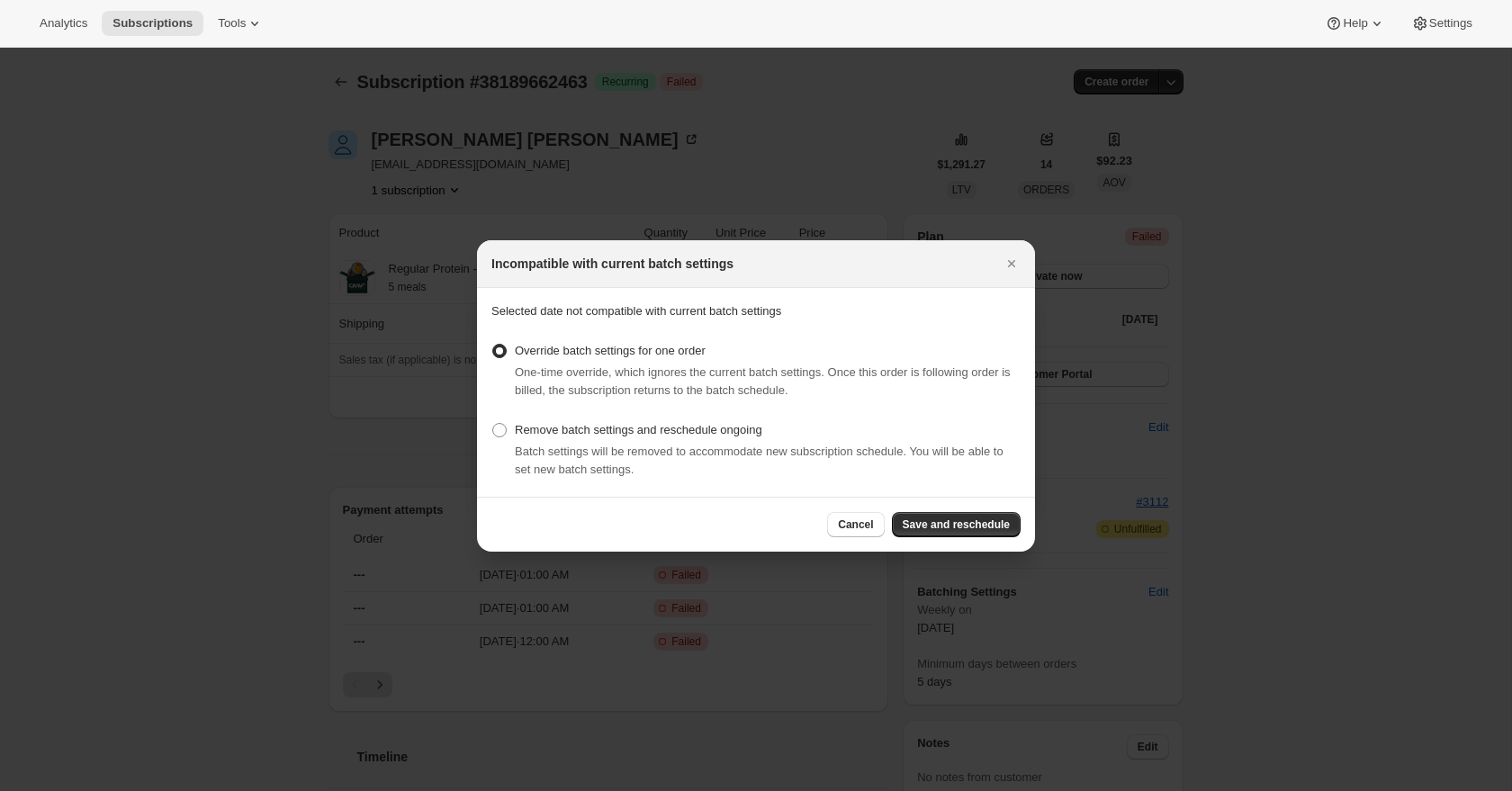
click at [965, 517] on button "Save and reschedule" at bounding box center [956, 524] width 129 height 25
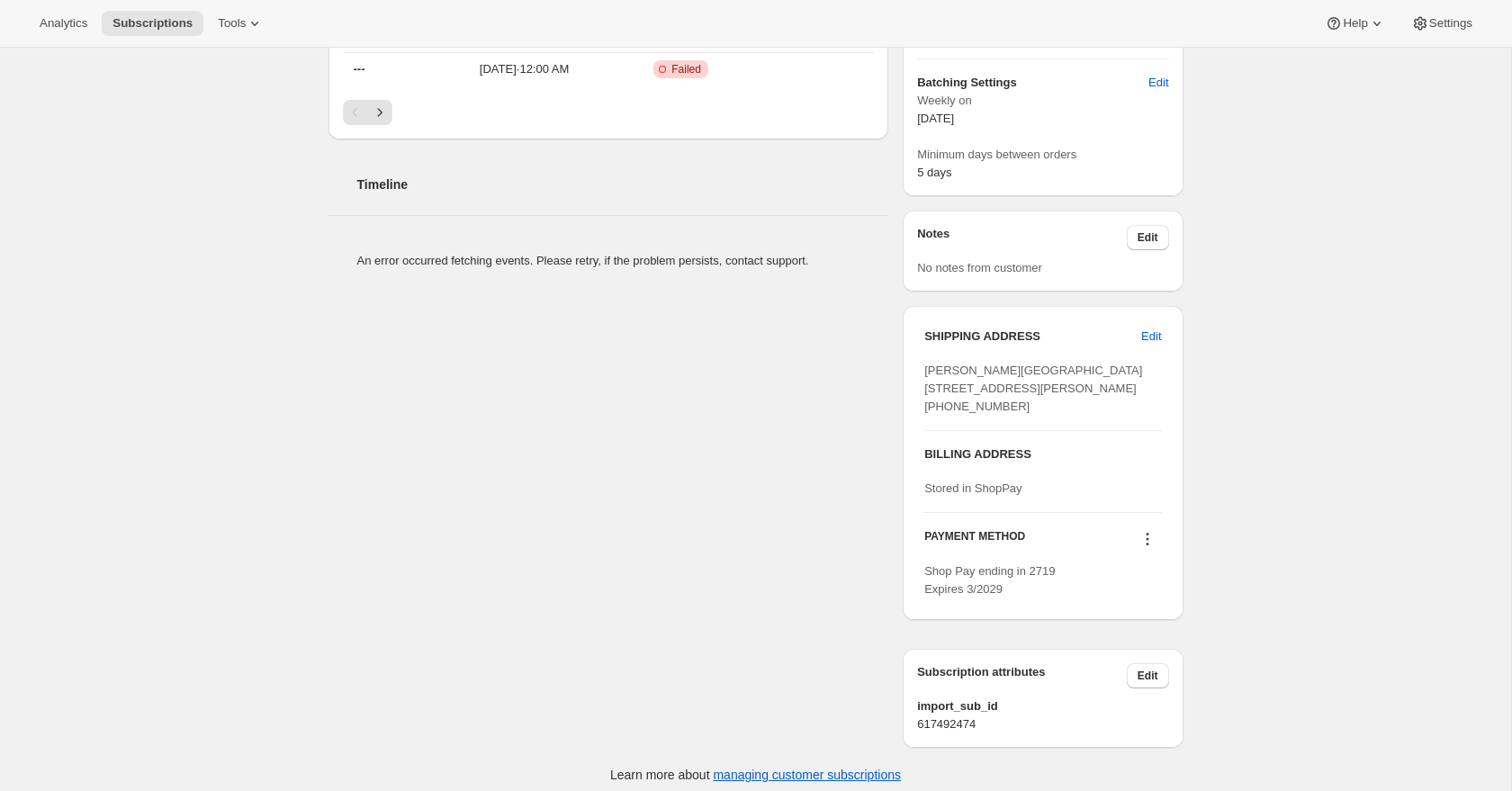
scroll to position [686, 0]
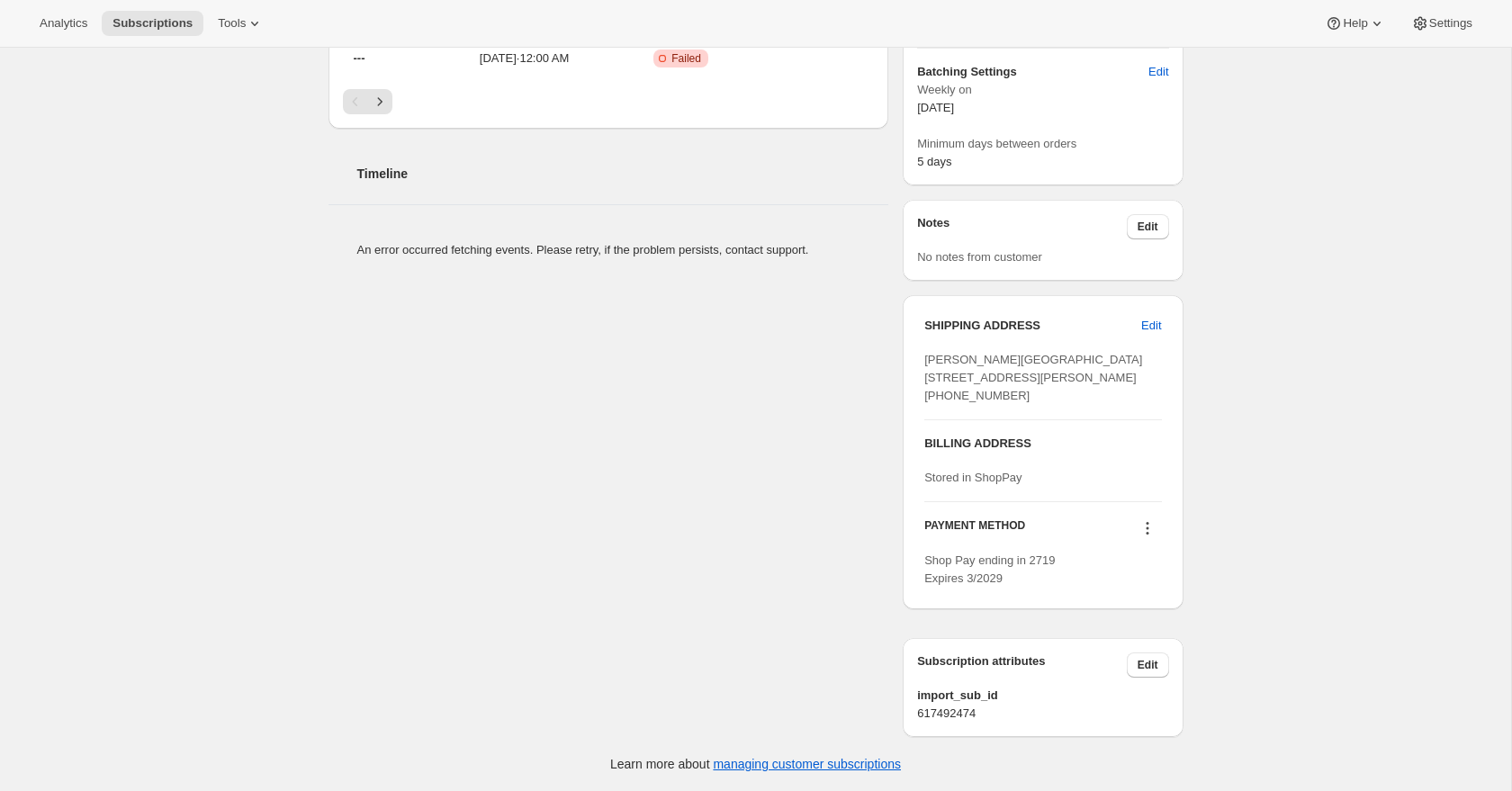
click at [1152, 537] on icon at bounding box center [1147, 527] width 18 height 18
click at [1145, 622] on span "Select payment method" at bounding box center [1141, 629] width 123 height 13
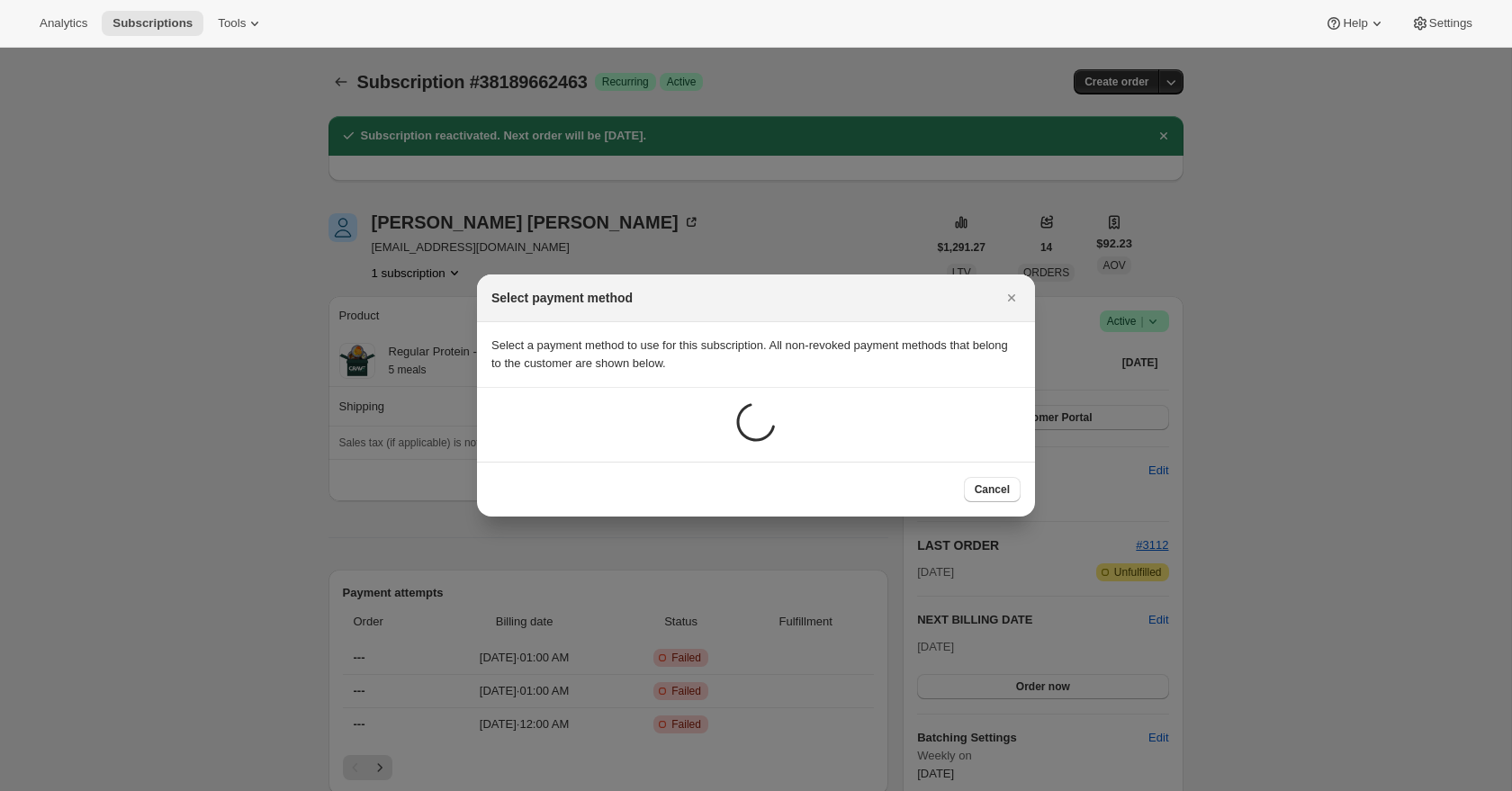
scroll to position [0, 0]
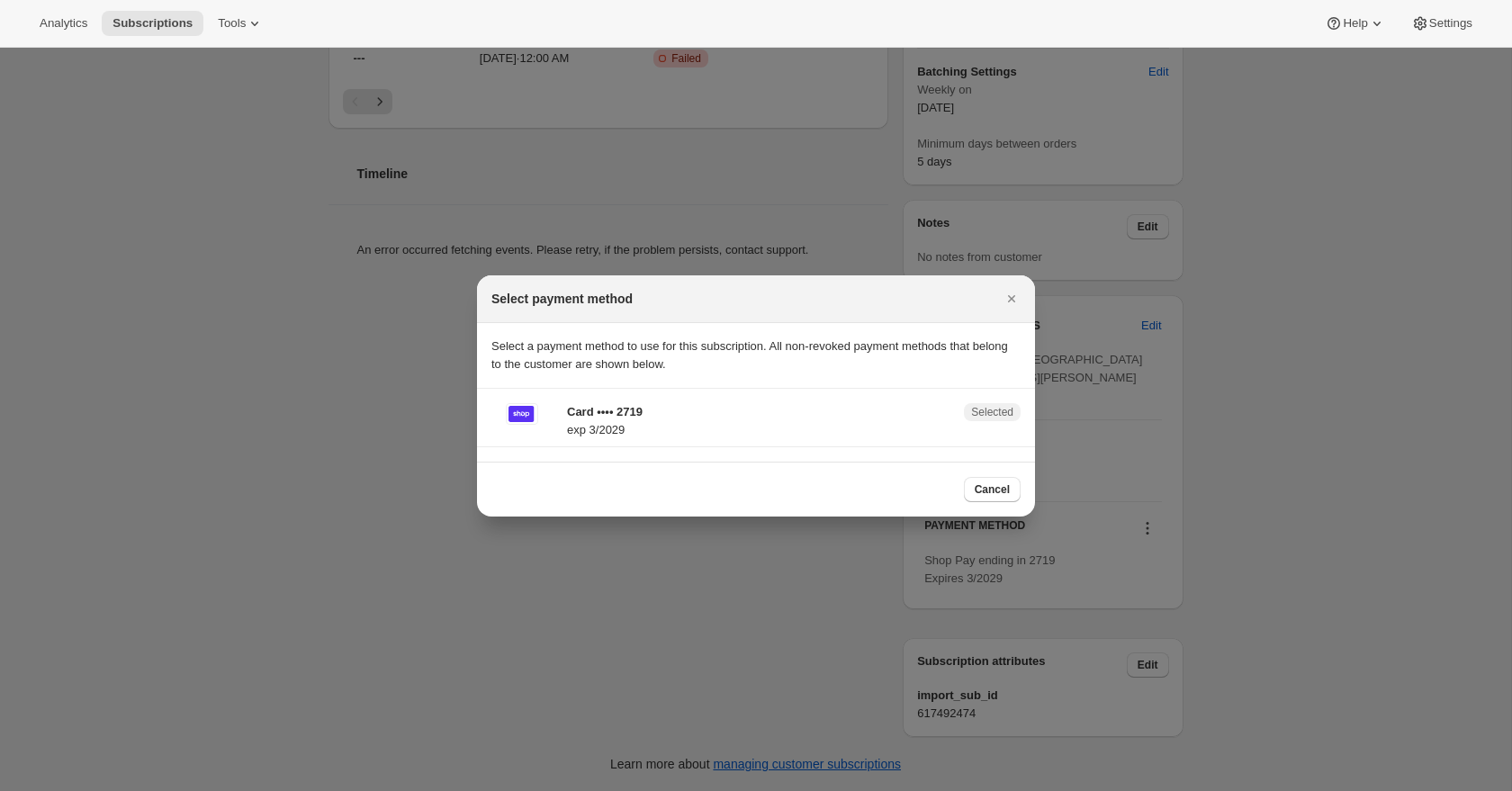
click at [1012, 484] on button "Cancel" at bounding box center [992, 489] width 56 height 25
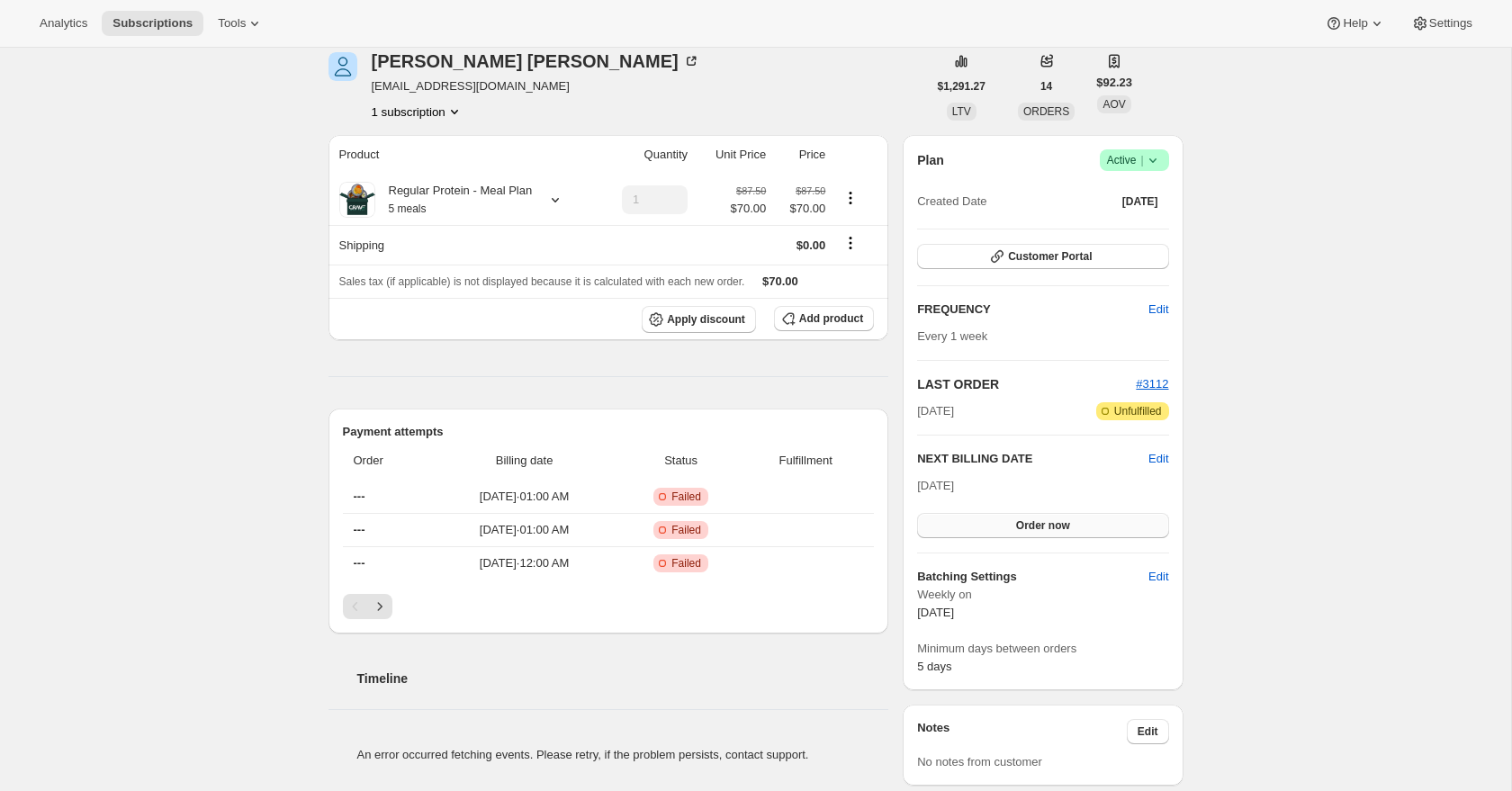
scroll to position [160, 0]
click at [1072, 531] on button "Order now" at bounding box center [1043, 527] width 251 height 25
click at [1071, 528] on span "Click to confirm" at bounding box center [1043, 526] width 82 height 14
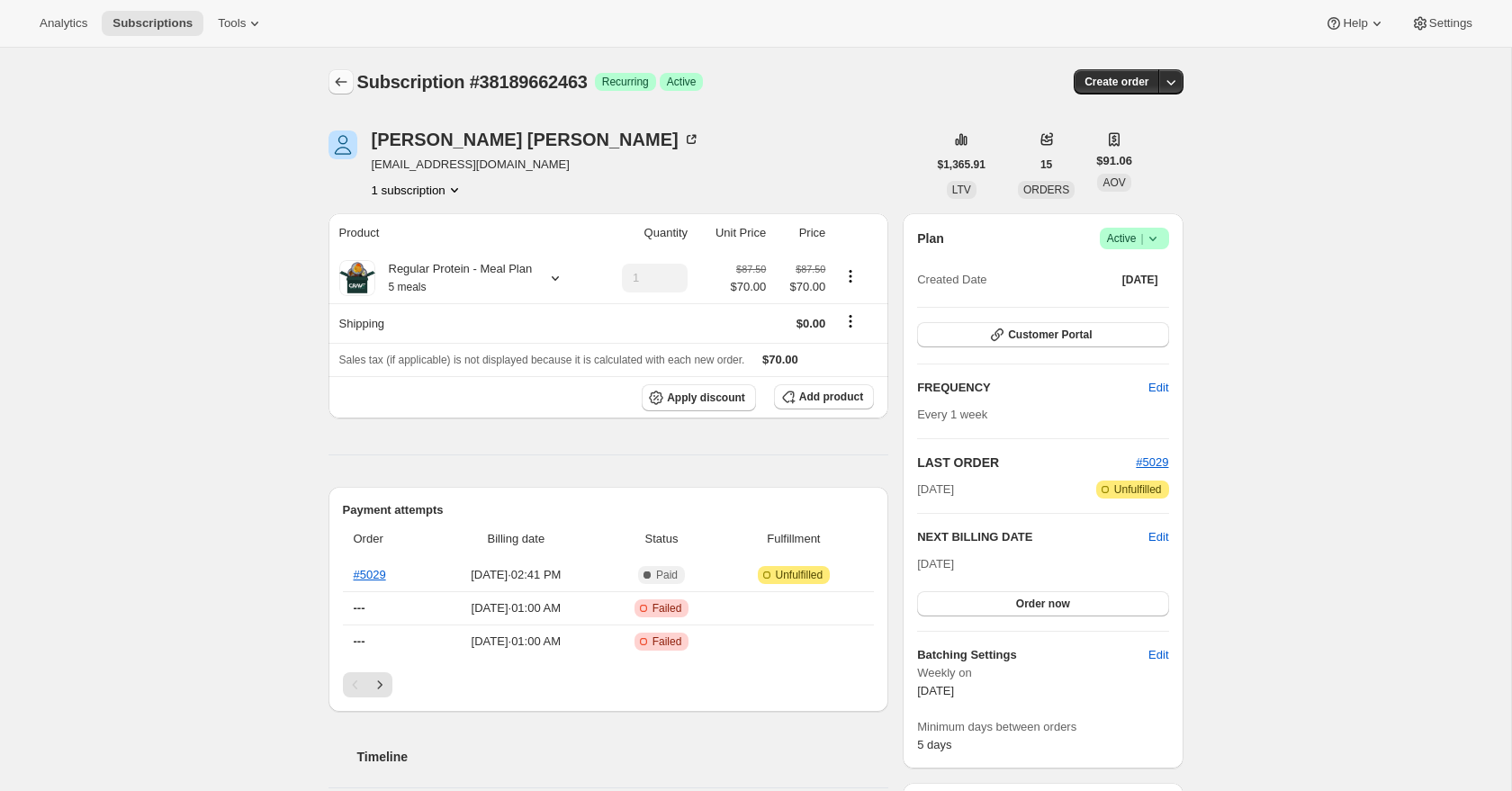
click at [335, 81] on icon "Subscriptions" at bounding box center [340, 81] width 18 height 18
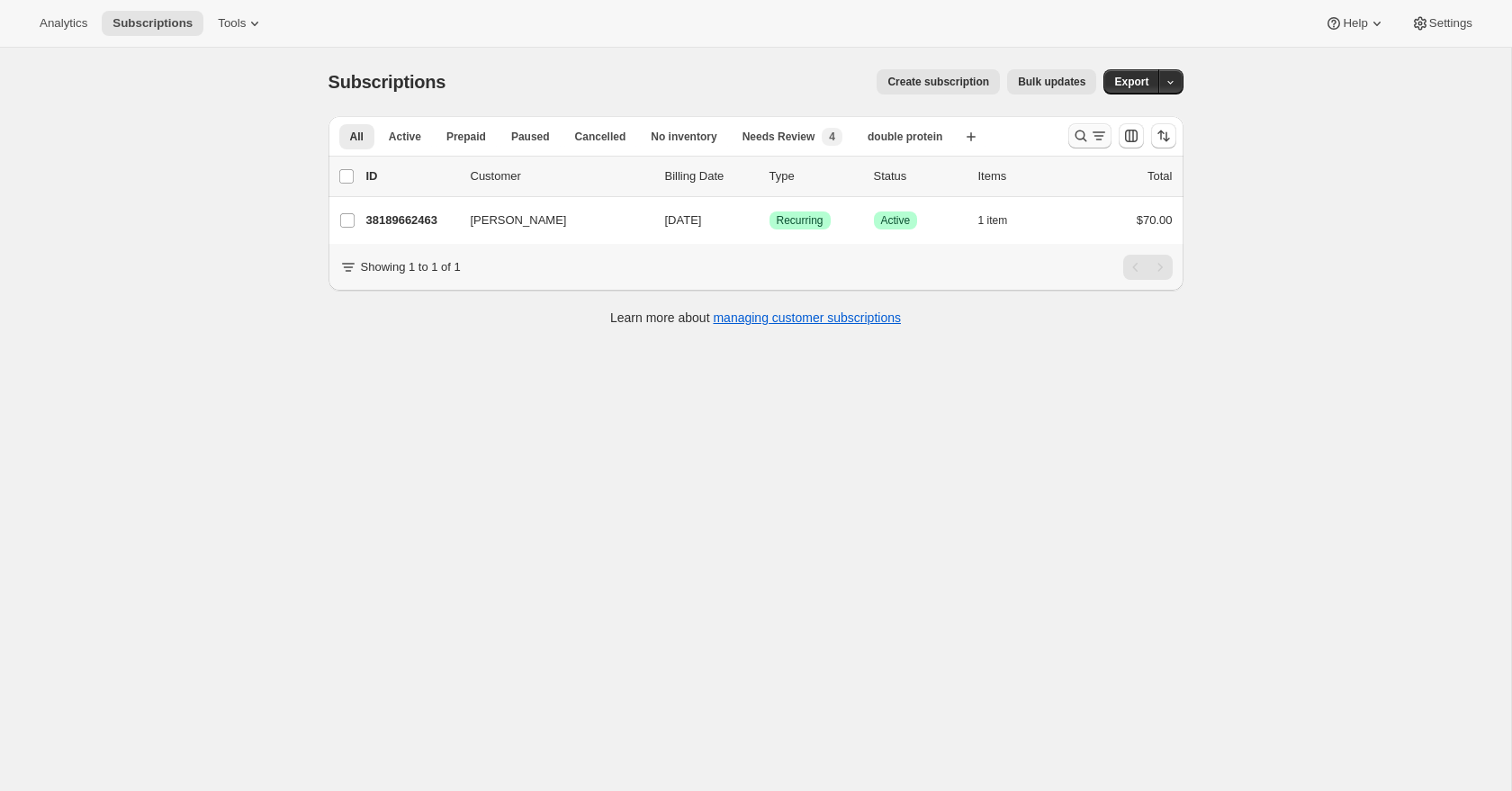
click at [1077, 137] on icon "Search and filter results" at bounding box center [1081, 136] width 18 height 18
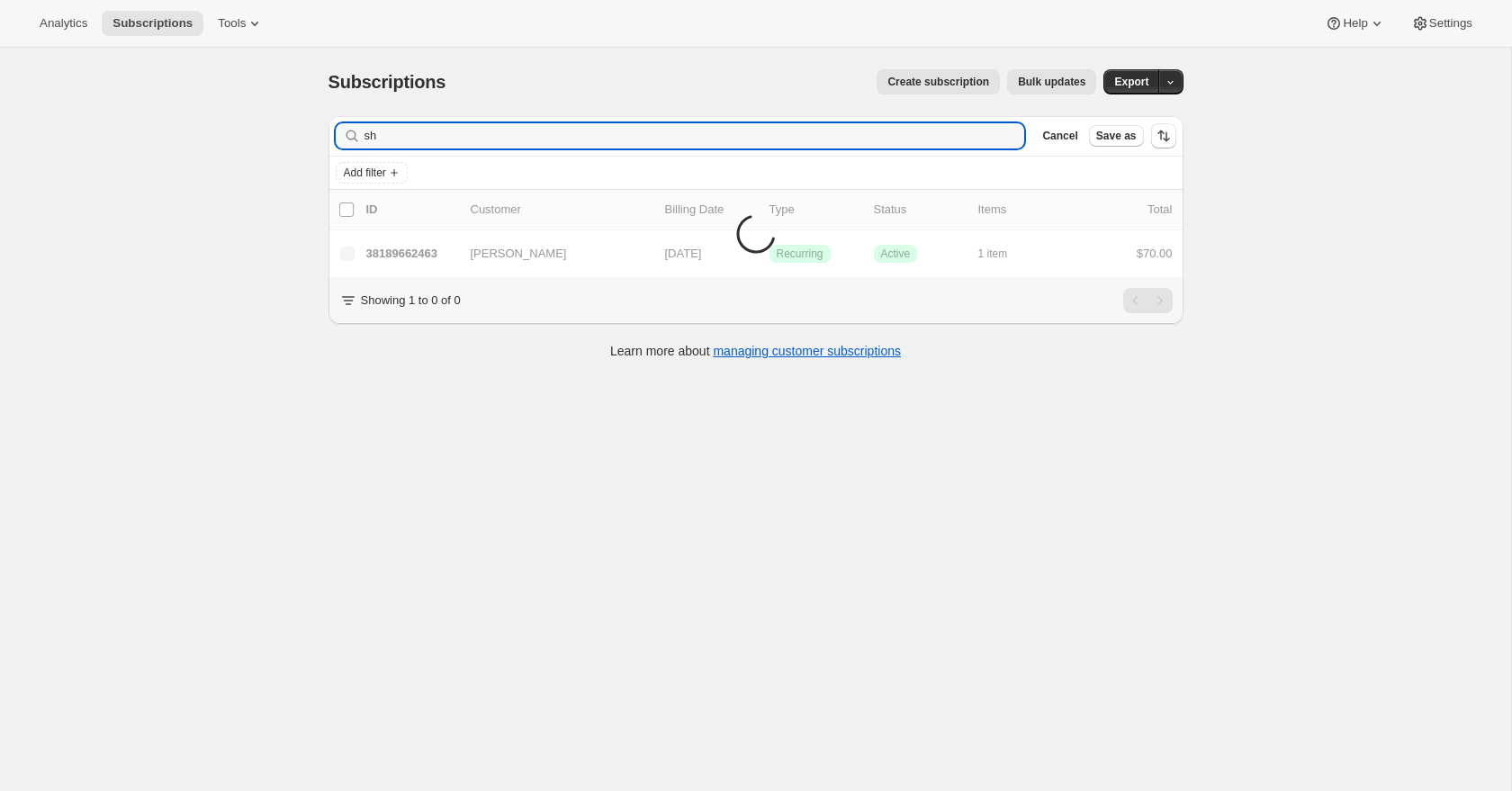
type input "s"
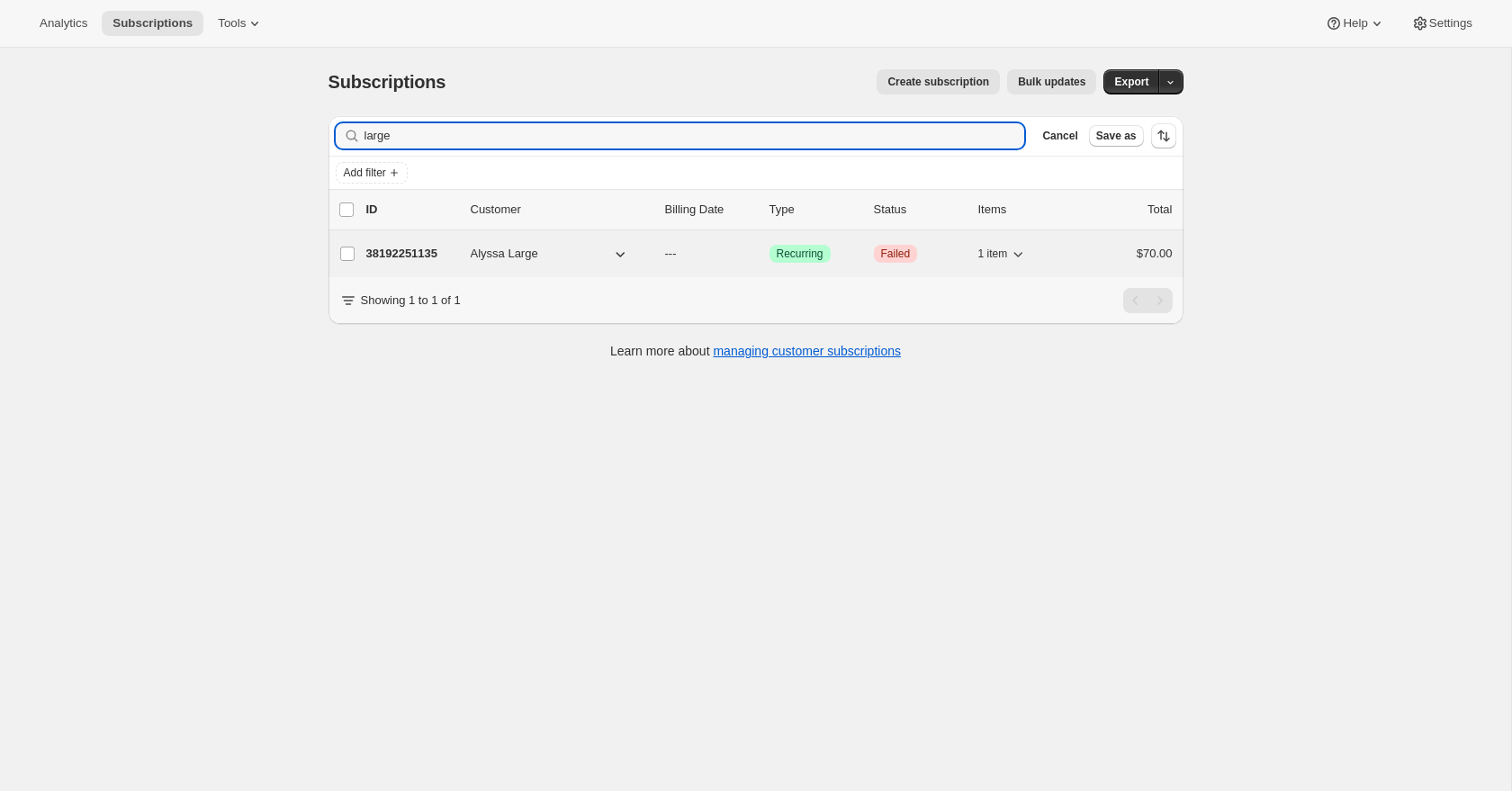
type input "large"
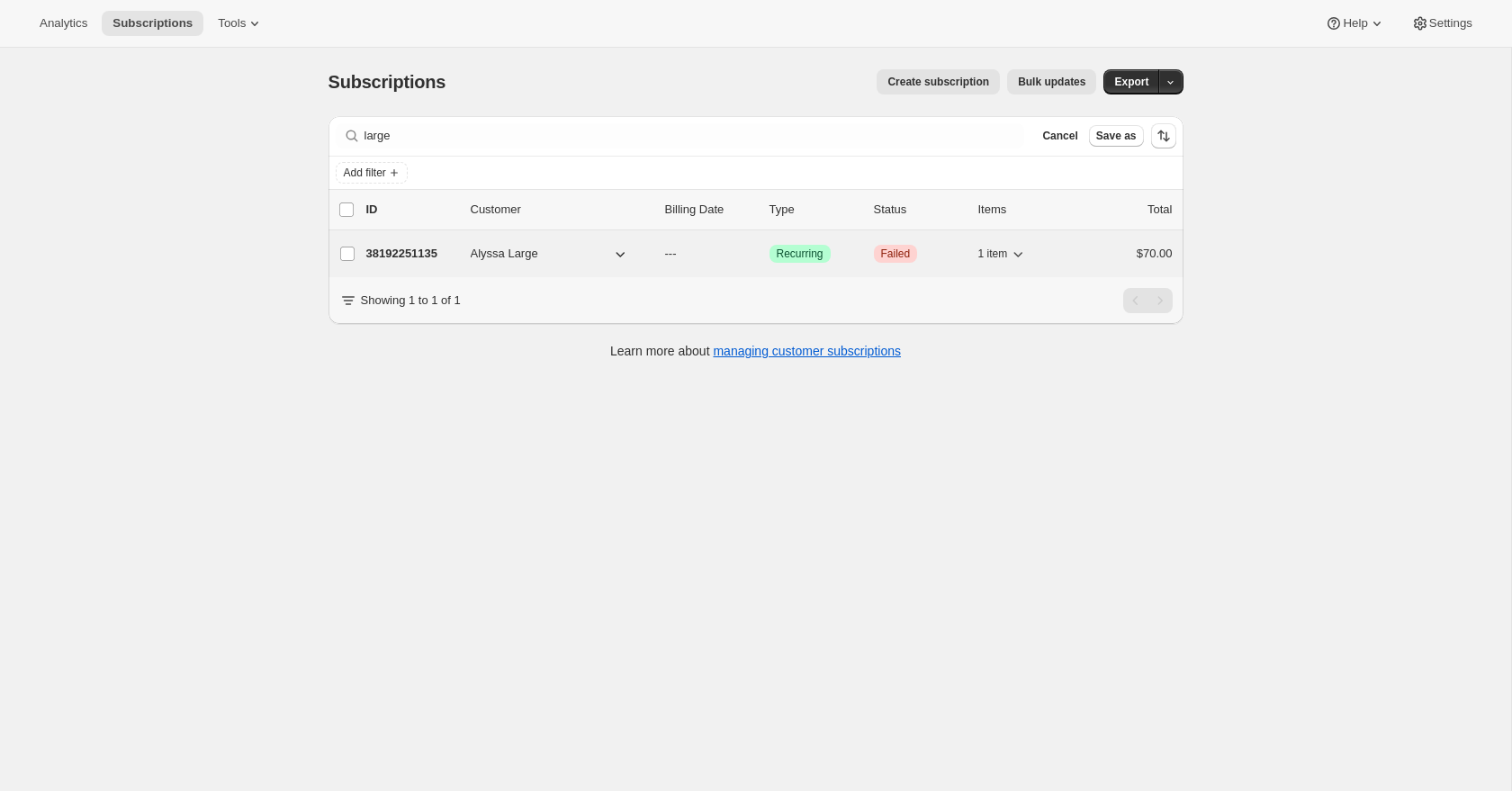
click at [421, 251] on p "38192251135" at bounding box center [411, 253] width 90 height 18
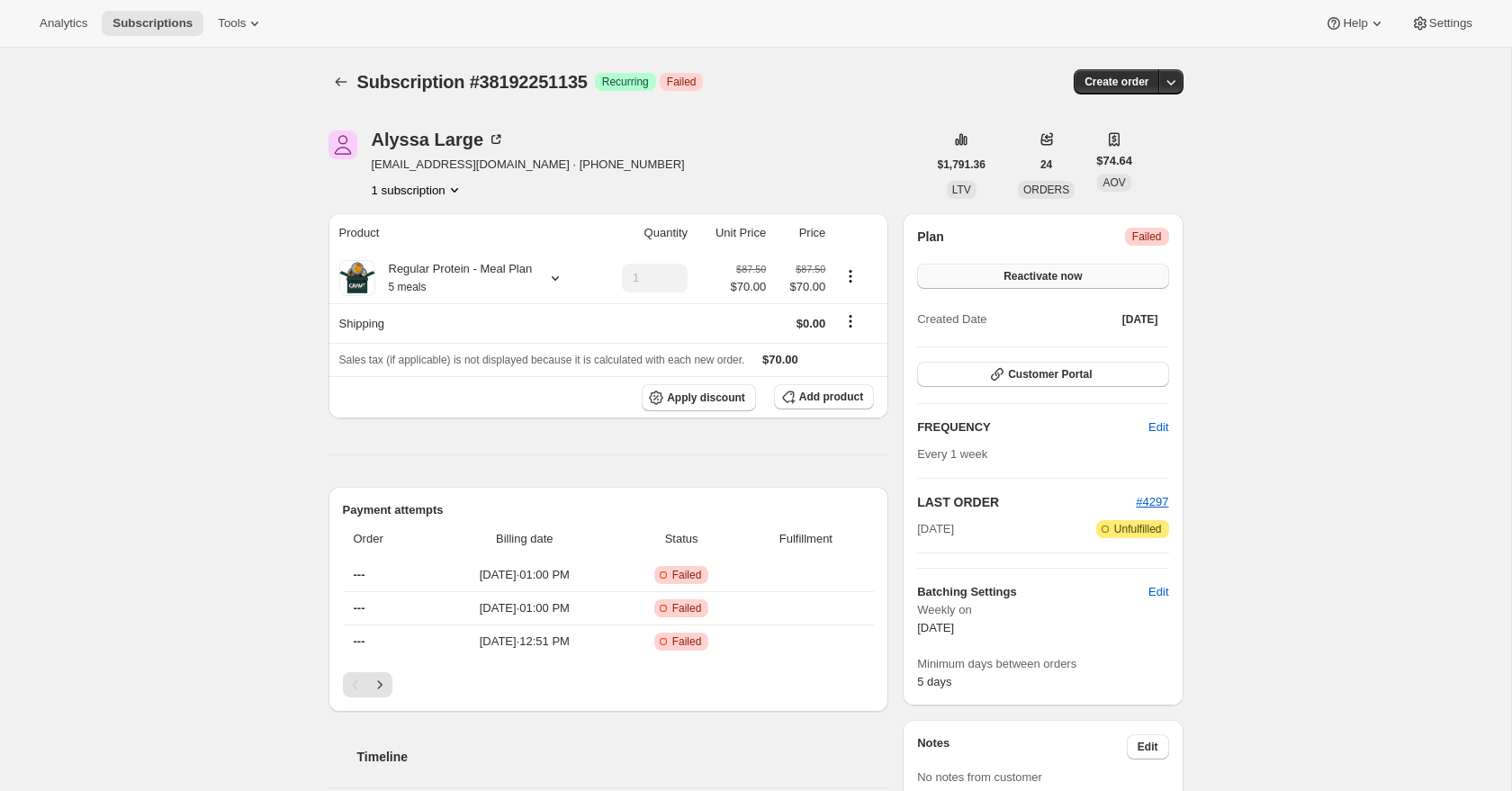
click at [1069, 278] on span "Reactivate now" at bounding box center [1043, 276] width 78 height 14
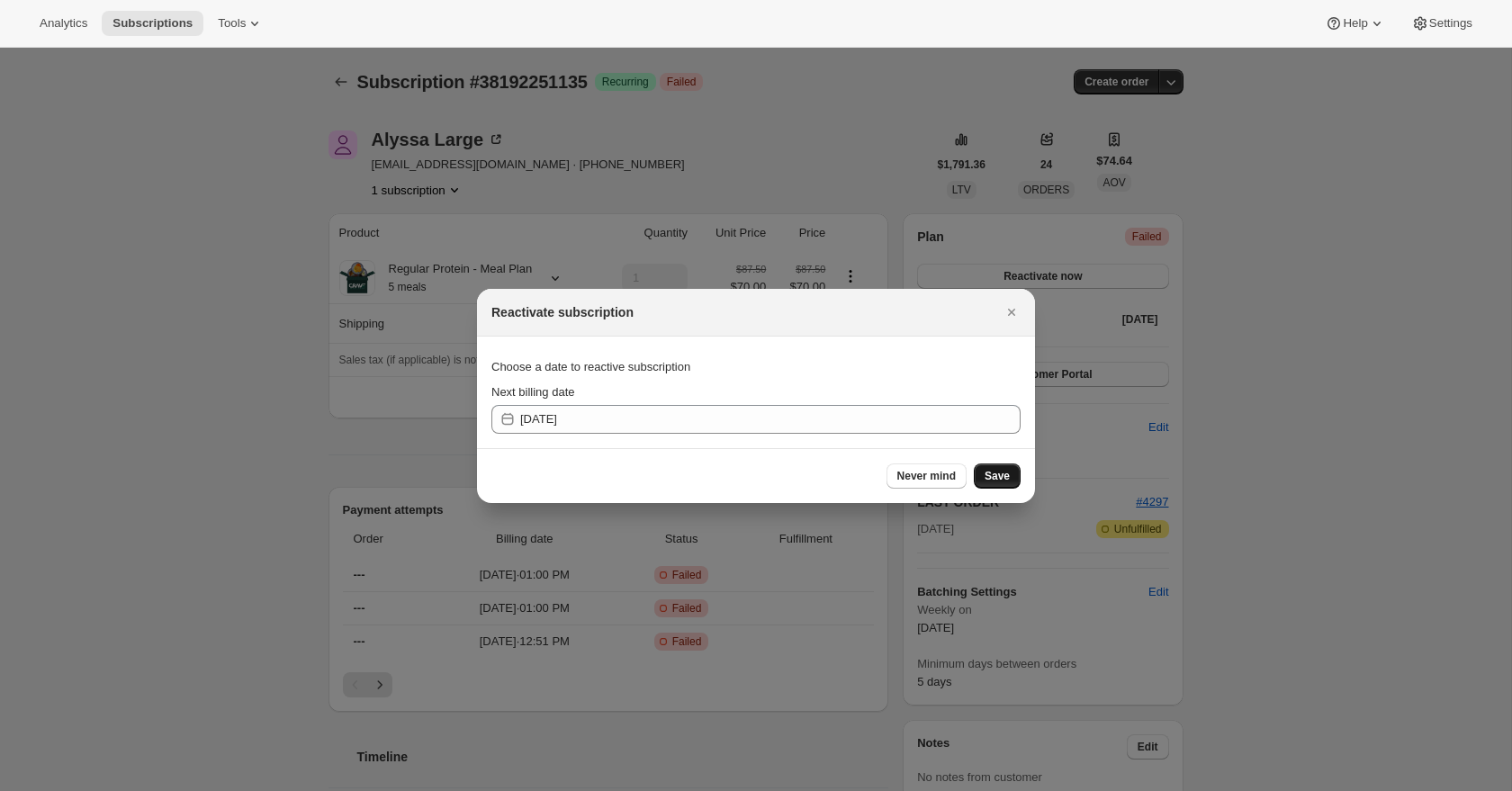
click at [999, 485] on button "Save" at bounding box center [997, 476] width 47 height 25
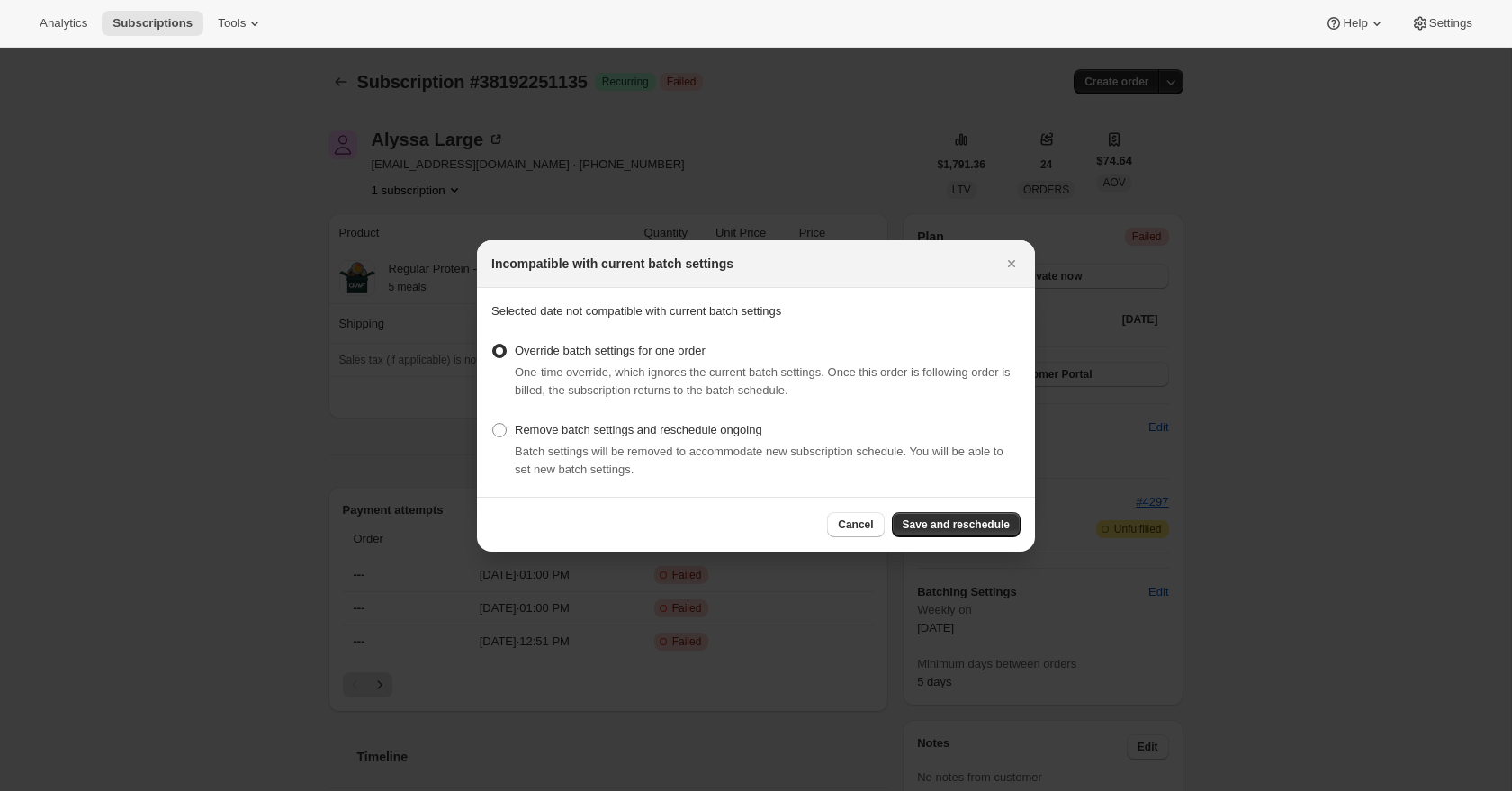
click at [953, 529] on span "Save and reschedule" at bounding box center [957, 524] width 107 height 14
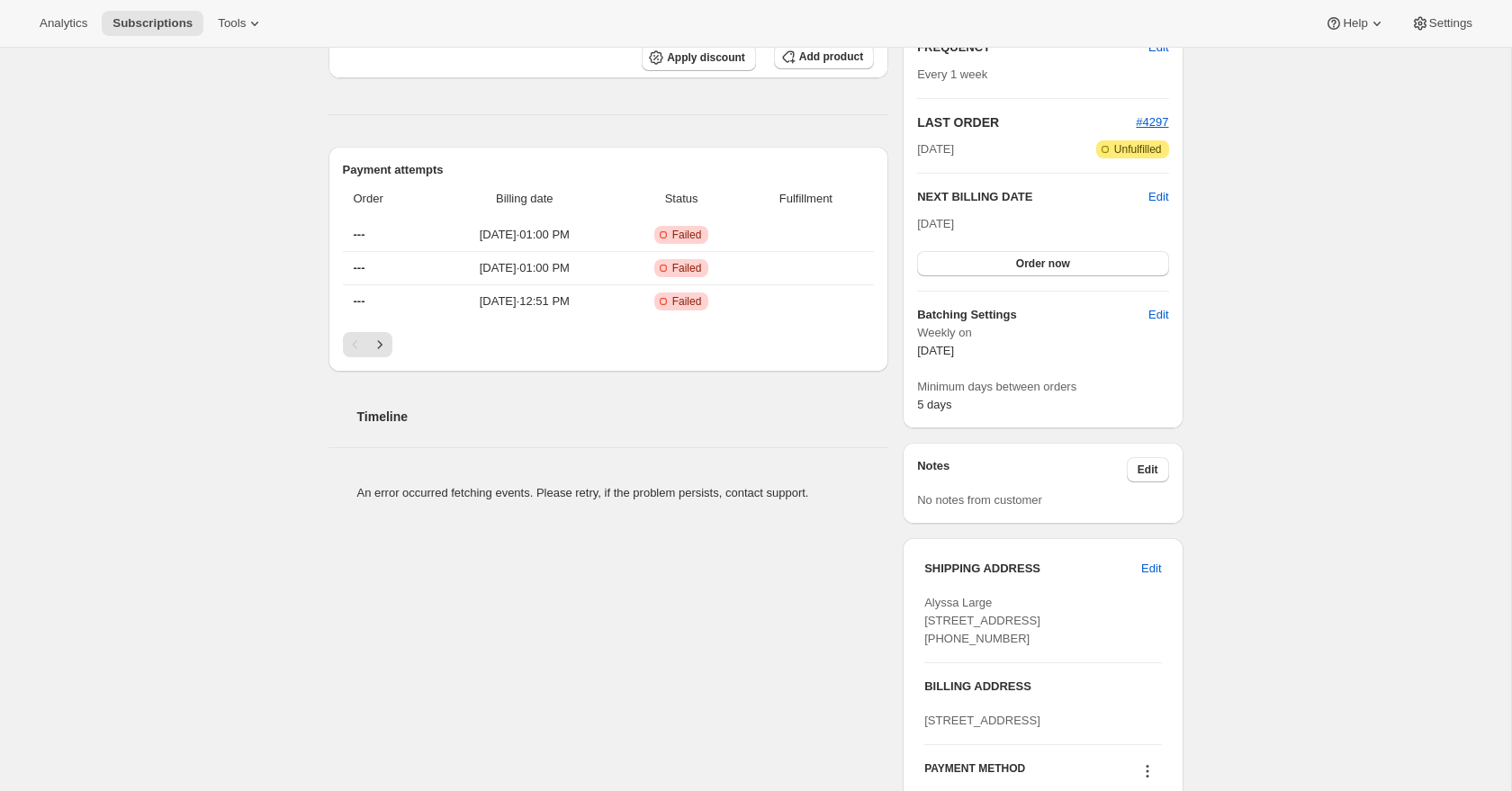
scroll to position [398, 0]
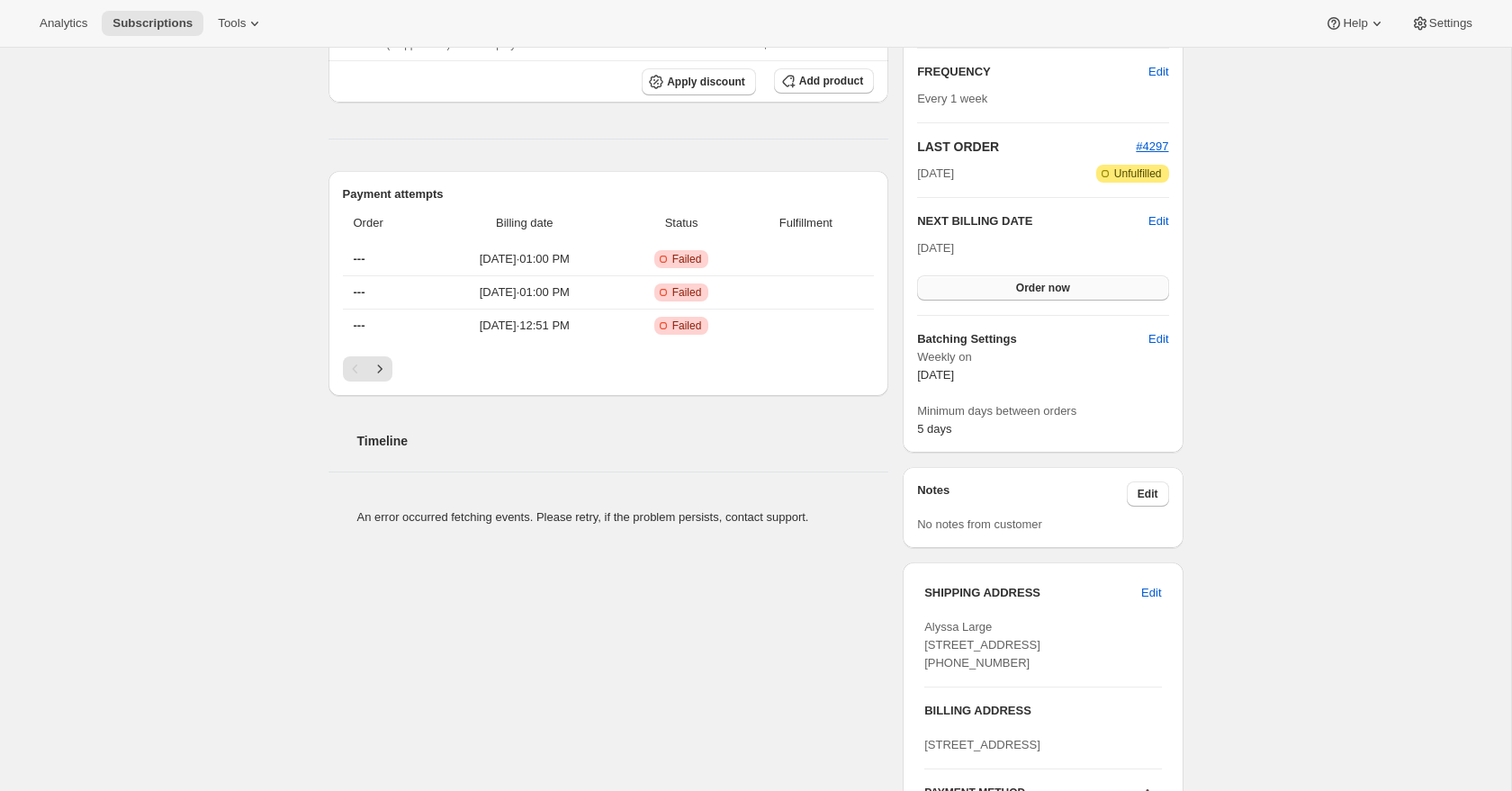
click at [1095, 291] on button "Order now" at bounding box center [1043, 288] width 251 height 25
click at [1081, 289] on span "Click to confirm" at bounding box center [1043, 288] width 82 height 14
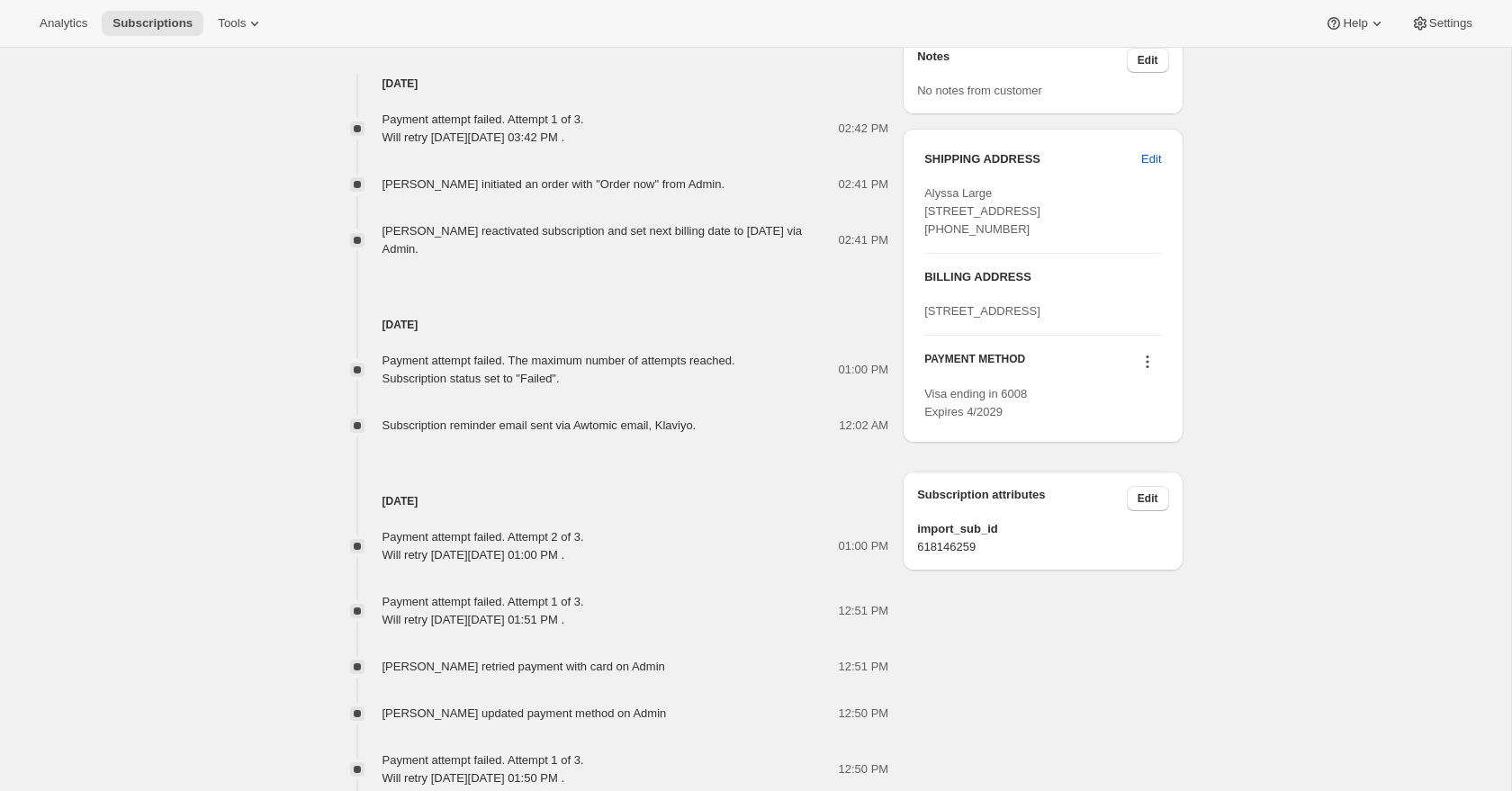
scroll to position [928, 0]
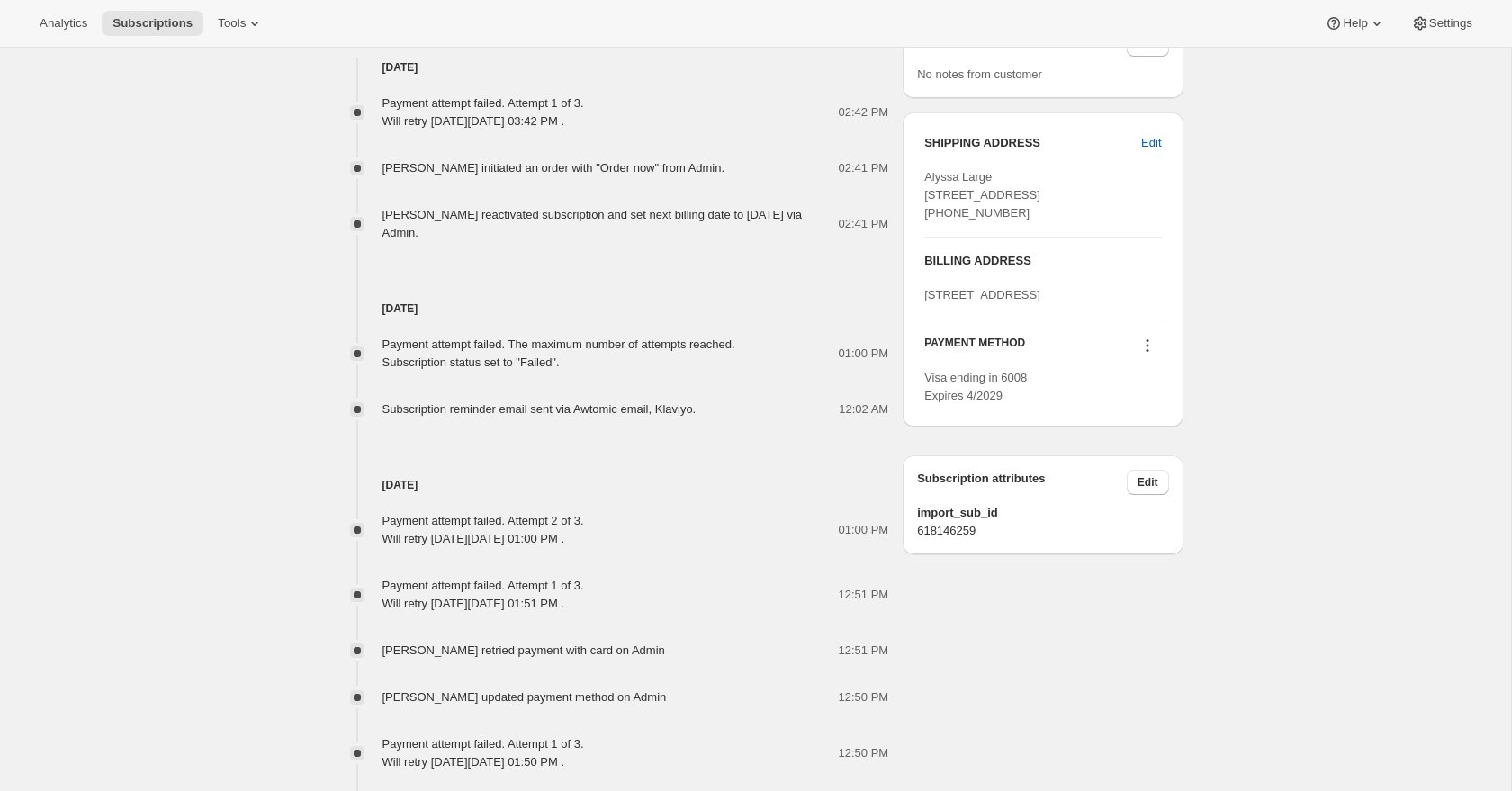
click at [1150, 354] on icon at bounding box center [1147, 345] width 18 height 18
click at [1150, 501] on span "Select payment method" at bounding box center [1141, 500] width 123 height 13
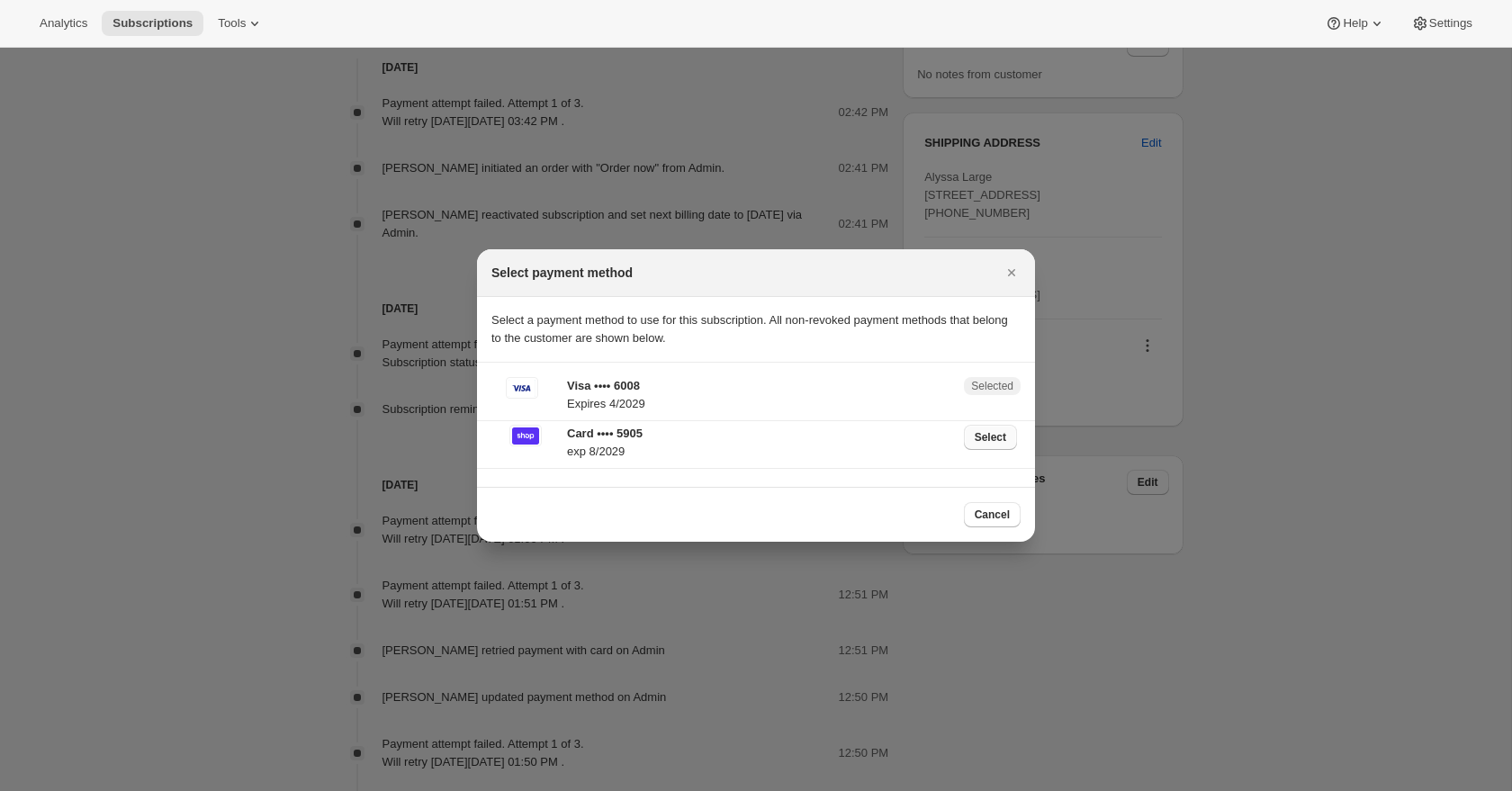
click at [990, 436] on span "Select" at bounding box center [990, 437] width 32 height 14
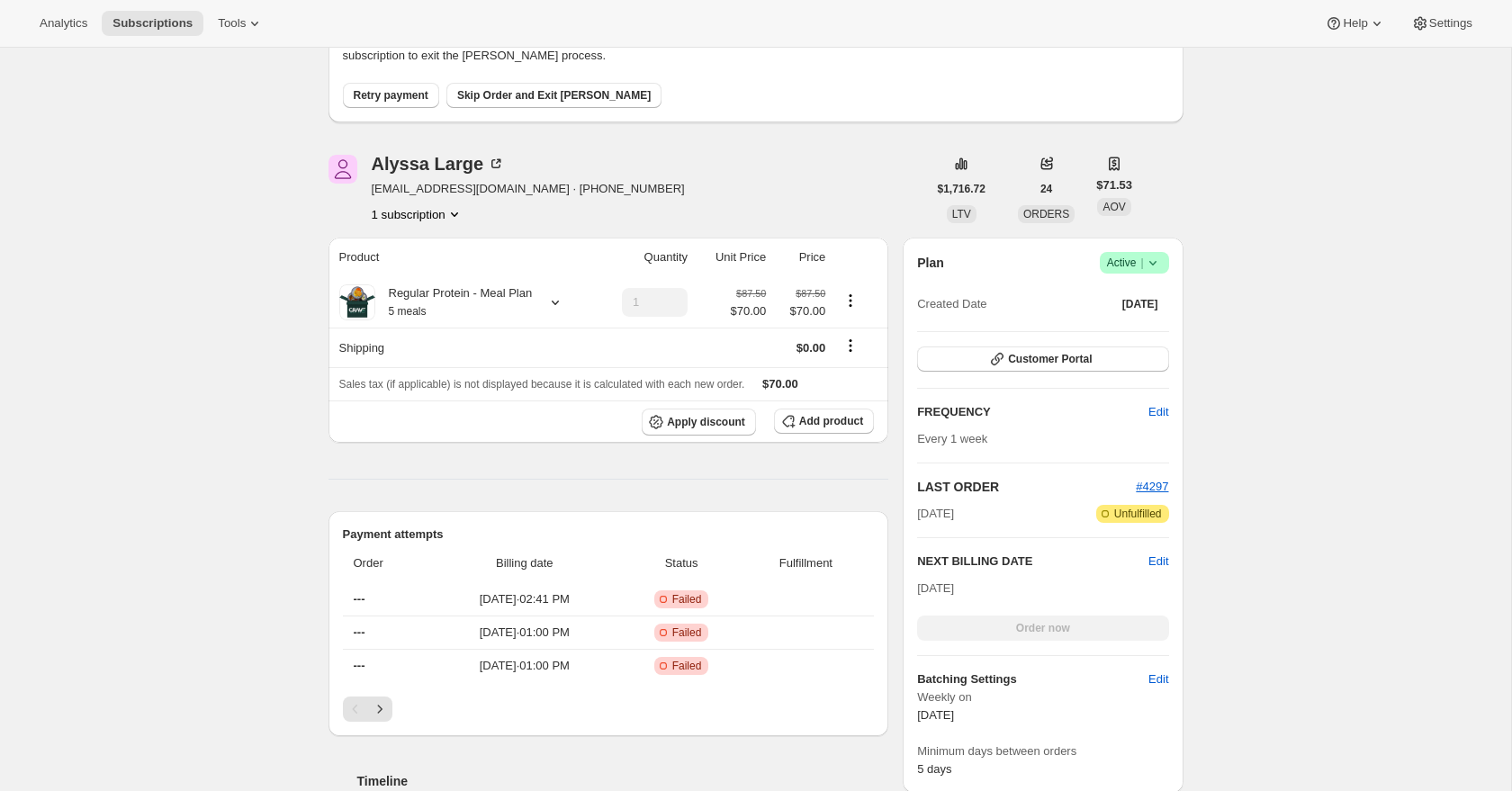
scroll to position [220, 0]
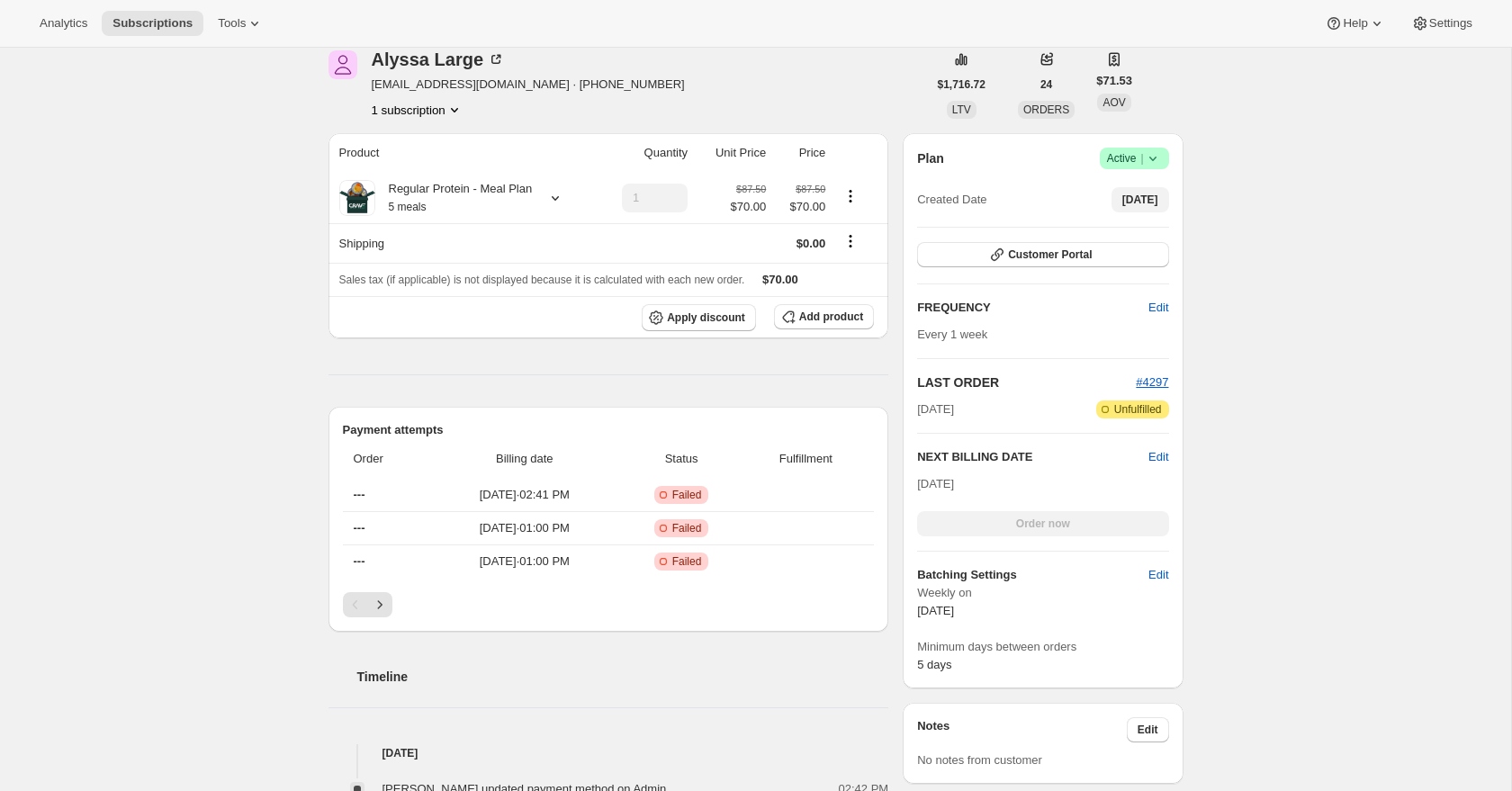
scroll to position [249, 0]
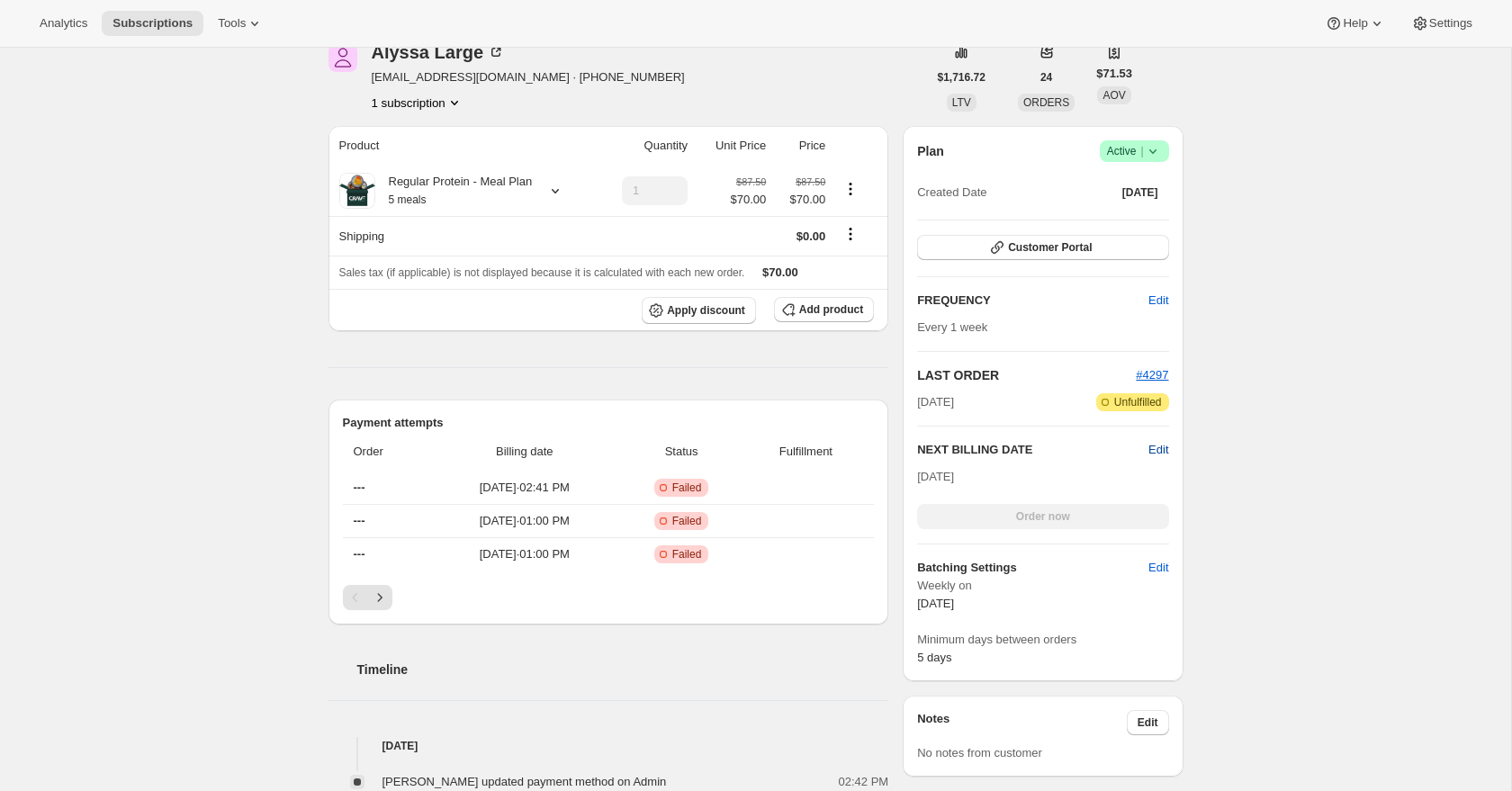
click at [1162, 451] on span "Edit" at bounding box center [1158, 449] width 20 height 18
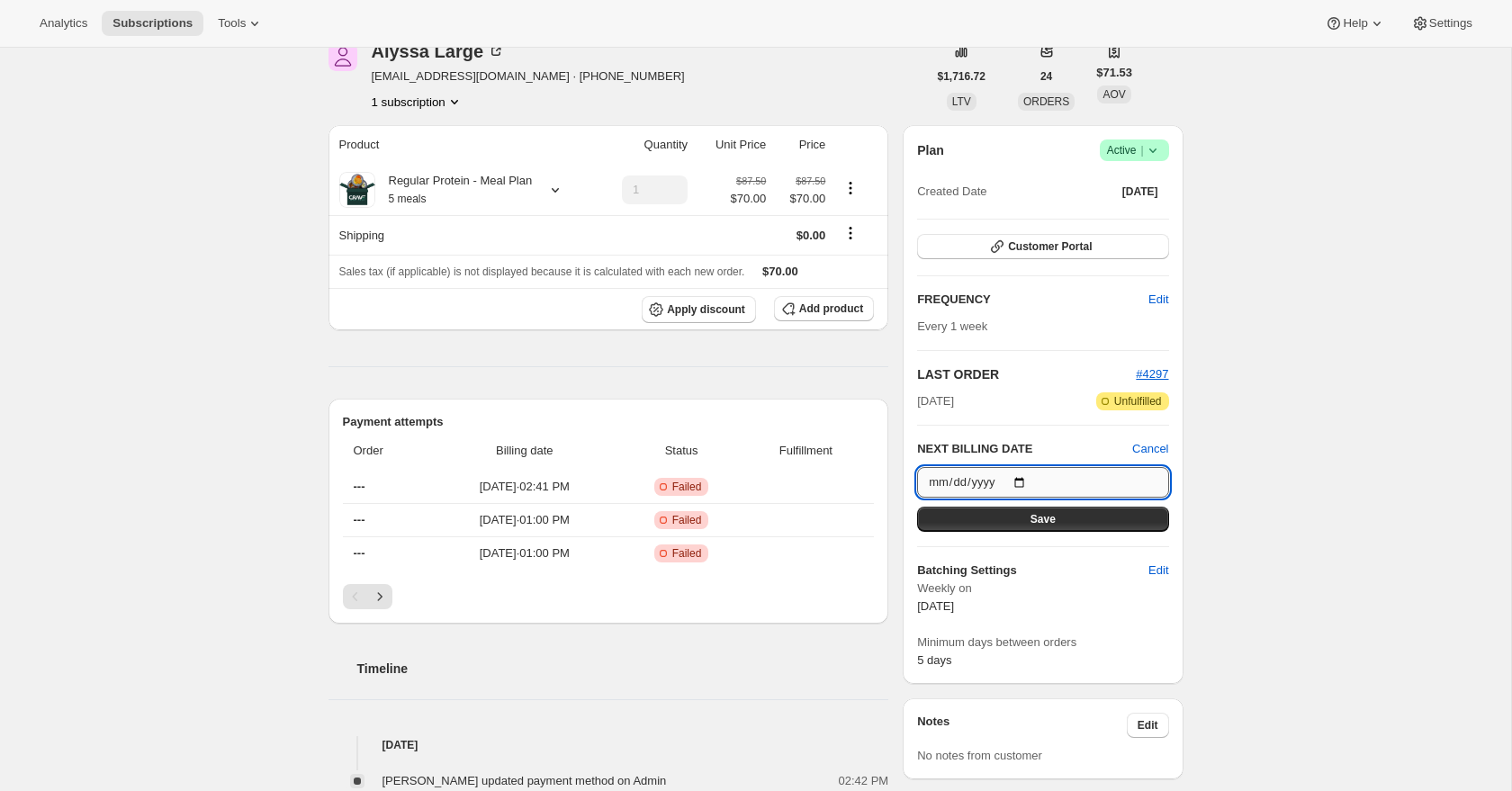
click at [1024, 478] on input "2025-10-17" at bounding box center [1043, 482] width 251 height 31
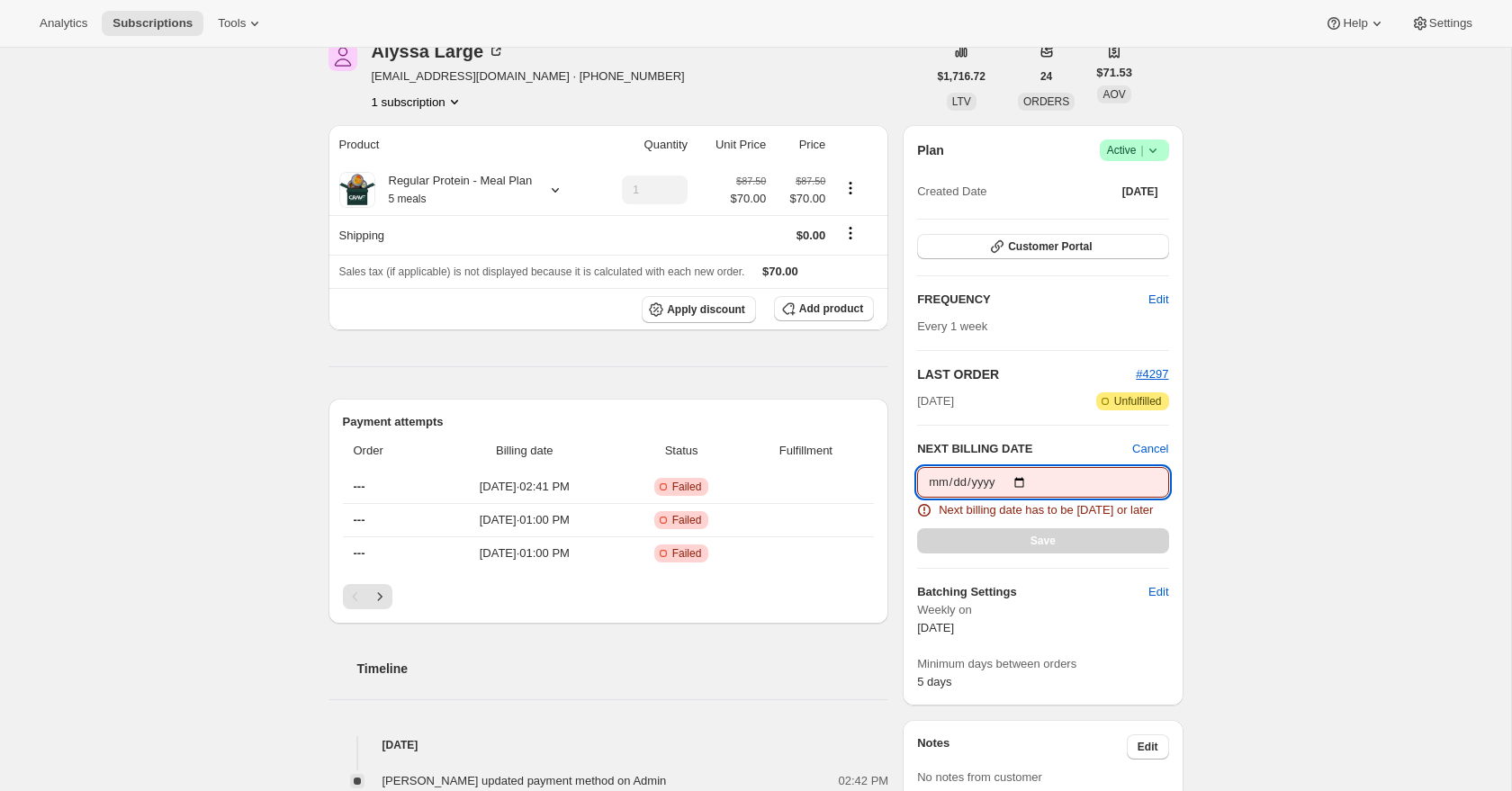
click at [1025, 482] on input "2025-10-10" at bounding box center [1043, 482] width 251 height 31
type input "2025-10-11"
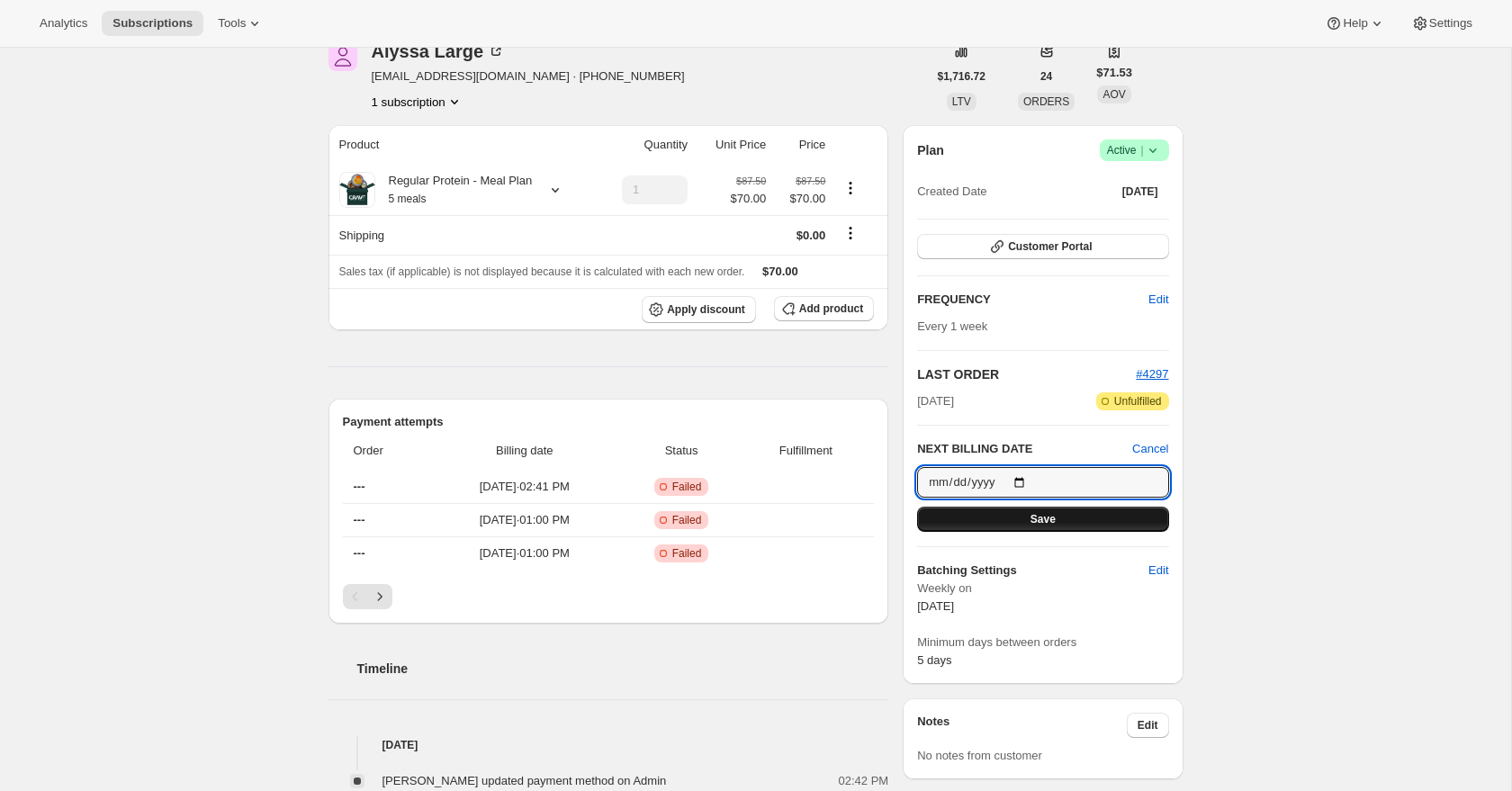
click at [1060, 514] on button "Save" at bounding box center [1043, 519] width 251 height 25
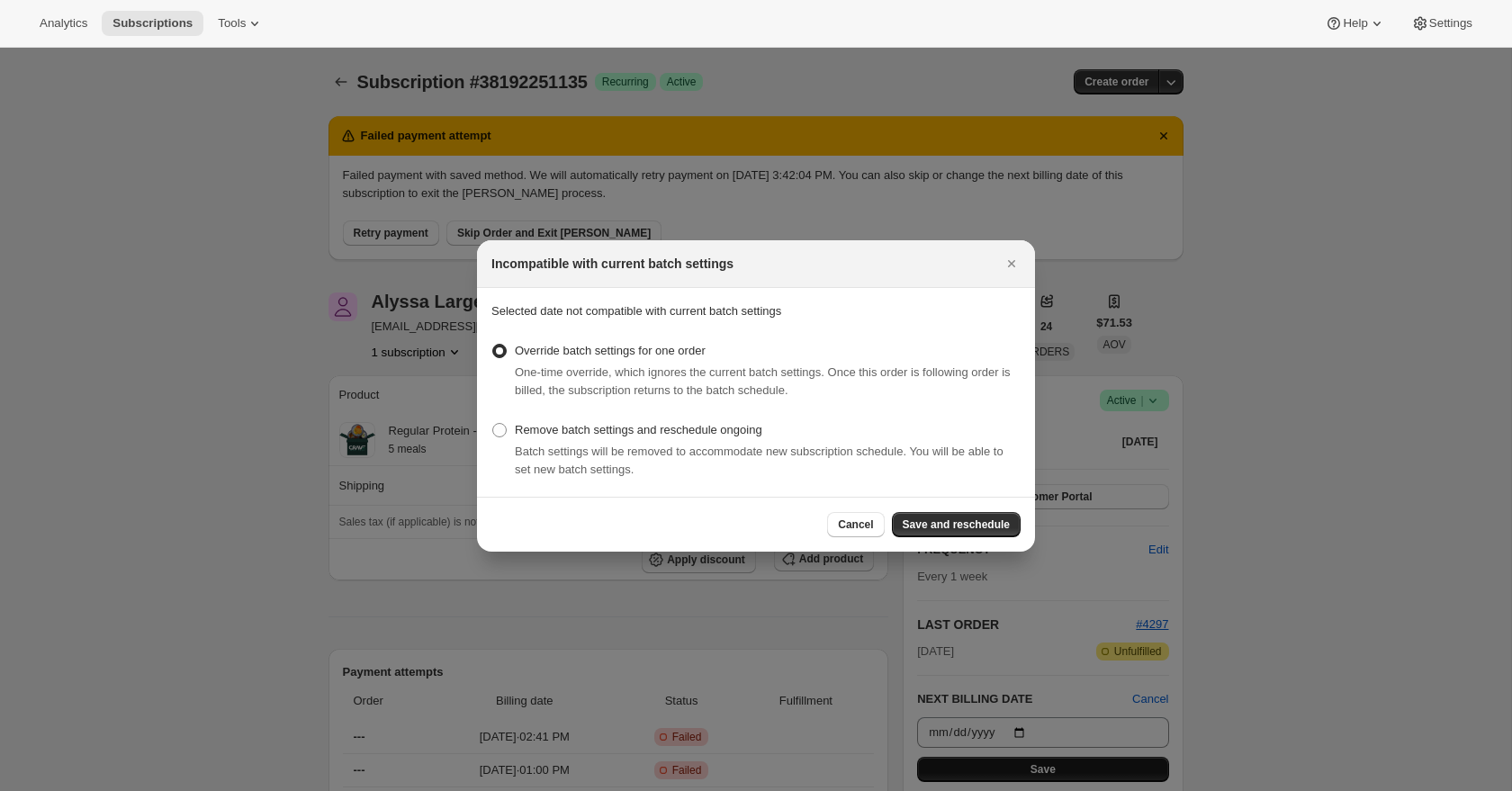
scroll to position [0, 0]
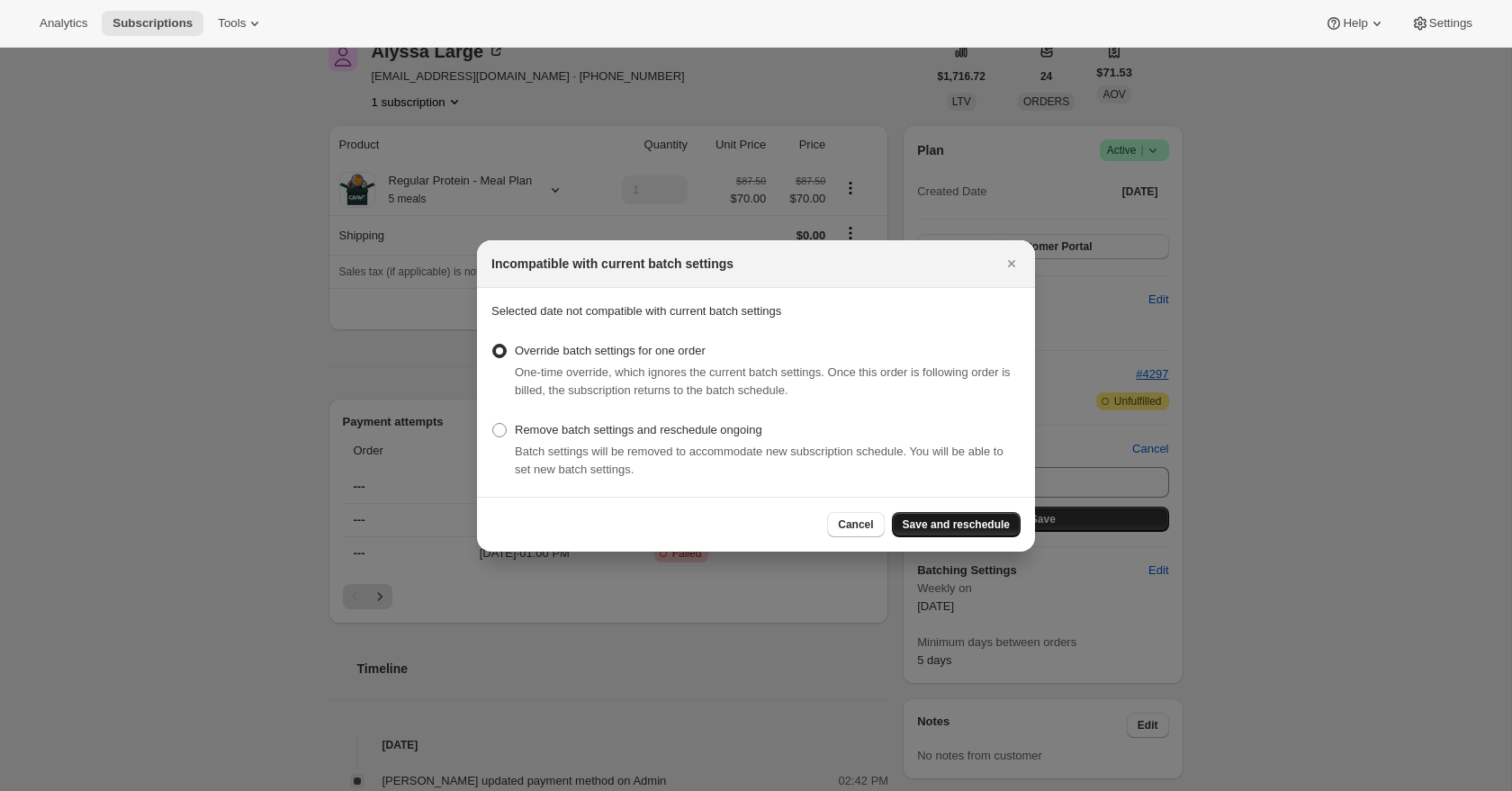
click at [965, 525] on span "Save and reschedule" at bounding box center [957, 524] width 107 height 14
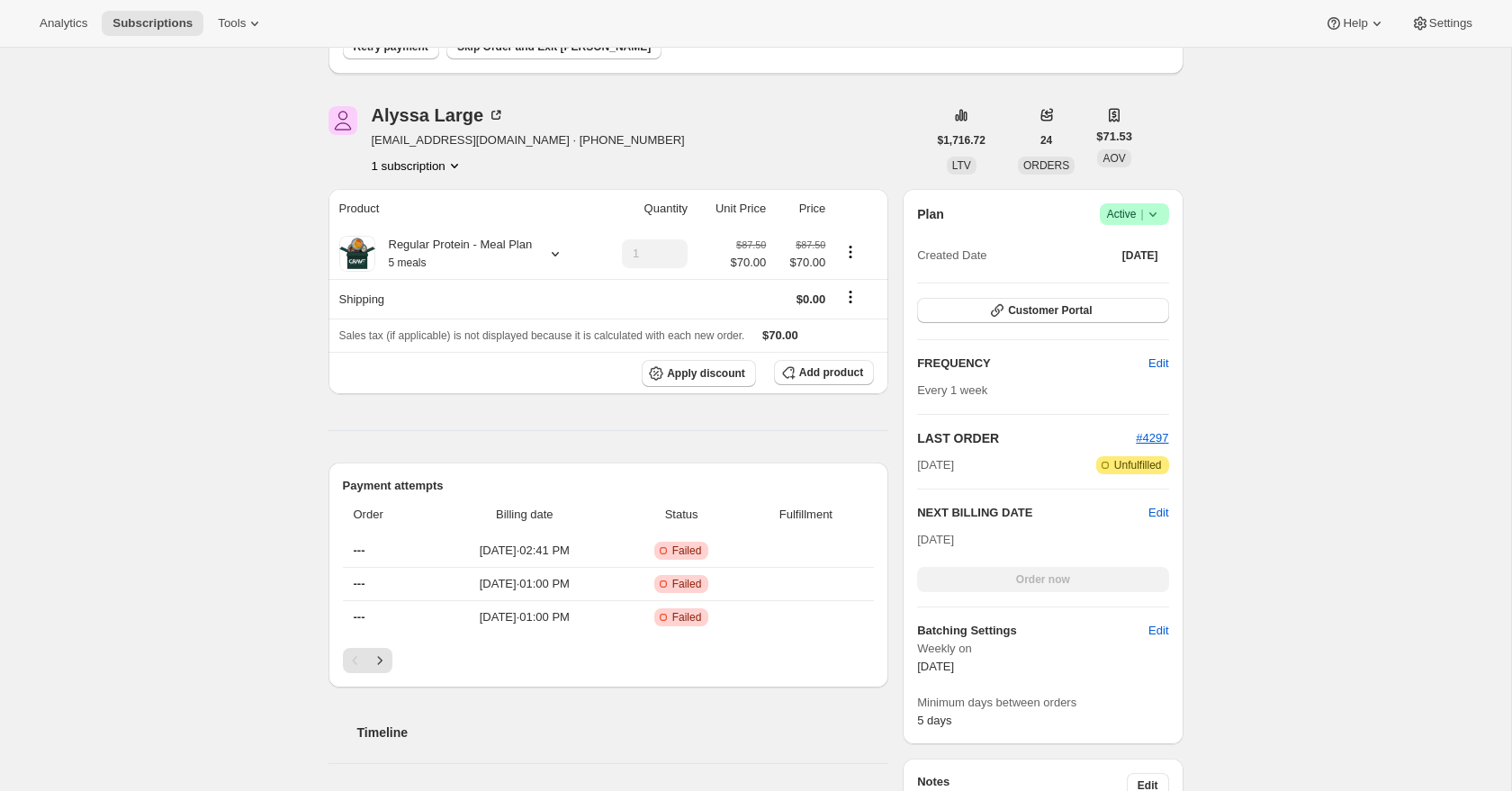
scroll to position [433, 0]
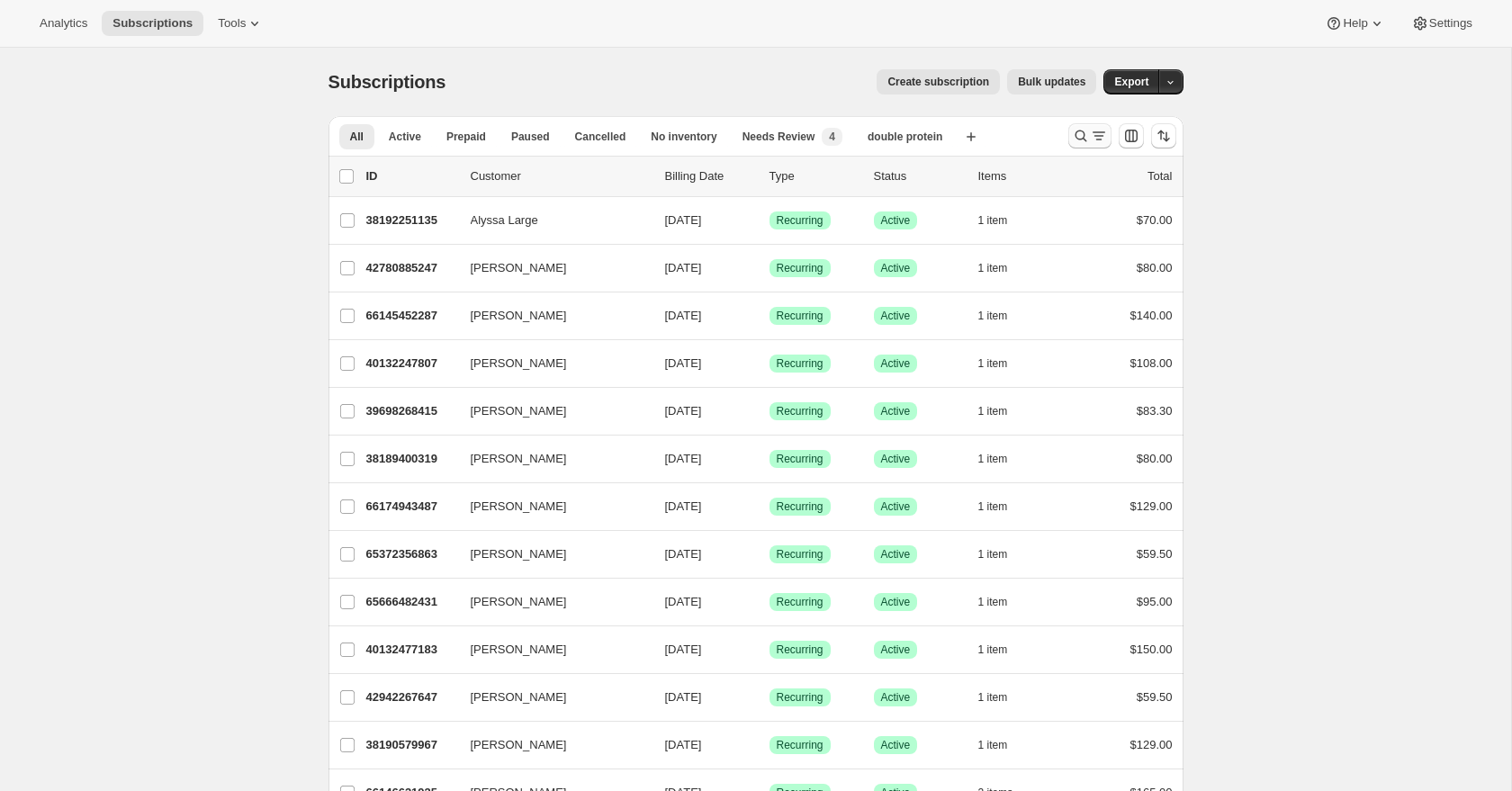
click at [1087, 141] on icon "Search and filter results" at bounding box center [1081, 136] width 18 height 18
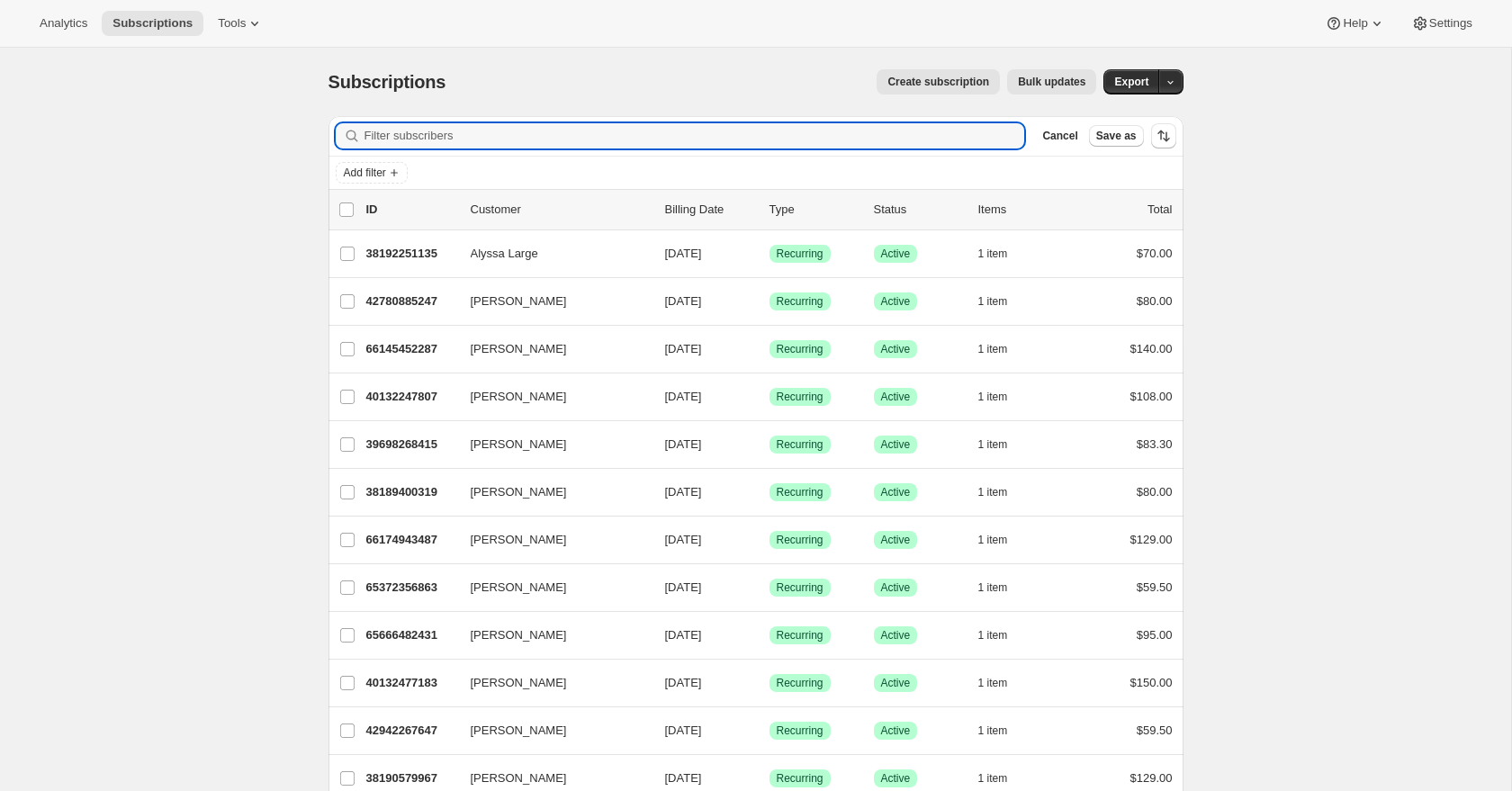
drag, startPoint x: 936, startPoint y: 135, endPoint x: 923, endPoint y: 111, distance: 27.3
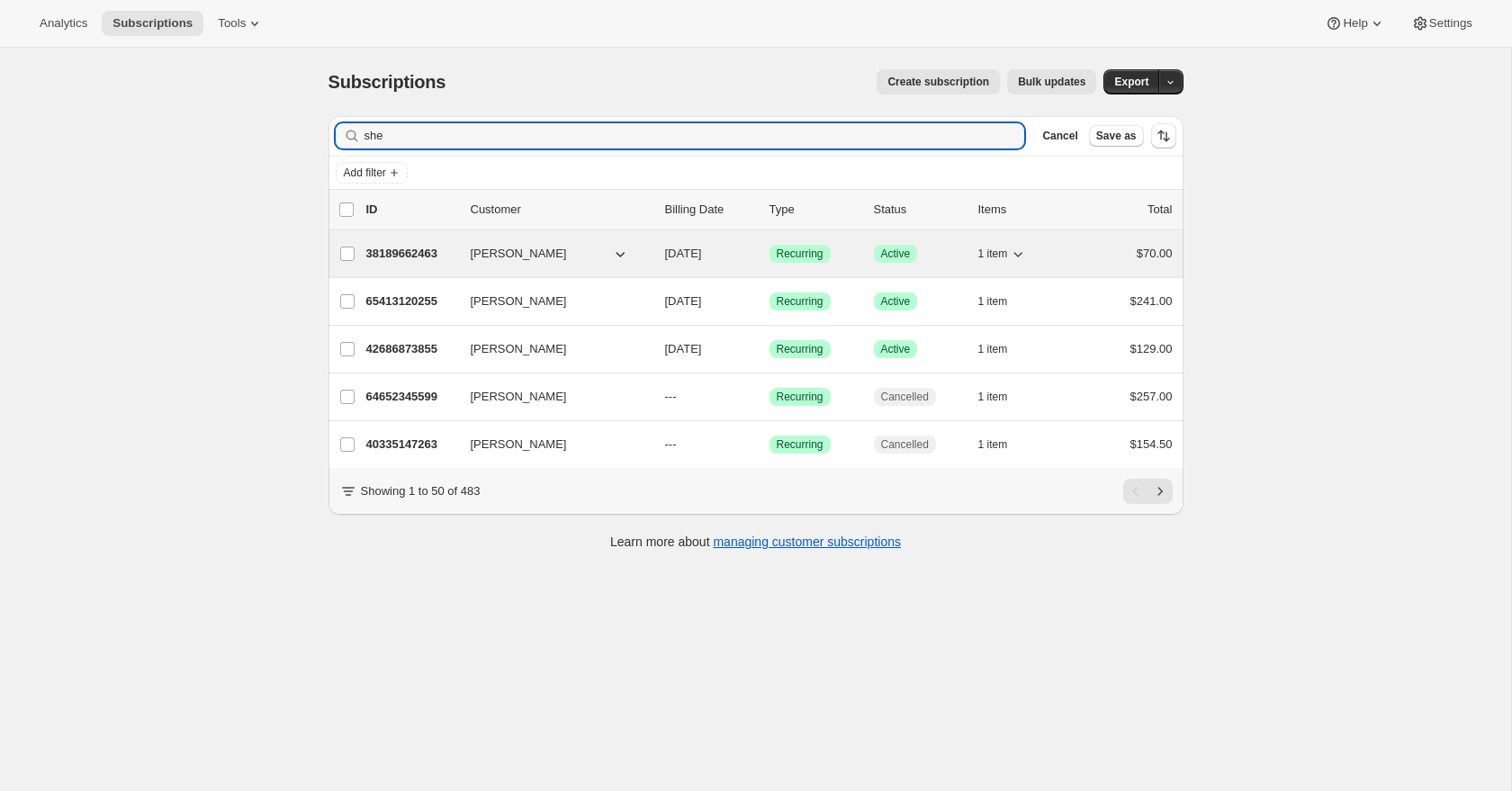
type input "she"
click at [393, 253] on p "38189662463" at bounding box center [411, 253] width 90 height 18
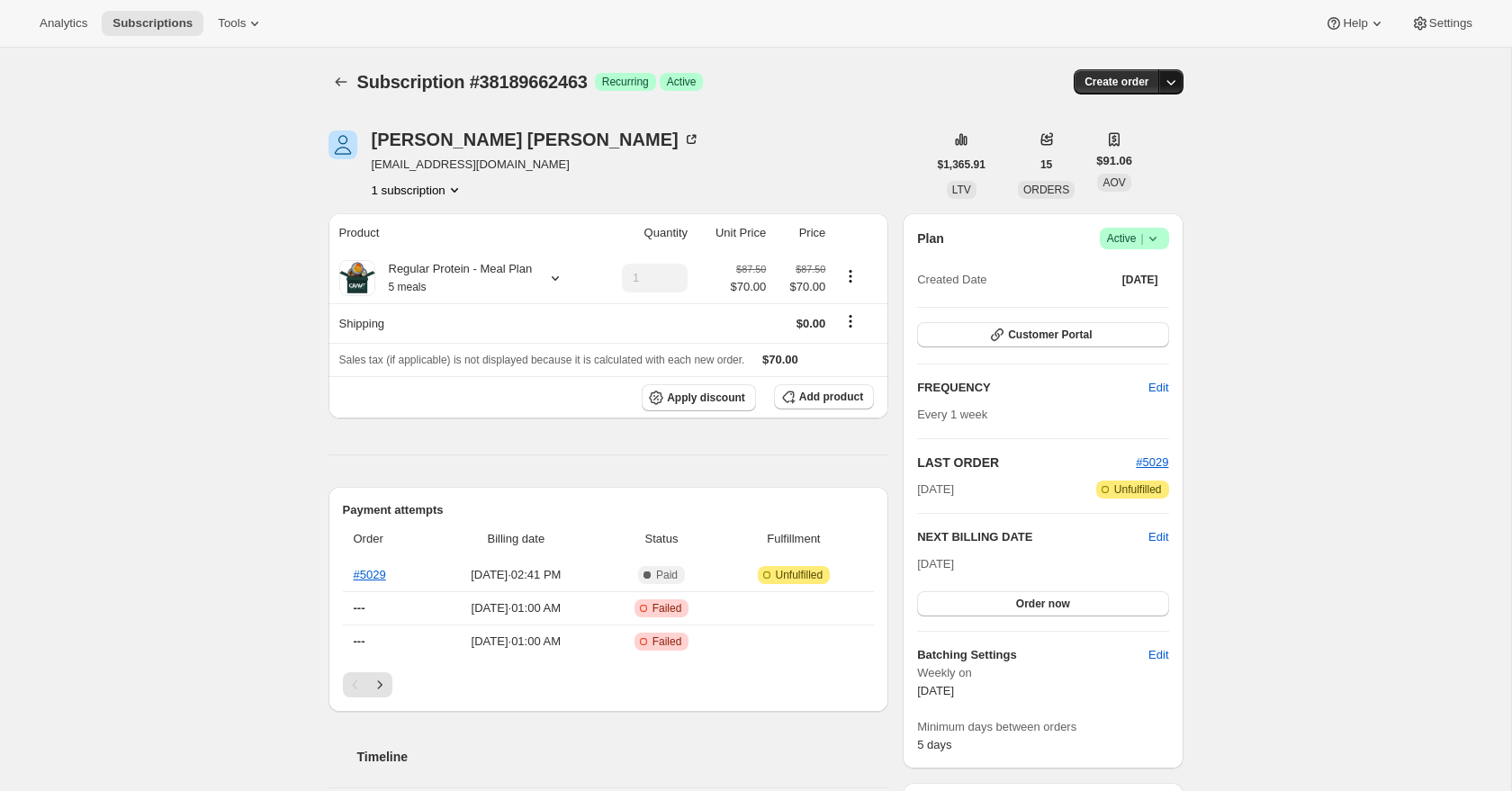
click at [1172, 86] on icon "button" at bounding box center [1171, 81] width 18 height 18
click at [1155, 239] on icon at bounding box center [1153, 237] width 18 height 18
click at [1149, 308] on span "Cancel subscription" at bounding box center [1129, 304] width 101 height 13
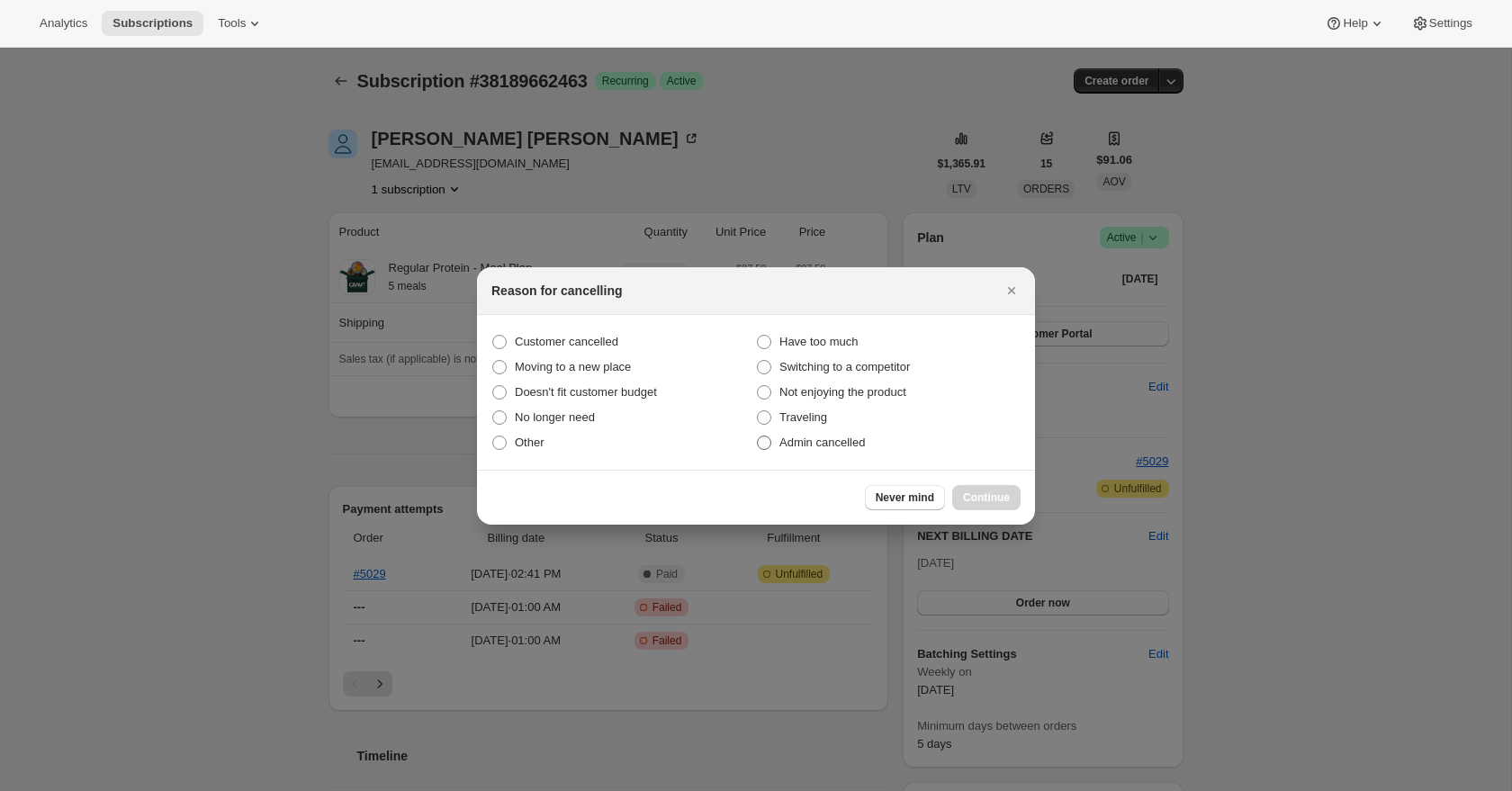
drag, startPoint x: 856, startPoint y: 441, endPoint x: 913, endPoint y: 449, distance: 57.6
click at [857, 441] on span "Admin cancelled" at bounding box center [822, 442] width 85 height 13
click at [758, 437] on input "Admin cancelled" at bounding box center [757, 436] width 1 height 1
radio input "true"
click at [1006, 498] on span "Continue" at bounding box center [986, 497] width 47 height 14
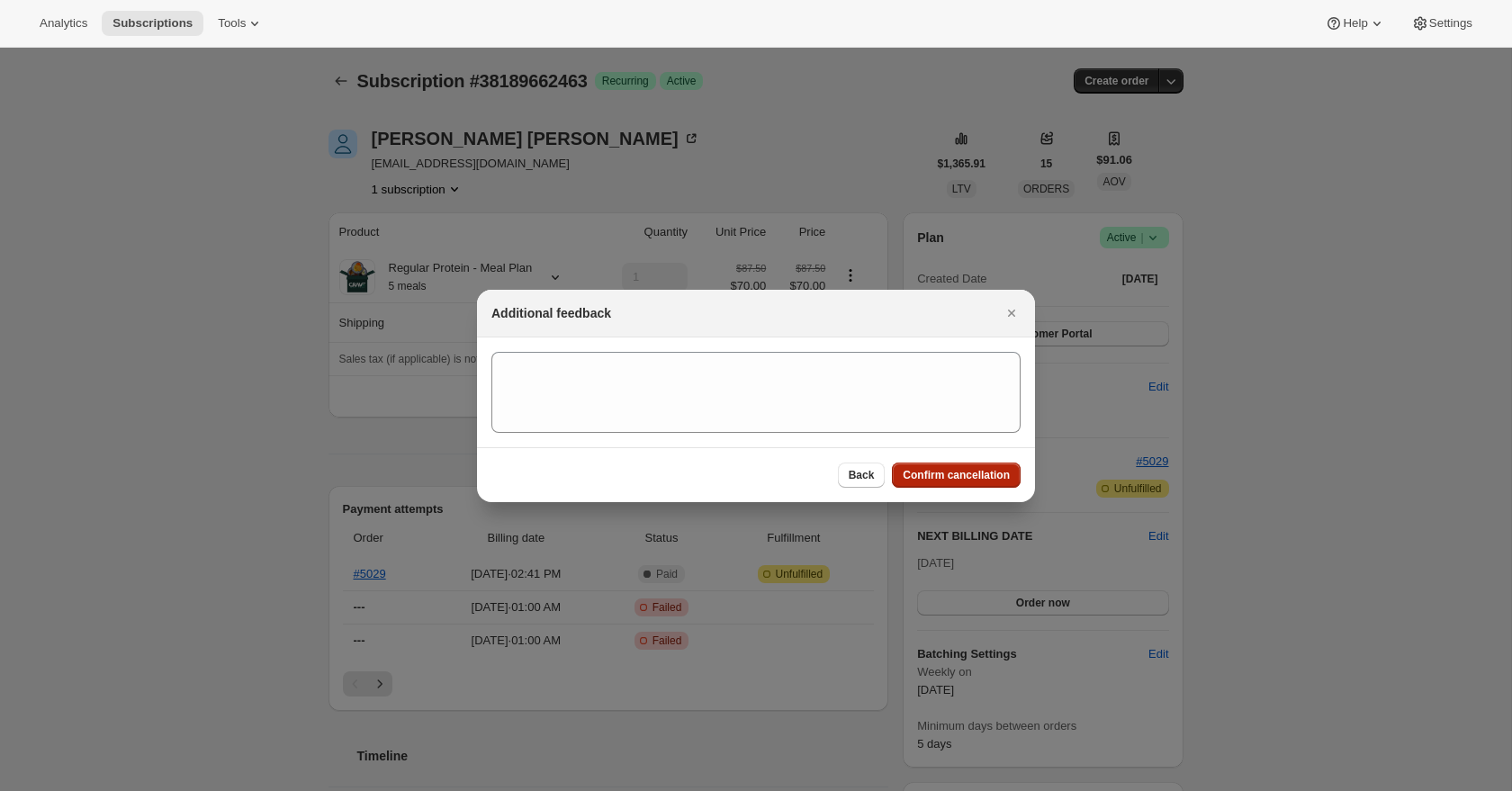
click at [983, 482] on button "Confirm cancellation" at bounding box center [956, 475] width 129 height 25
